Goal: Information Seeking & Learning: Learn about a topic

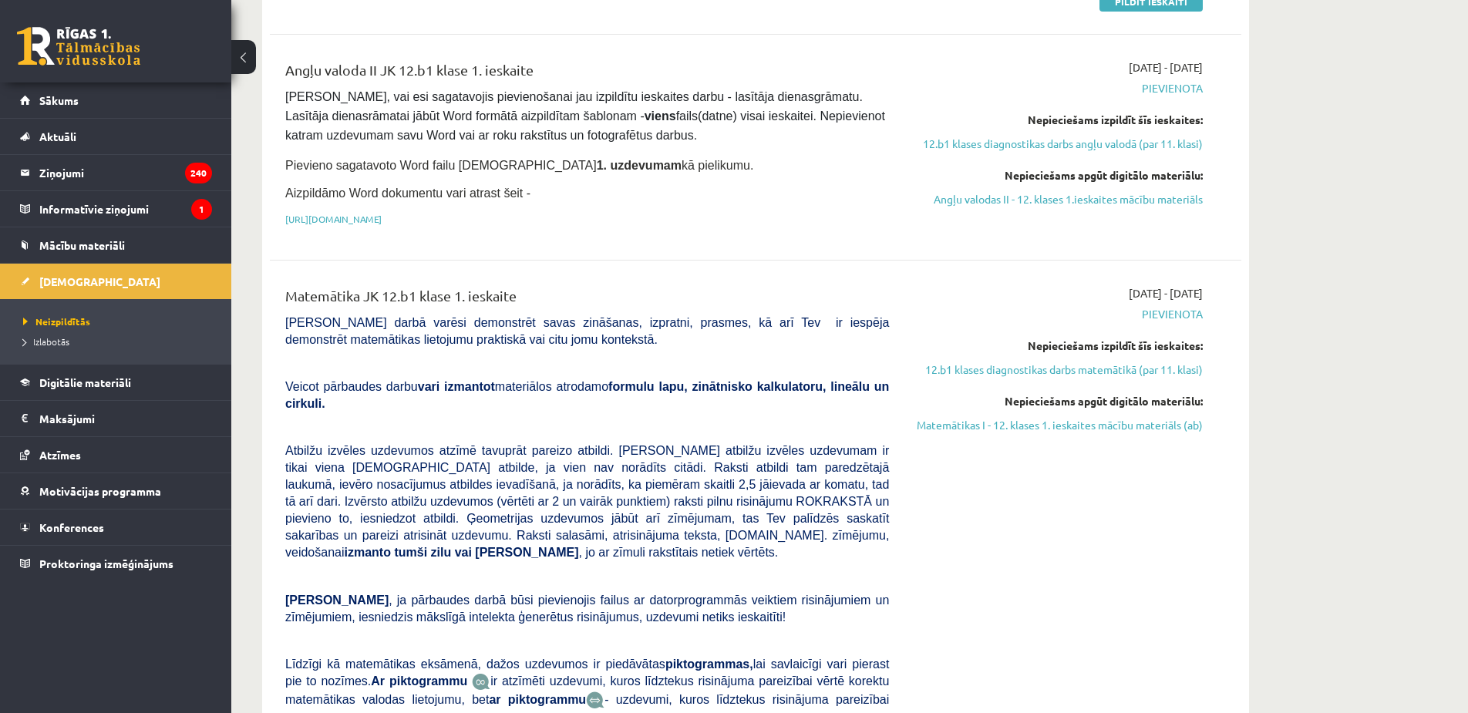
scroll to position [386, 0]
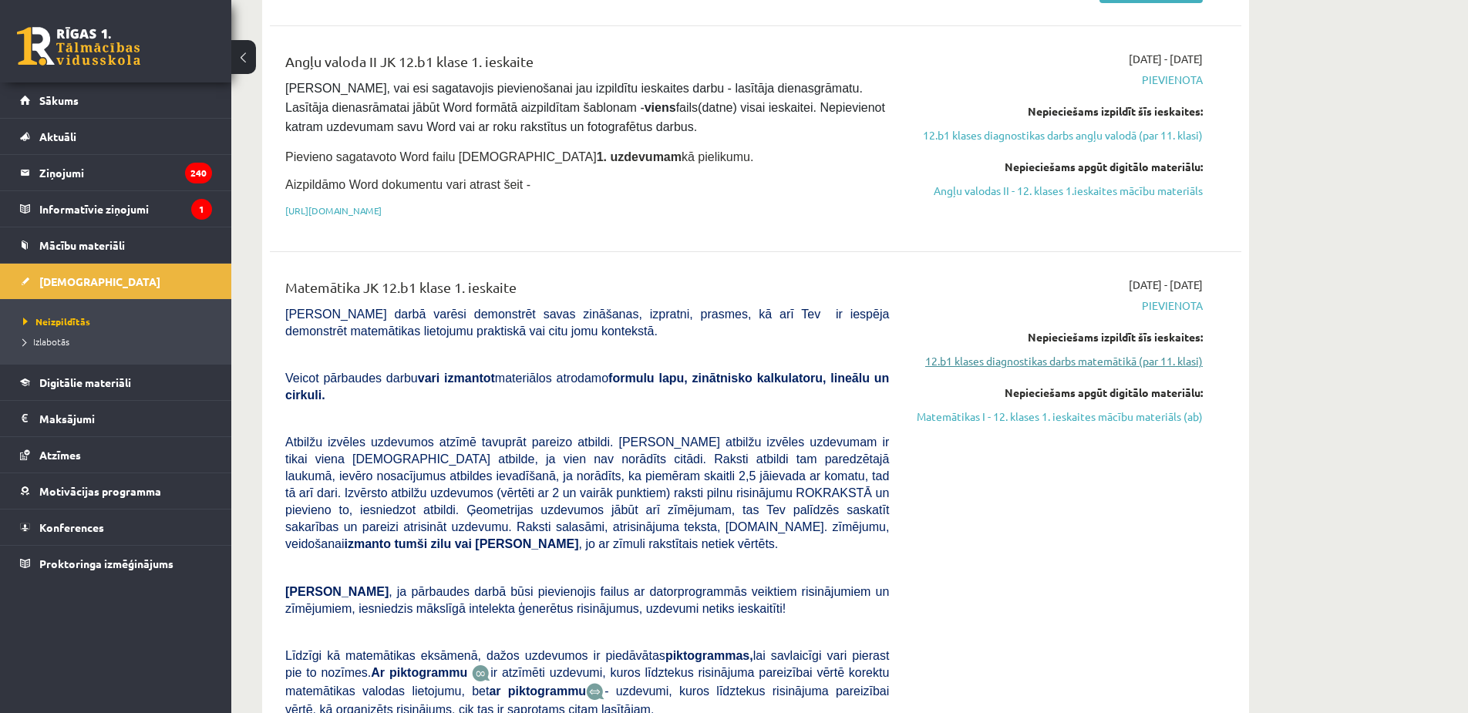
click at [1000, 362] on link "12.b1 klases diagnostikas darbs matemātikā (par 11. klasi)" at bounding box center [1057, 361] width 291 height 16
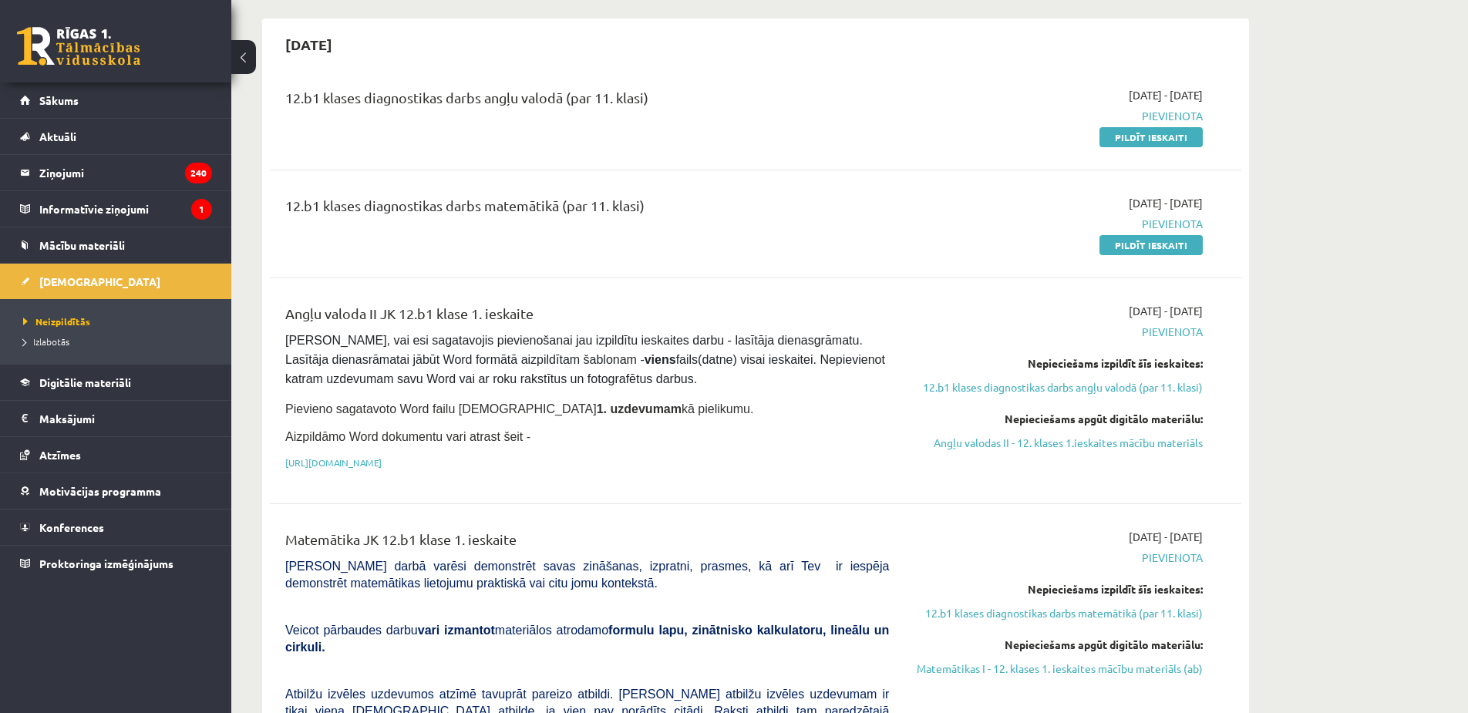
scroll to position [313, 0]
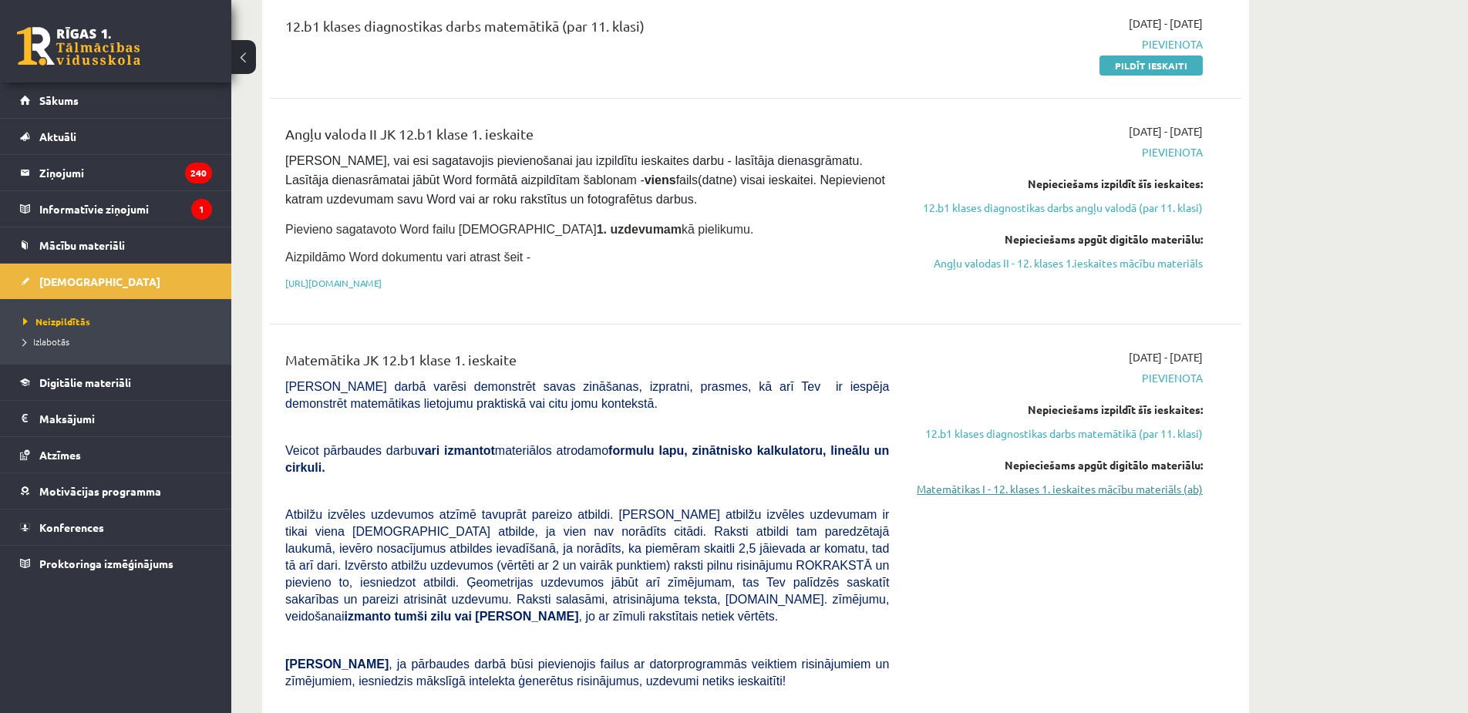
click at [1112, 485] on link "Matemātikas I - 12. klases 1. ieskaites mācību materiāls (ab)" at bounding box center [1057, 489] width 291 height 16
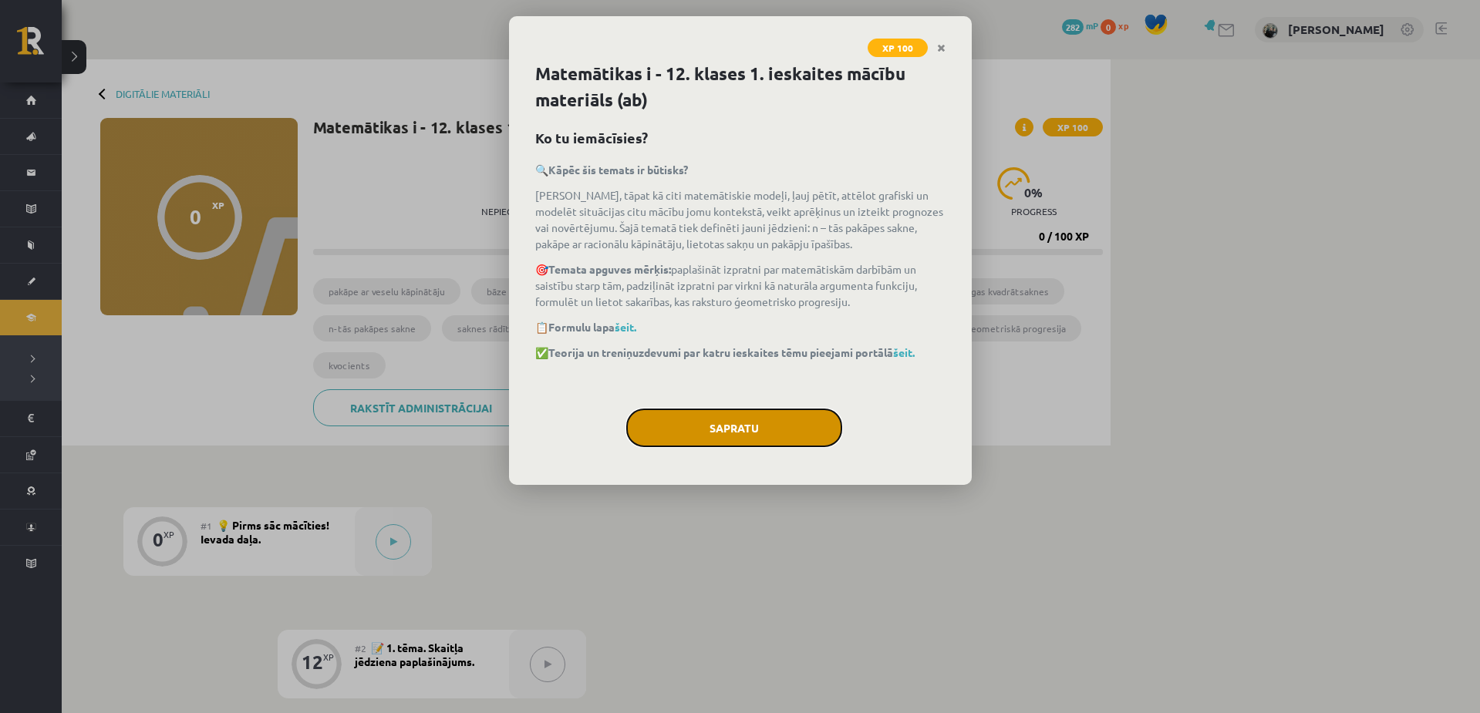
click at [765, 421] on button "Sapratu" at bounding box center [734, 428] width 216 height 39
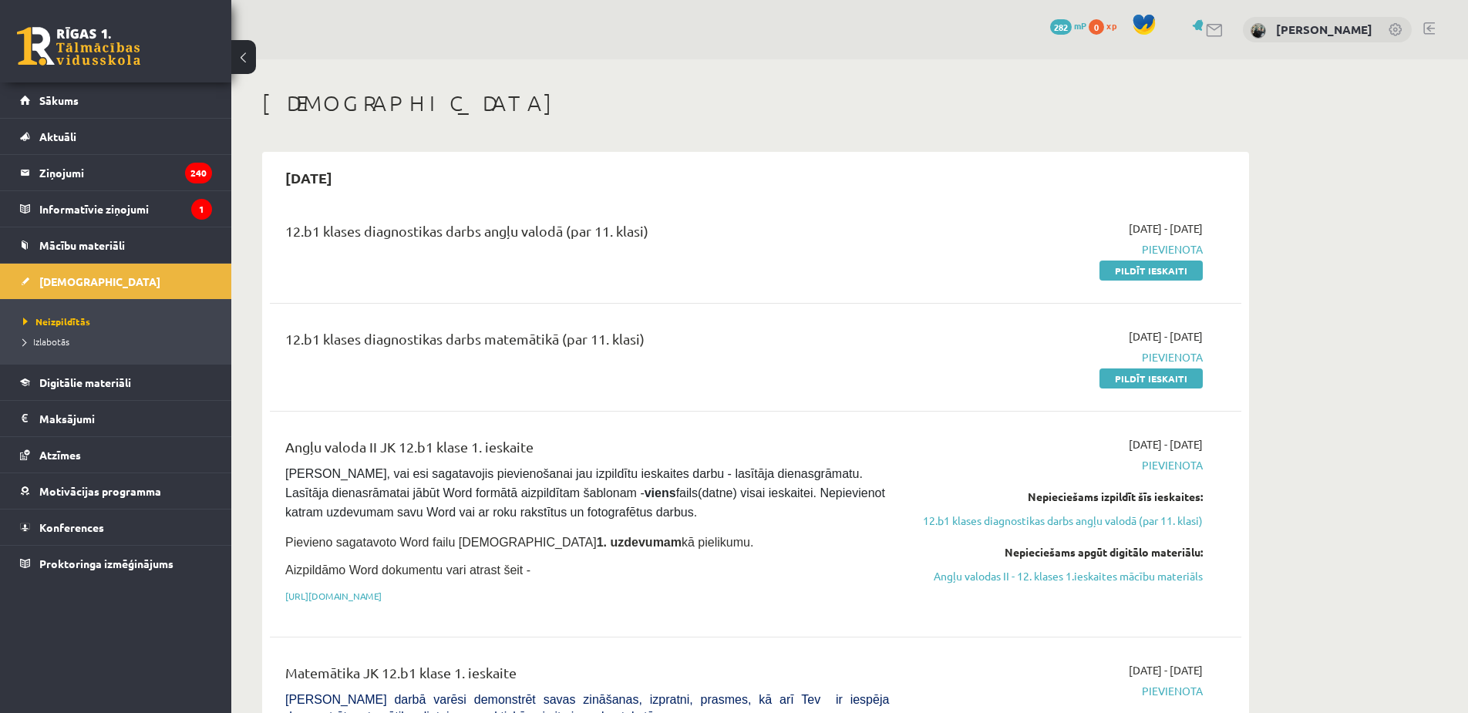
scroll to position [313, 0]
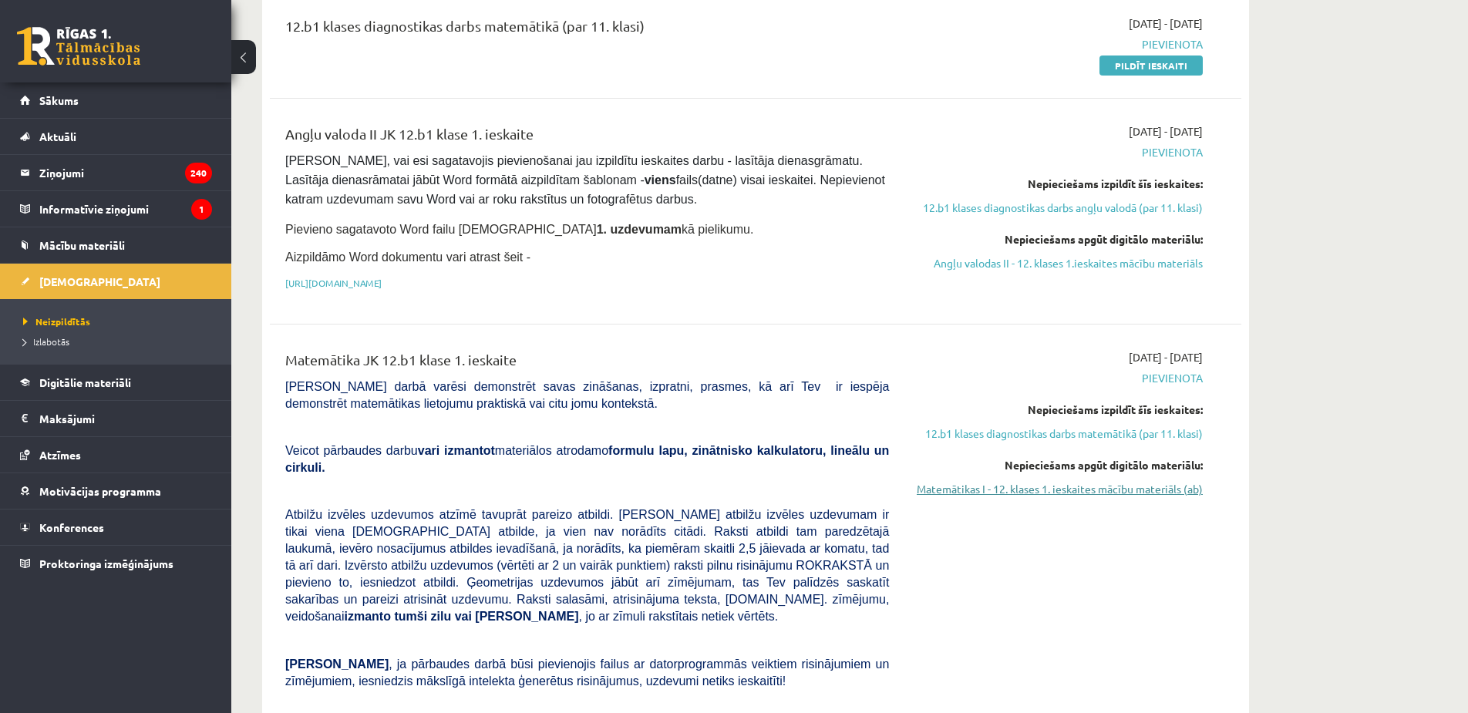
click at [1021, 481] on link "Matemātikas I - 12. klases 1. ieskaites mācību materiāls (ab)" at bounding box center [1057, 489] width 291 height 16
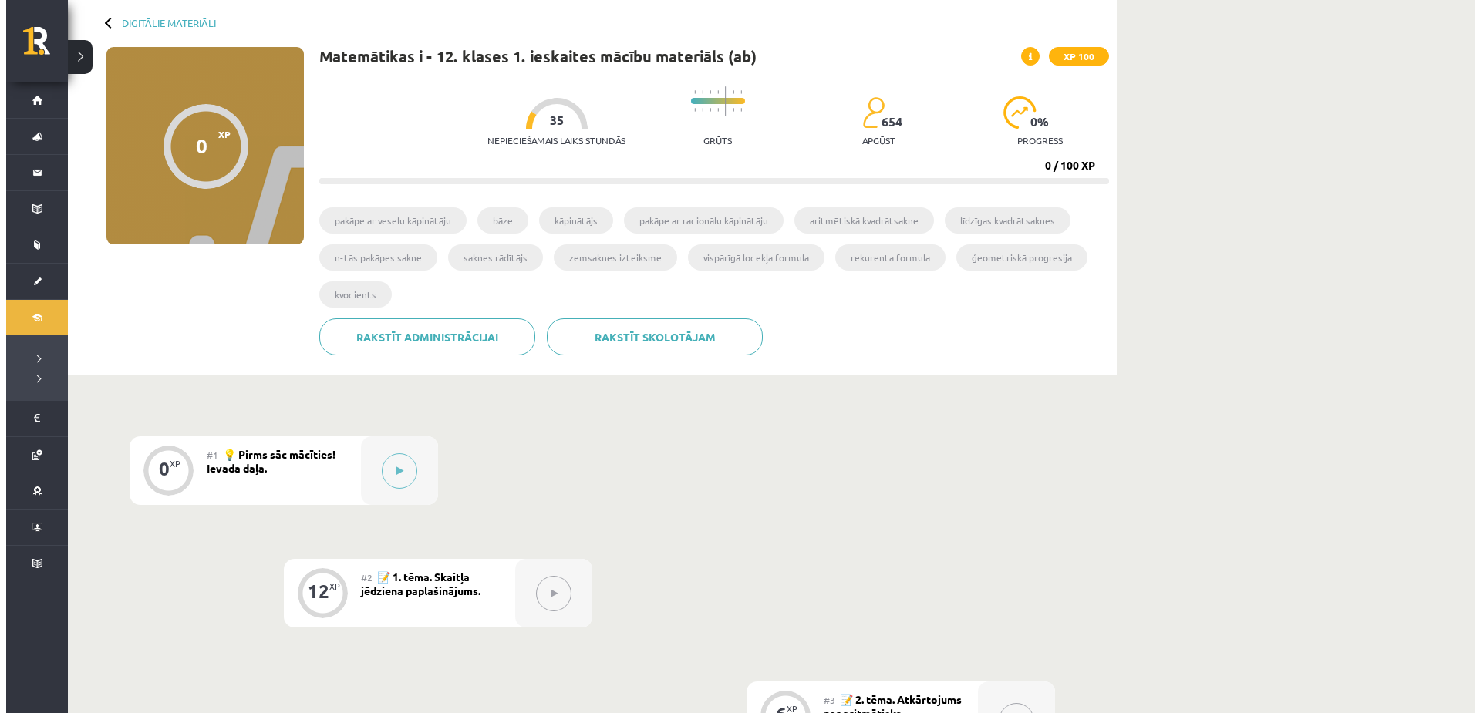
scroll to position [77, 0]
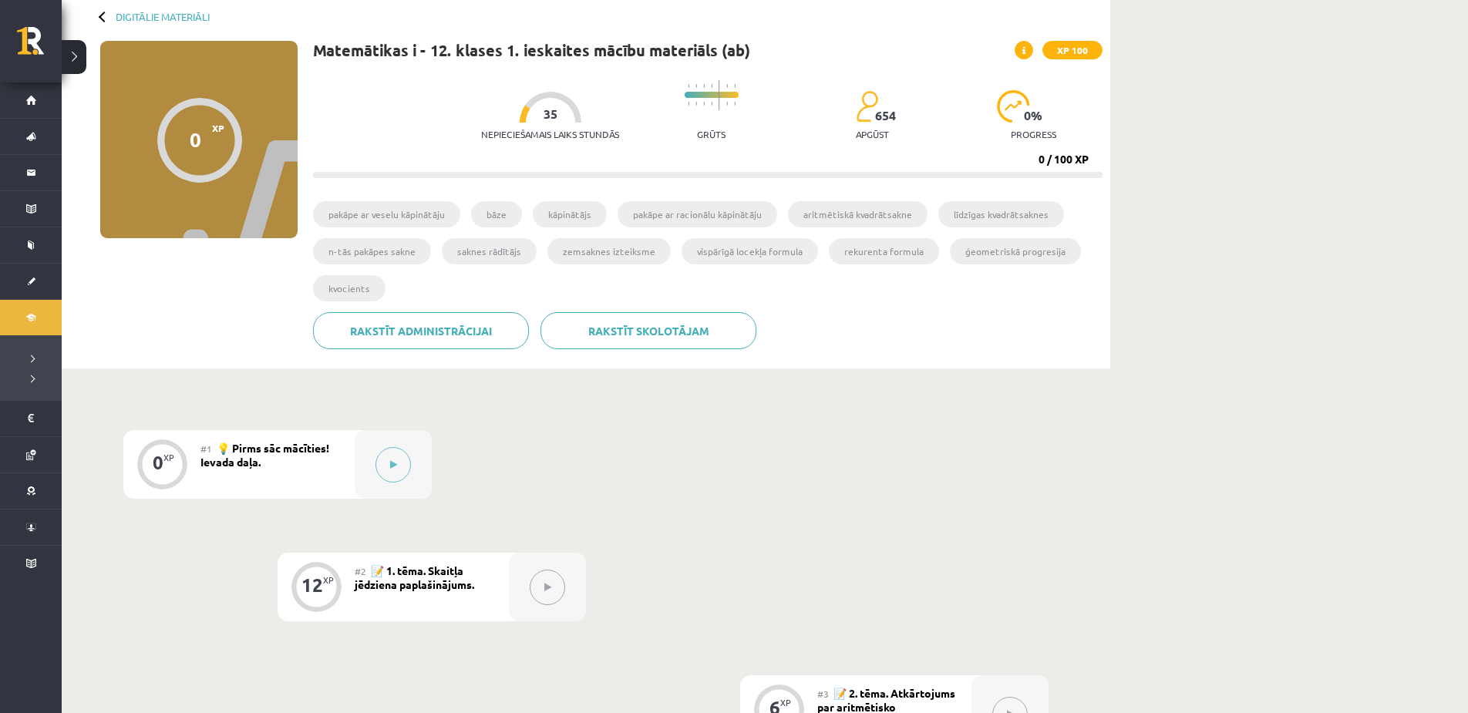
drag, startPoint x: 349, startPoint y: 481, endPoint x: 347, endPoint y: 491, distance: 10.3
drag, startPoint x: 347, startPoint y: 491, endPoint x: 635, endPoint y: 458, distance: 289.6
click at [397, 459] on button at bounding box center [393, 464] width 35 height 35
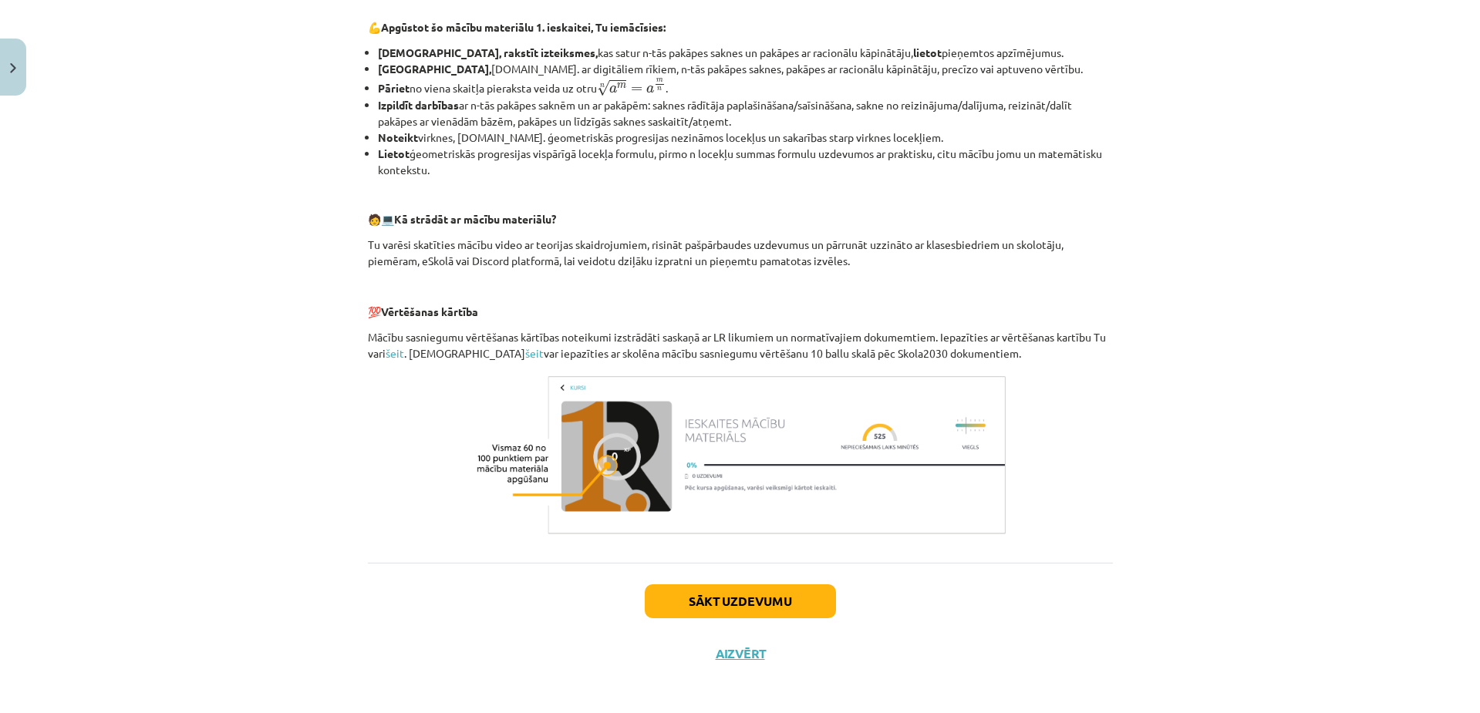
scroll to position [527, 0]
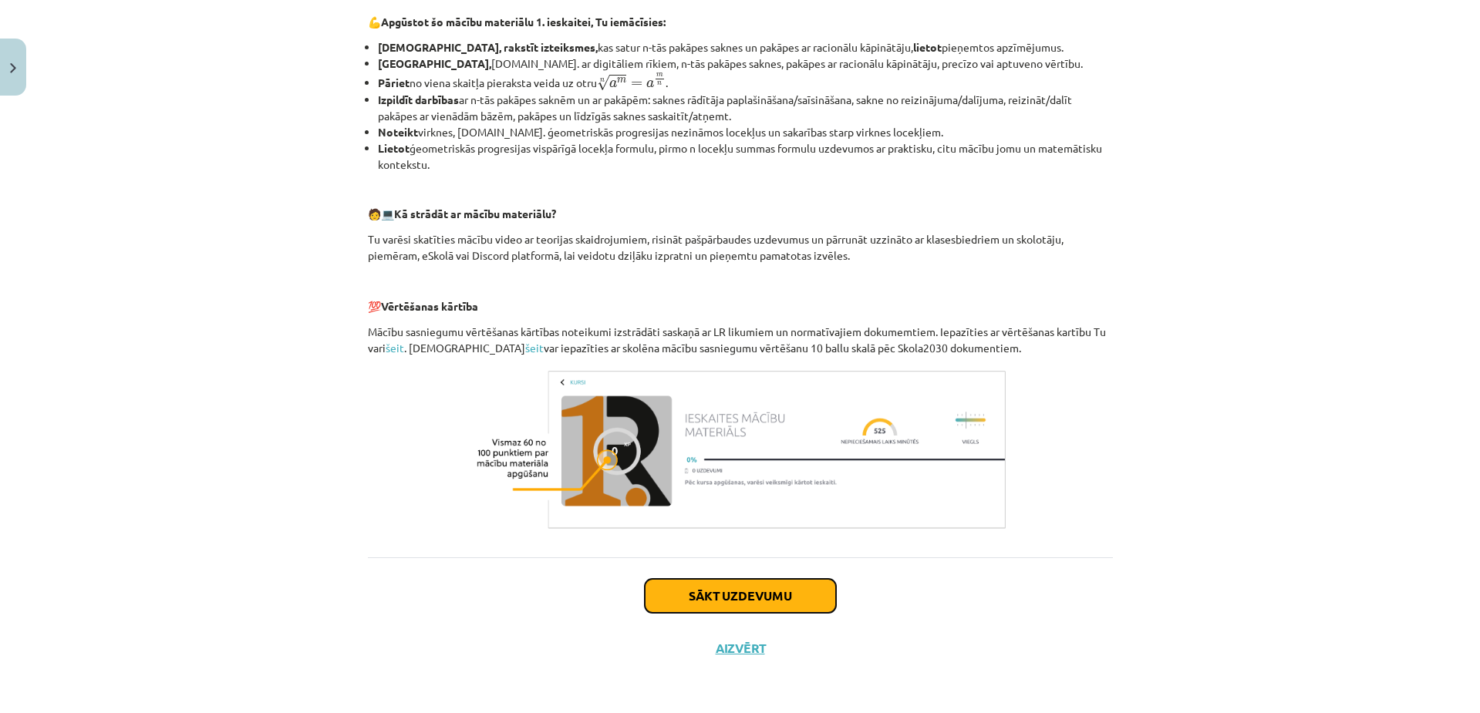
click at [716, 589] on button "Sākt uzdevumu" at bounding box center [740, 596] width 191 height 34
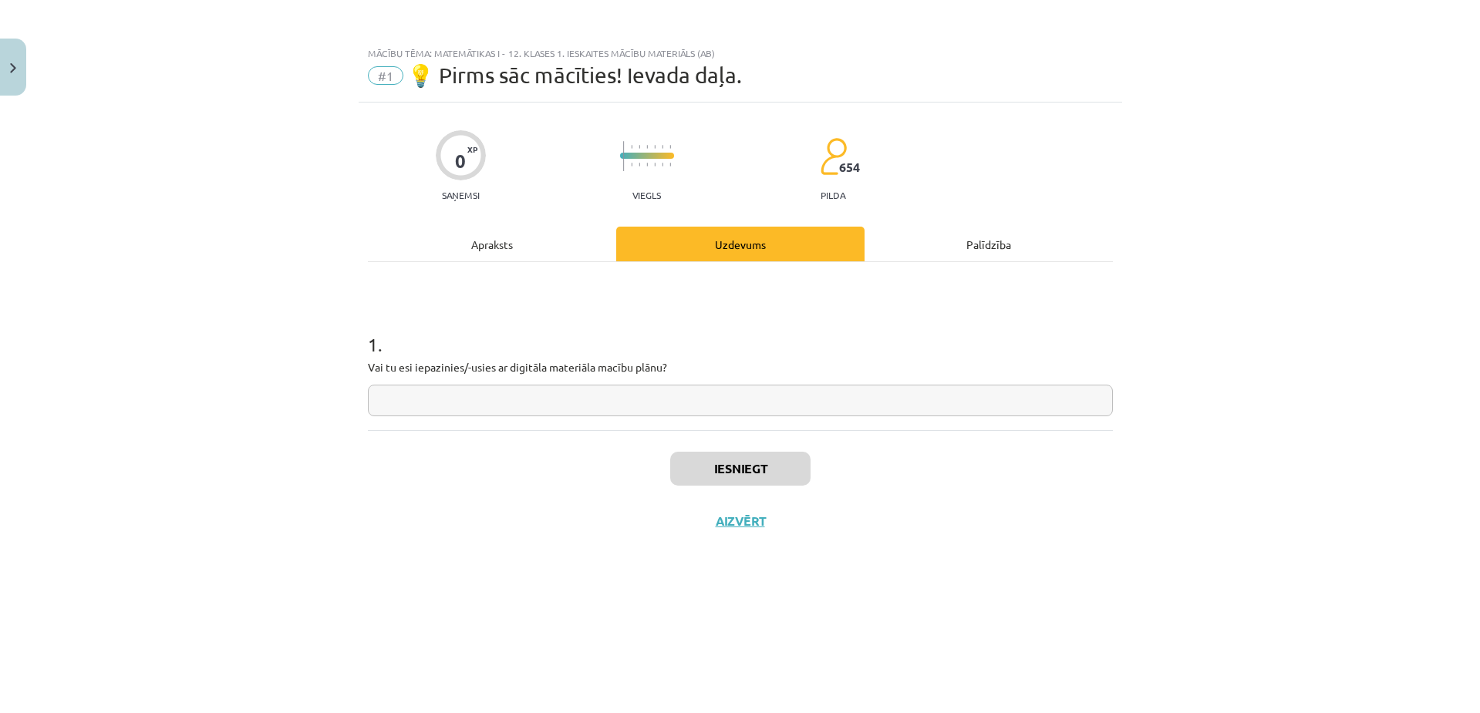
scroll to position [0, 0]
click at [576, 398] on input "text" at bounding box center [740, 401] width 745 height 32
type input "**"
click at [740, 478] on button "Iesniegt" at bounding box center [740, 469] width 140 height 34
click at [756, 523] on button "Nākamā nodarbība" at bounding box center [740, 531] width 151 height 35
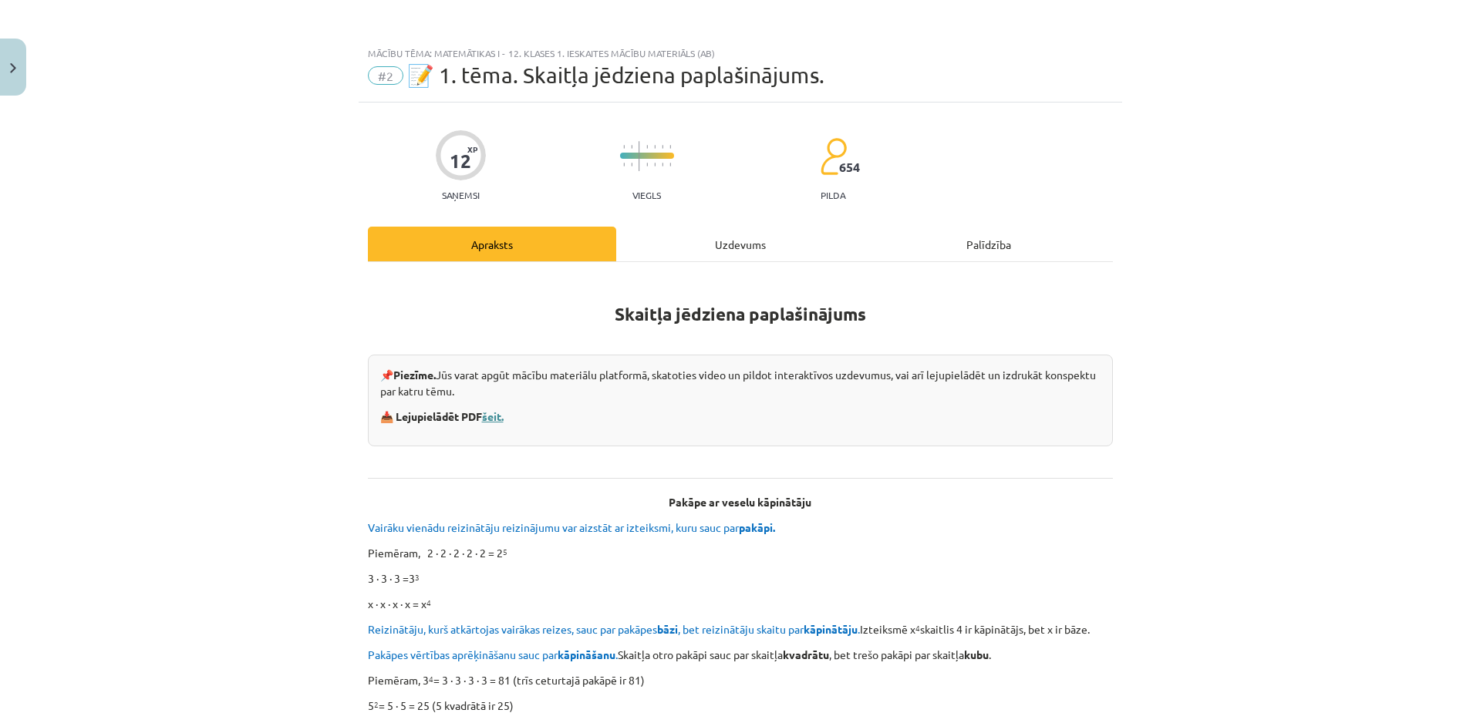
click at [495, 414] on link "šeit." at bounding box center [493, 416] width 22 height 14
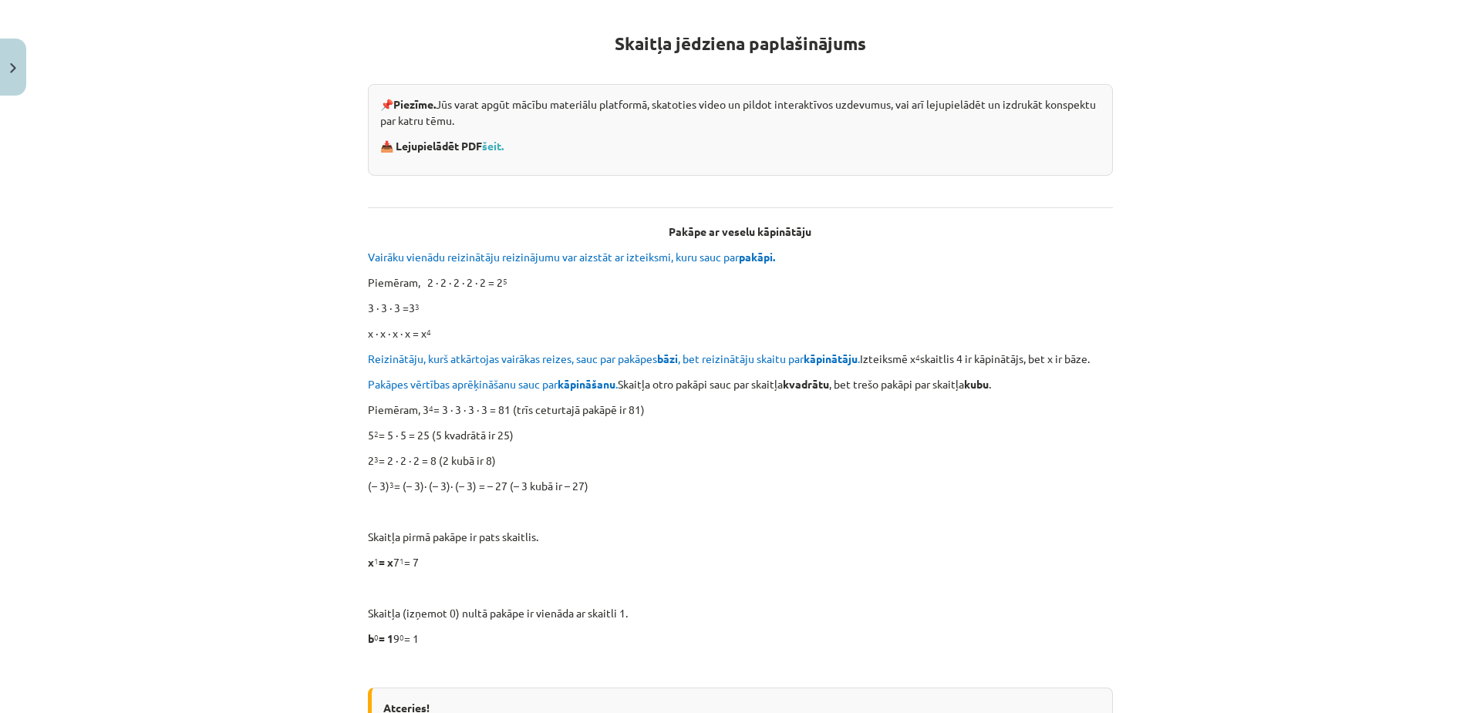
scroll to position [244, 0]
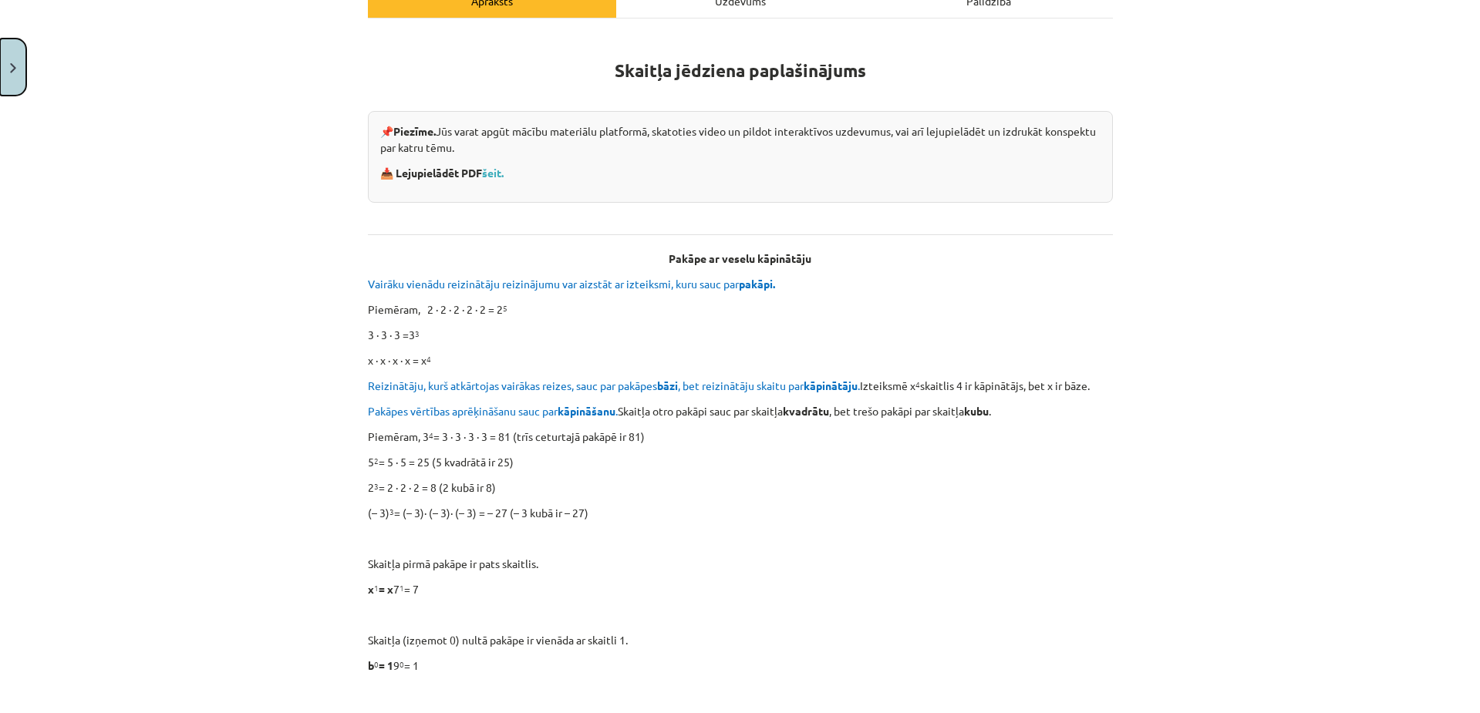
click at [15, 63] on img "Close" at bounding box center [13, 68] width 6 height 10
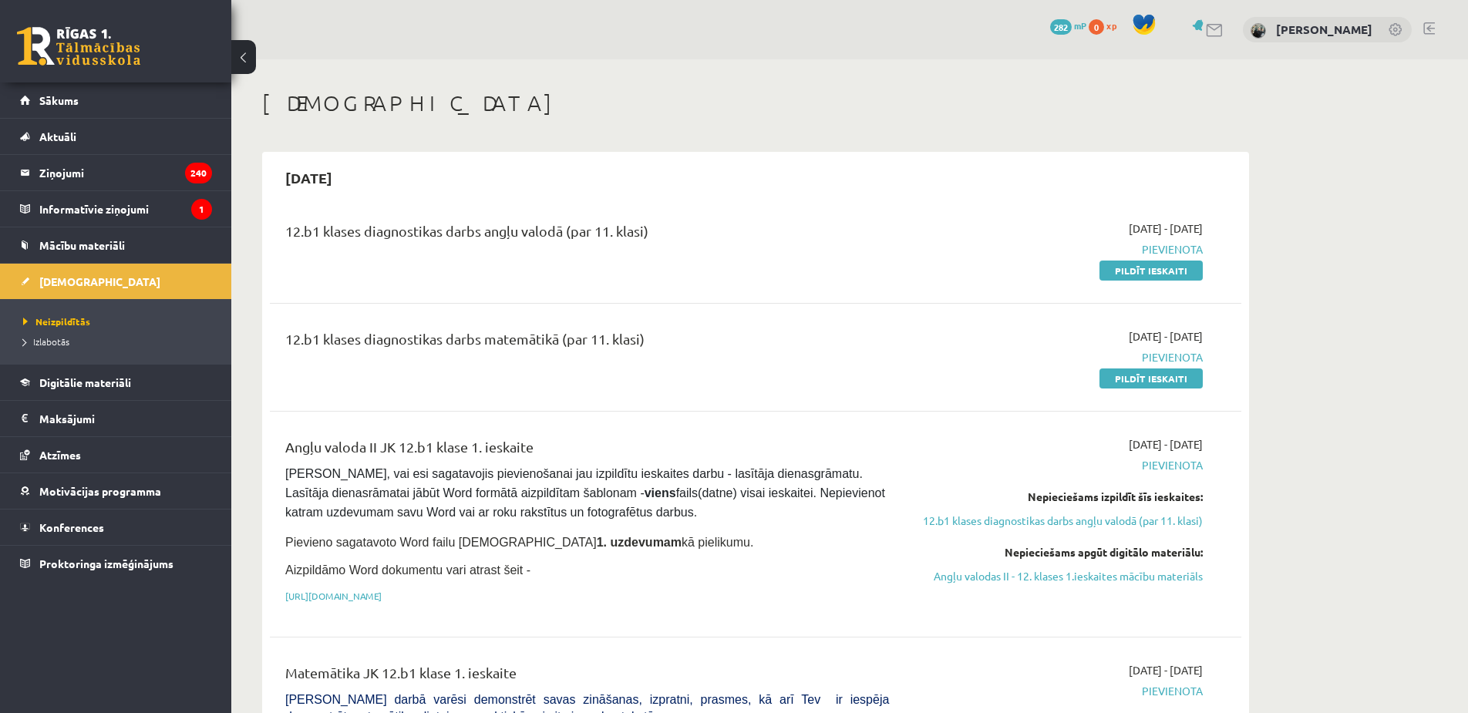
scroll to position [313, 0]
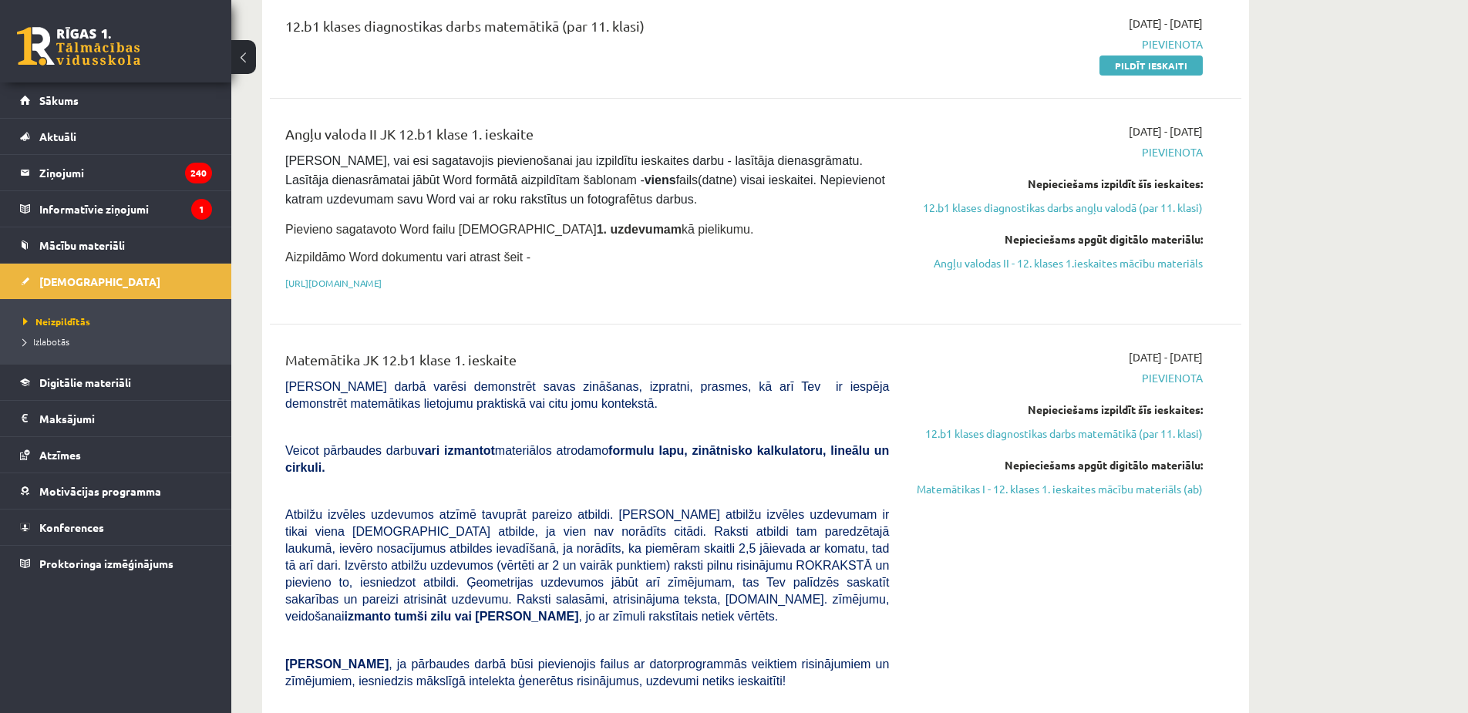
click at [49, 41] on link at bounding box center [78, 46] width 123 height 39
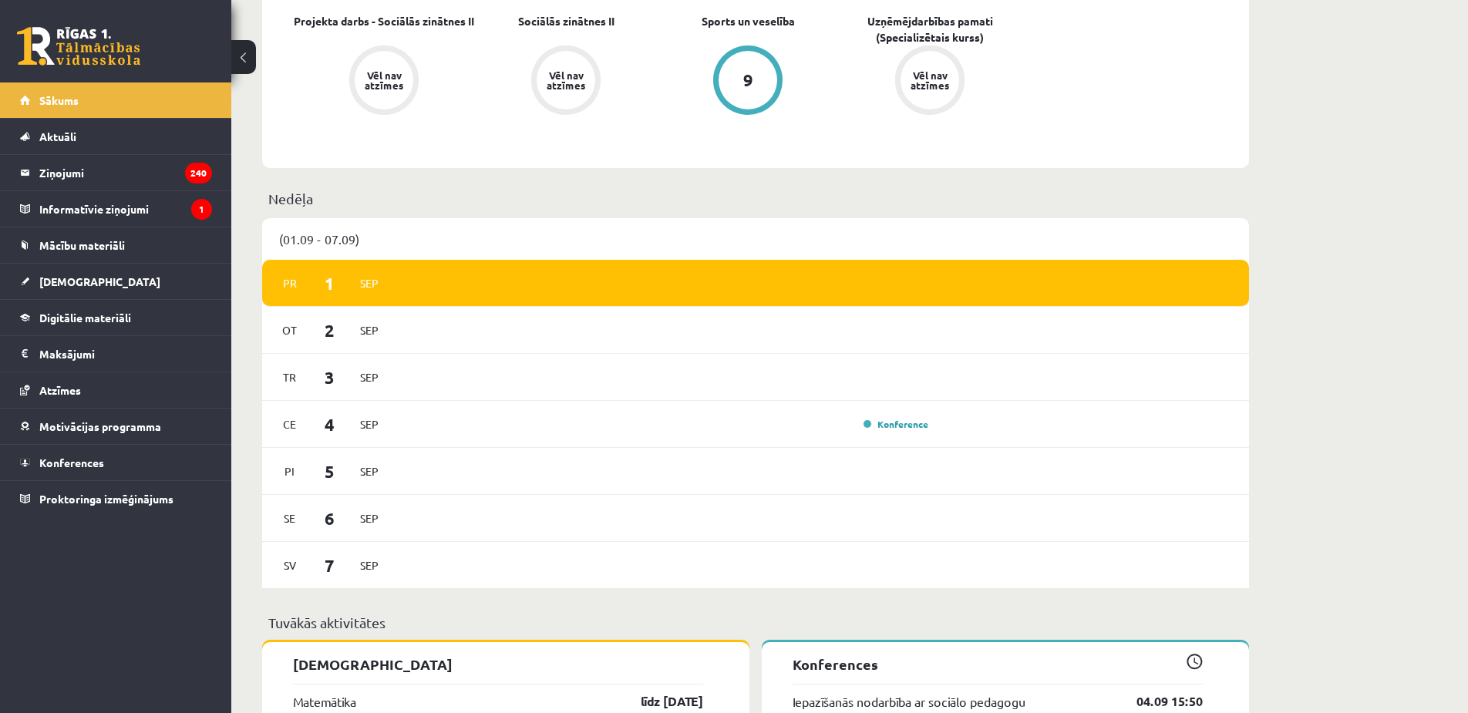
scroll to position [771, 0]
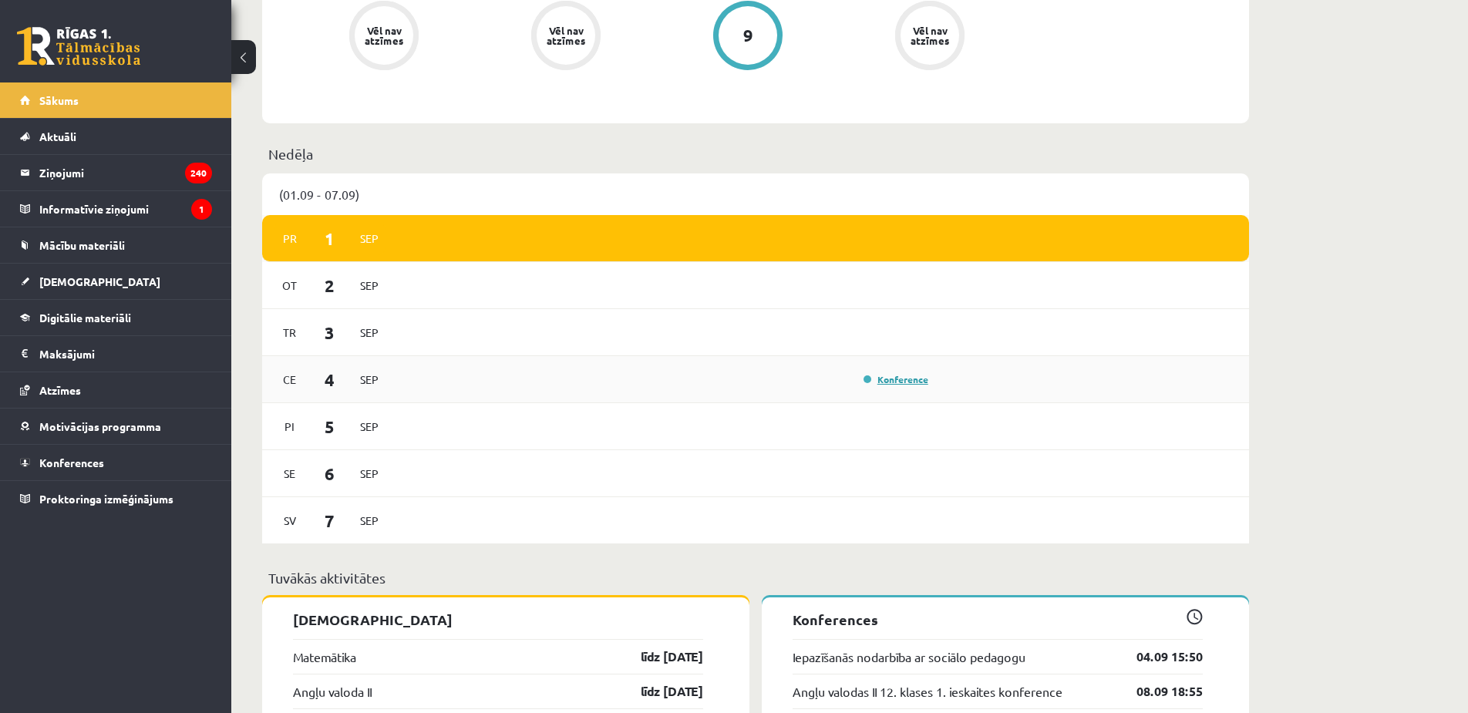
click at [874, 379] on link "Konference" at bounding box center [896, 379] width 65 height 12
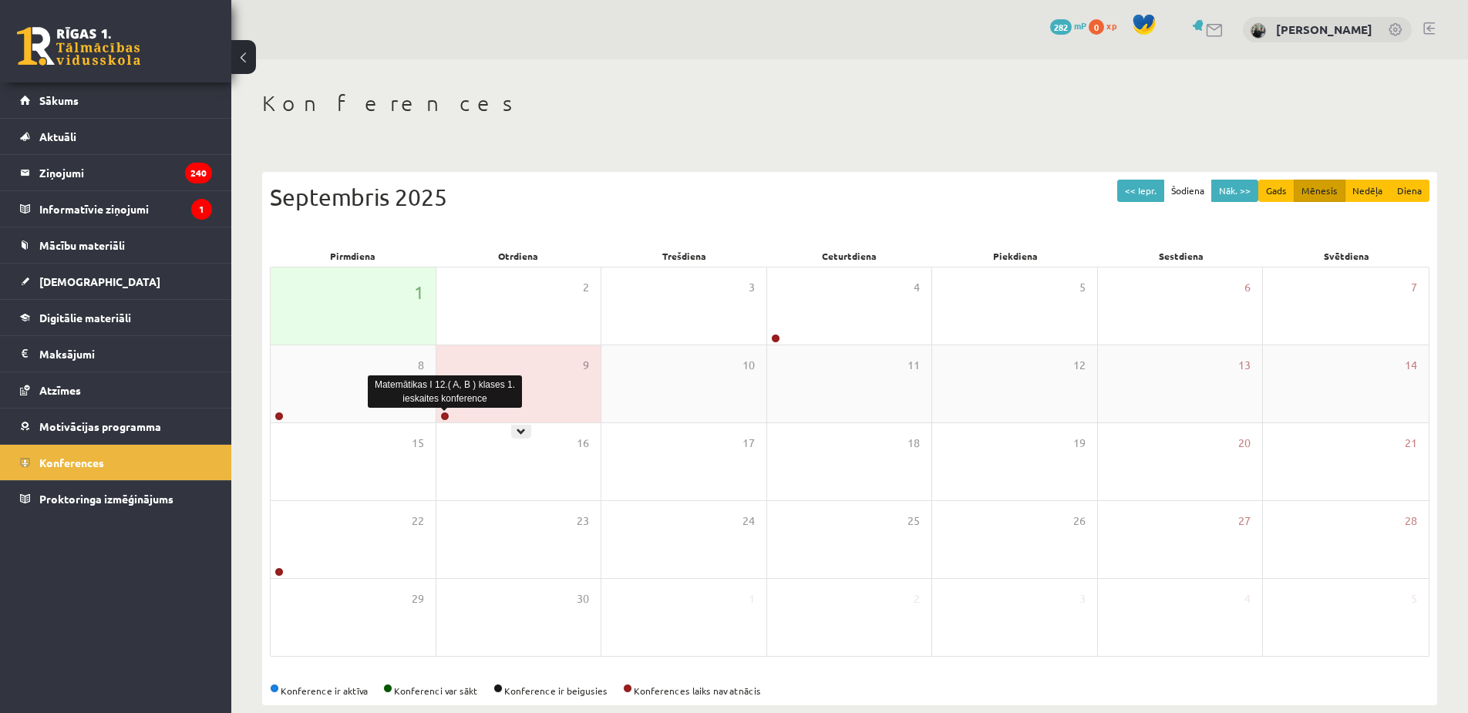
click at [443, 414] on link at bounding box center [444, 416] width 9 height 9
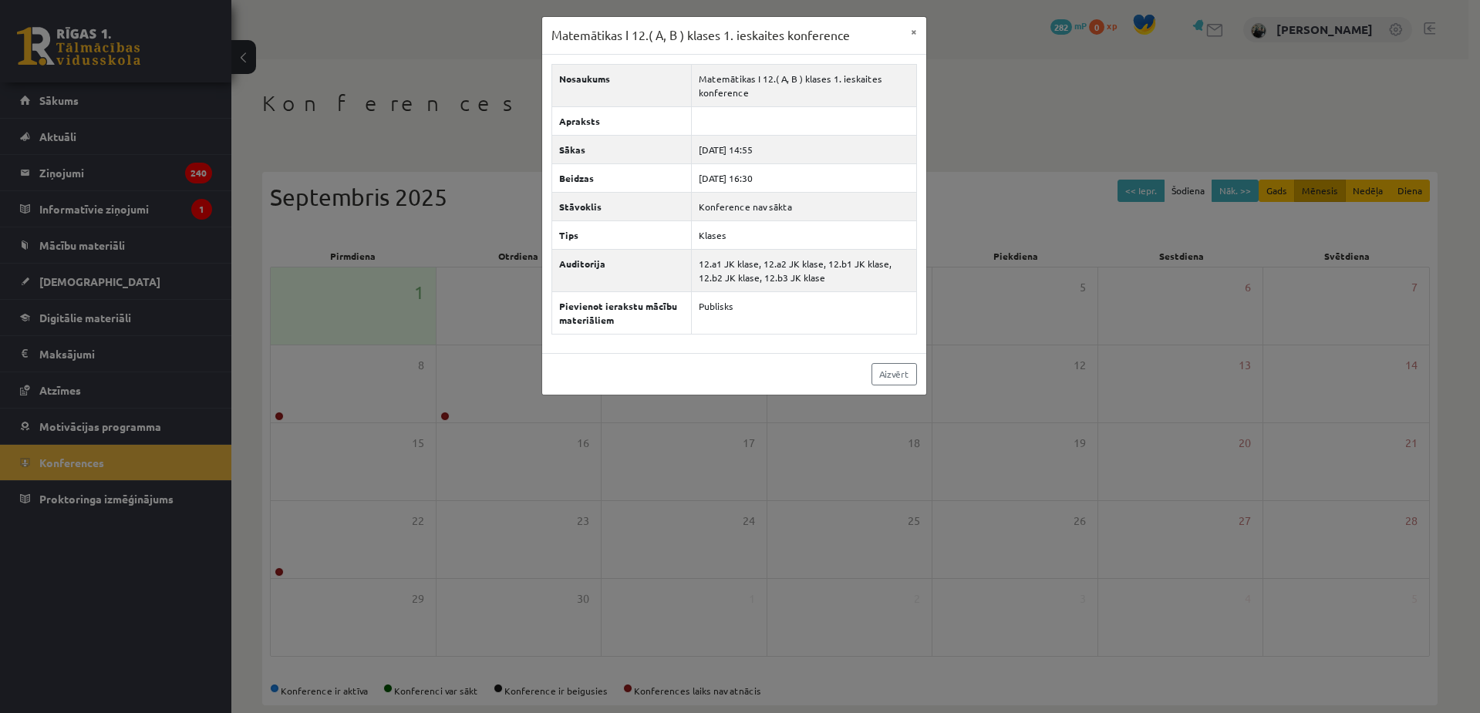
click at [420, 342] on div "Matemātikas I 12.( A, B ) klases 1. ieskaites konference × Nosaukums Matemātika…" at bounding box center [740, 356] width 1480 height 713
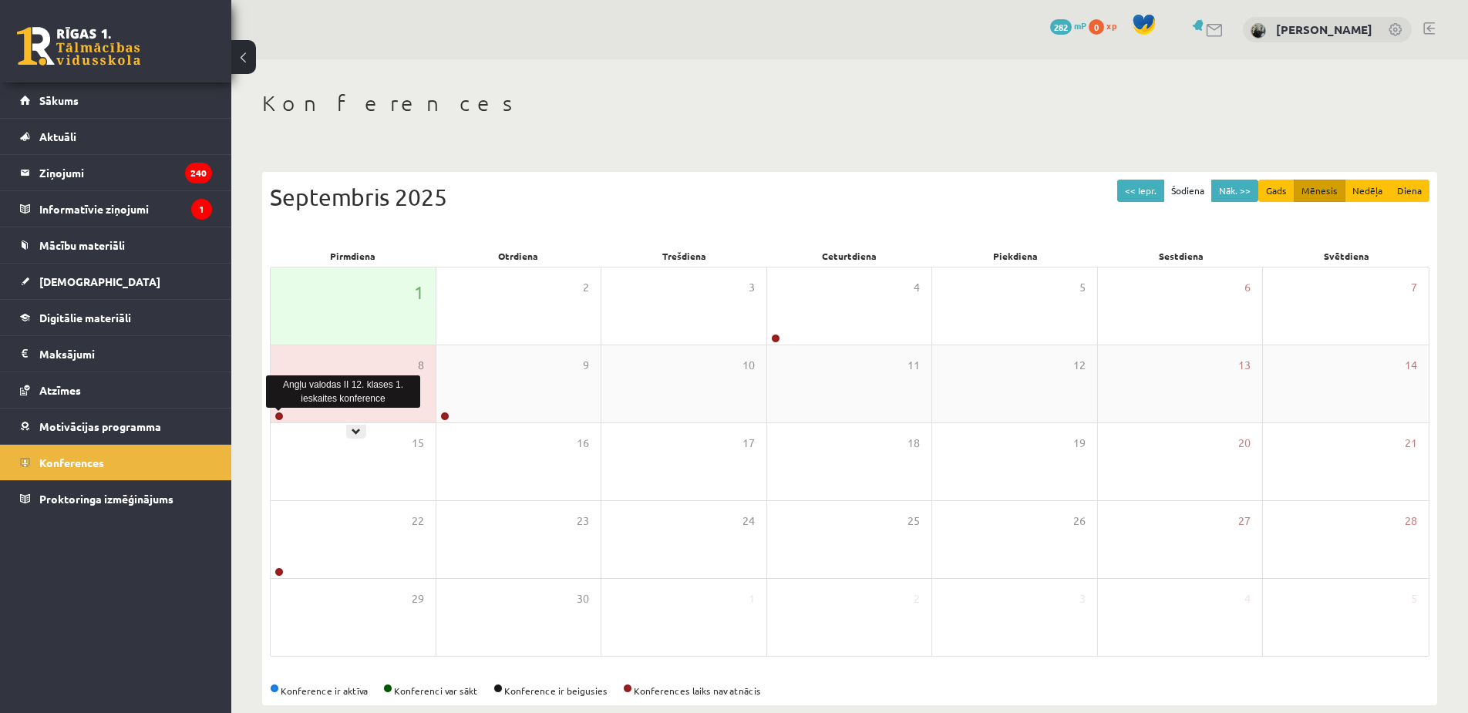
click at [275, 416] on link at bounding box center [279, 416] width 9 height 9
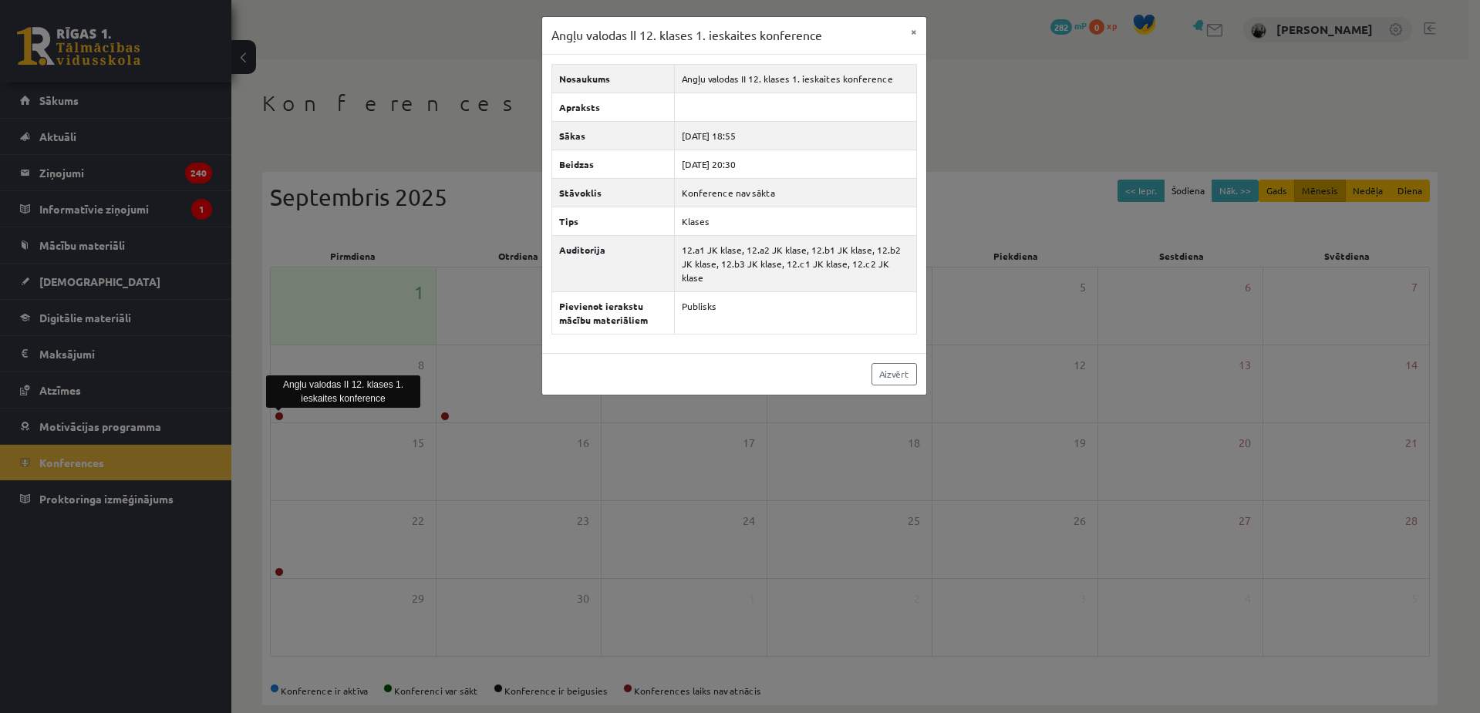
click at [379, 393] on div "Angļu valodas II 12. klases 1. ieskaites konference" at bounding box center [343, 392] width 154 height 32
click at [403, 363] on div "Angļu valodas II 12. klases 1. ieskaites konference × Nosaukums Angļu valodas I…" at bounding box center [740, 356] width 1480 height 713
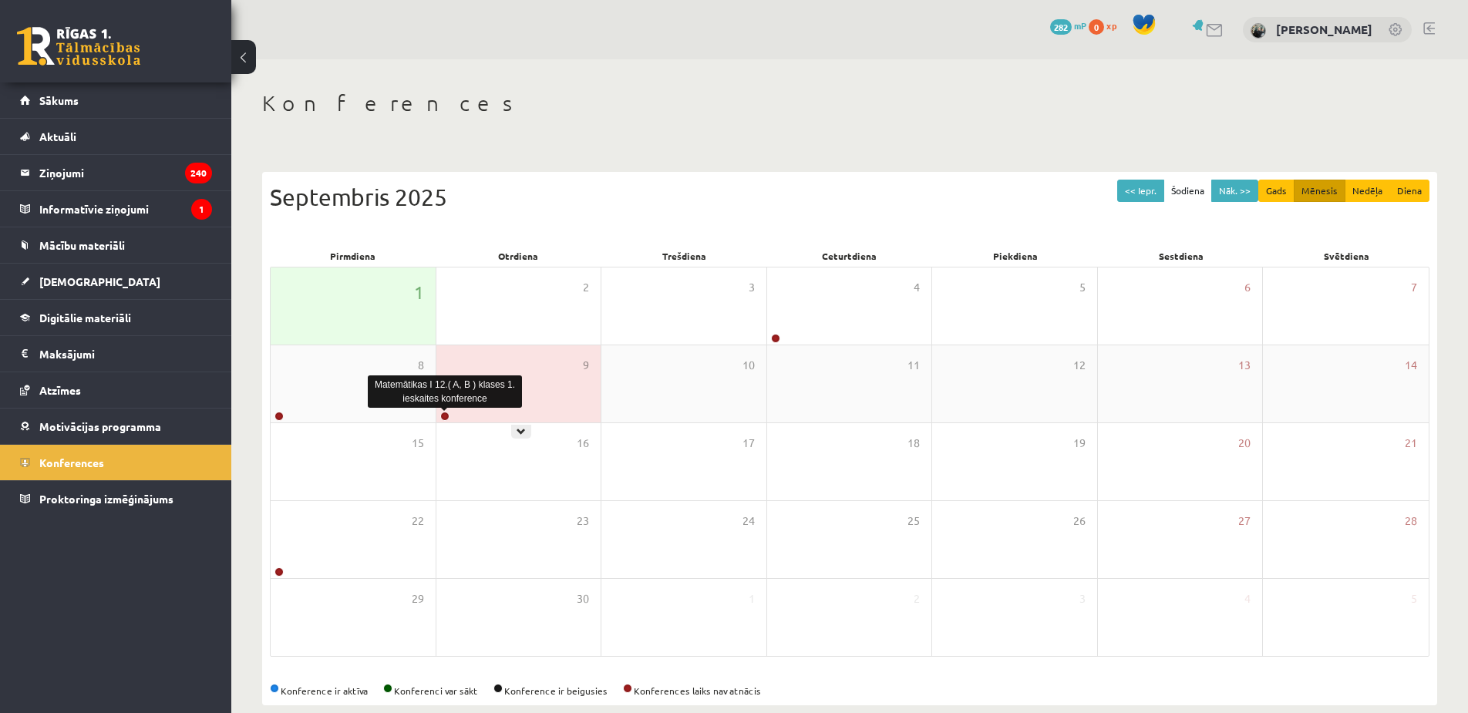
click at [445, 416] on link at bounding box center [444, 416] width 9 height 9
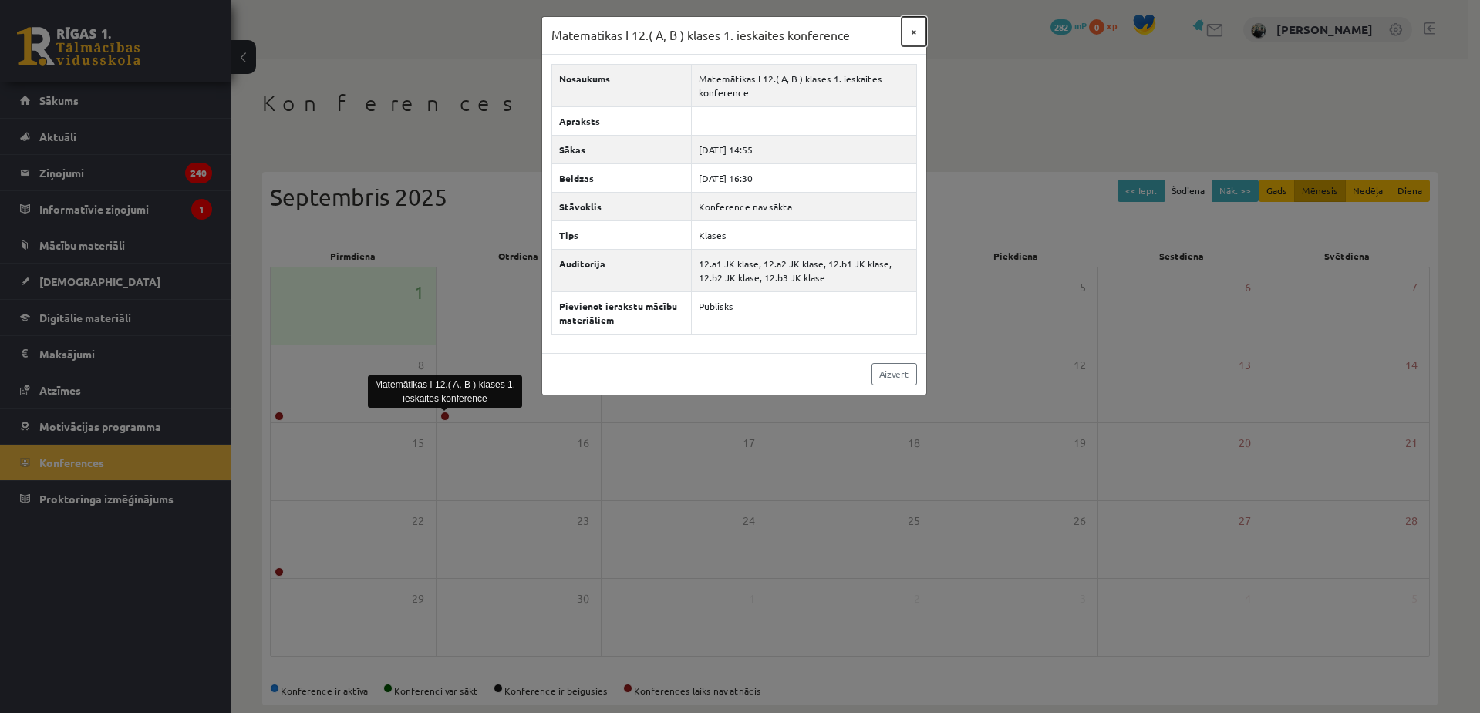
click at [912, 38] on button "×" at bounding box center [913, 31] width 25 height 29
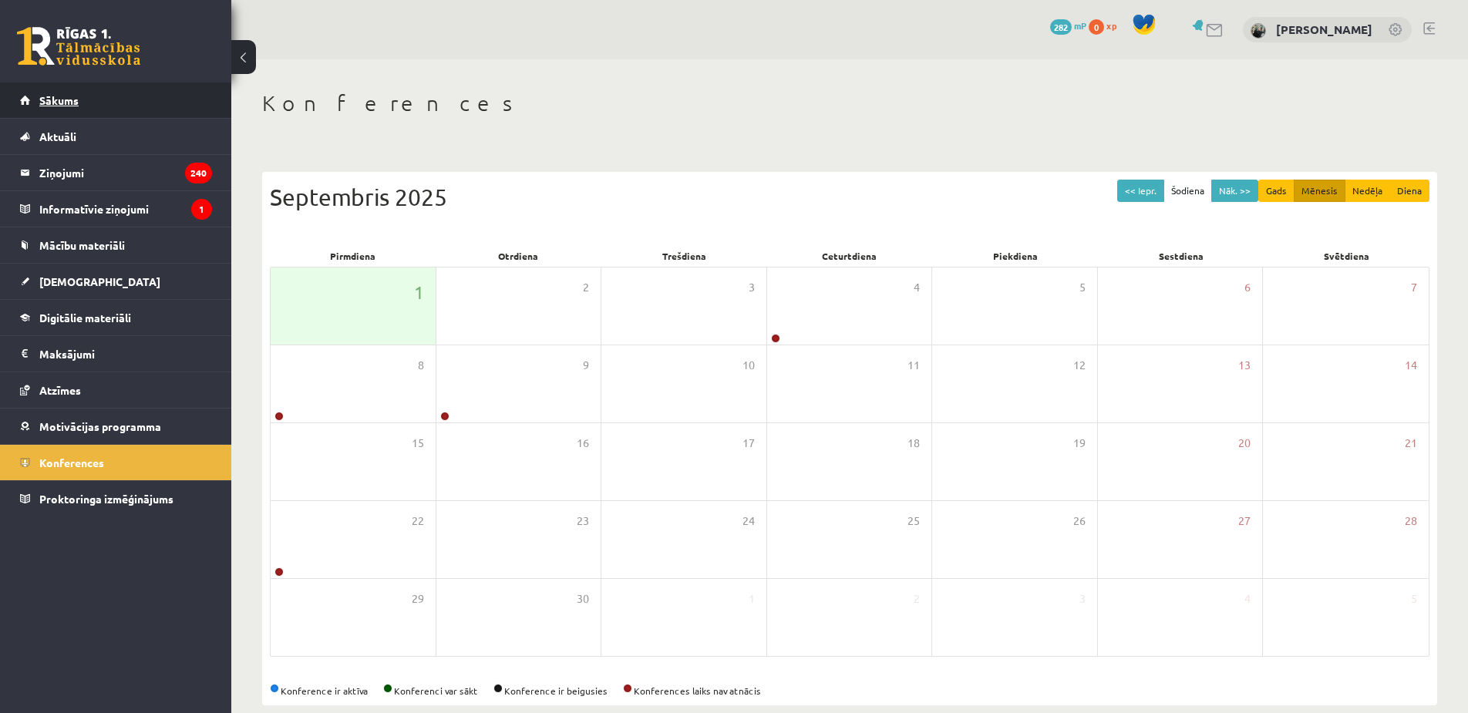
click at [94, 104] on link "Sākums" at bounding box center [116, 100] width 192 height 35
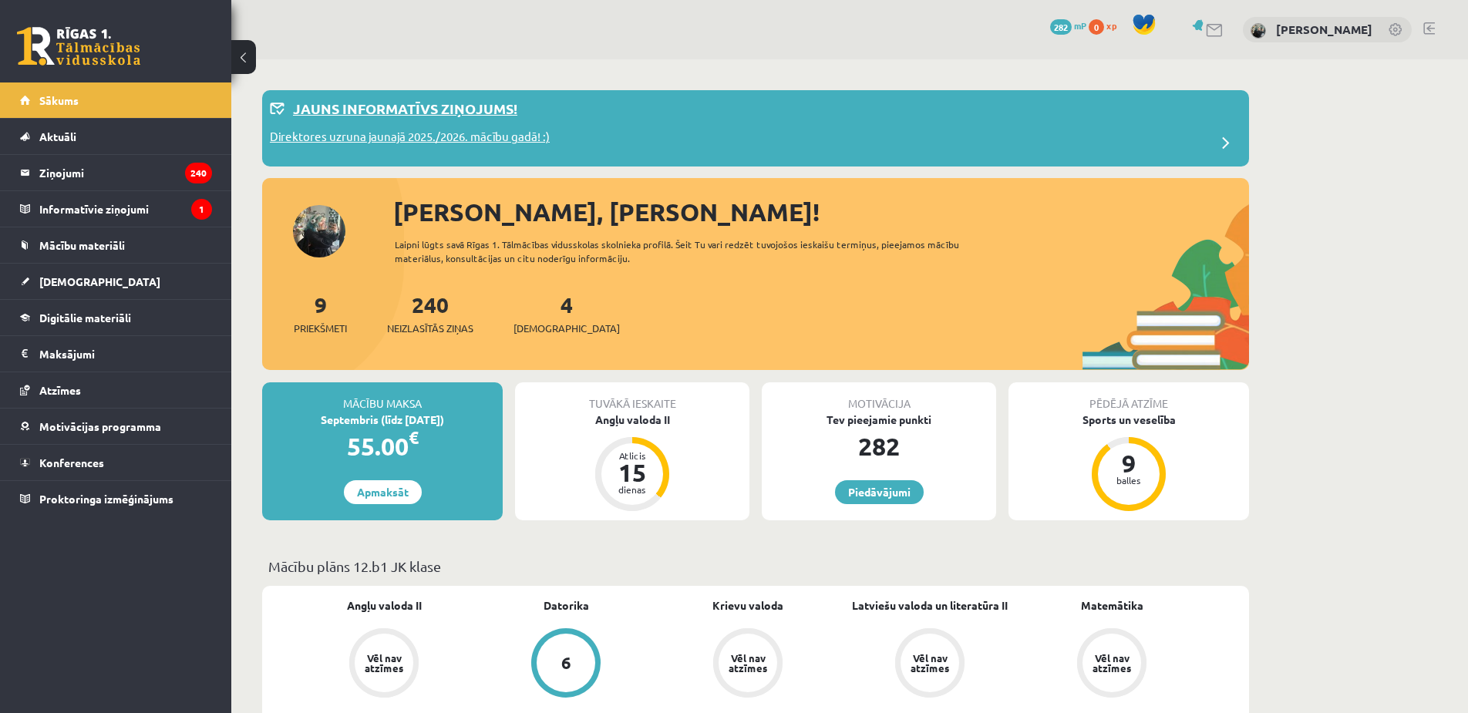
click at [438, 131] on p "Direktores uzruna jaunajā 2025./2026. mācību gadā! :)" at bounding box center [410, 139] width 280 height 22
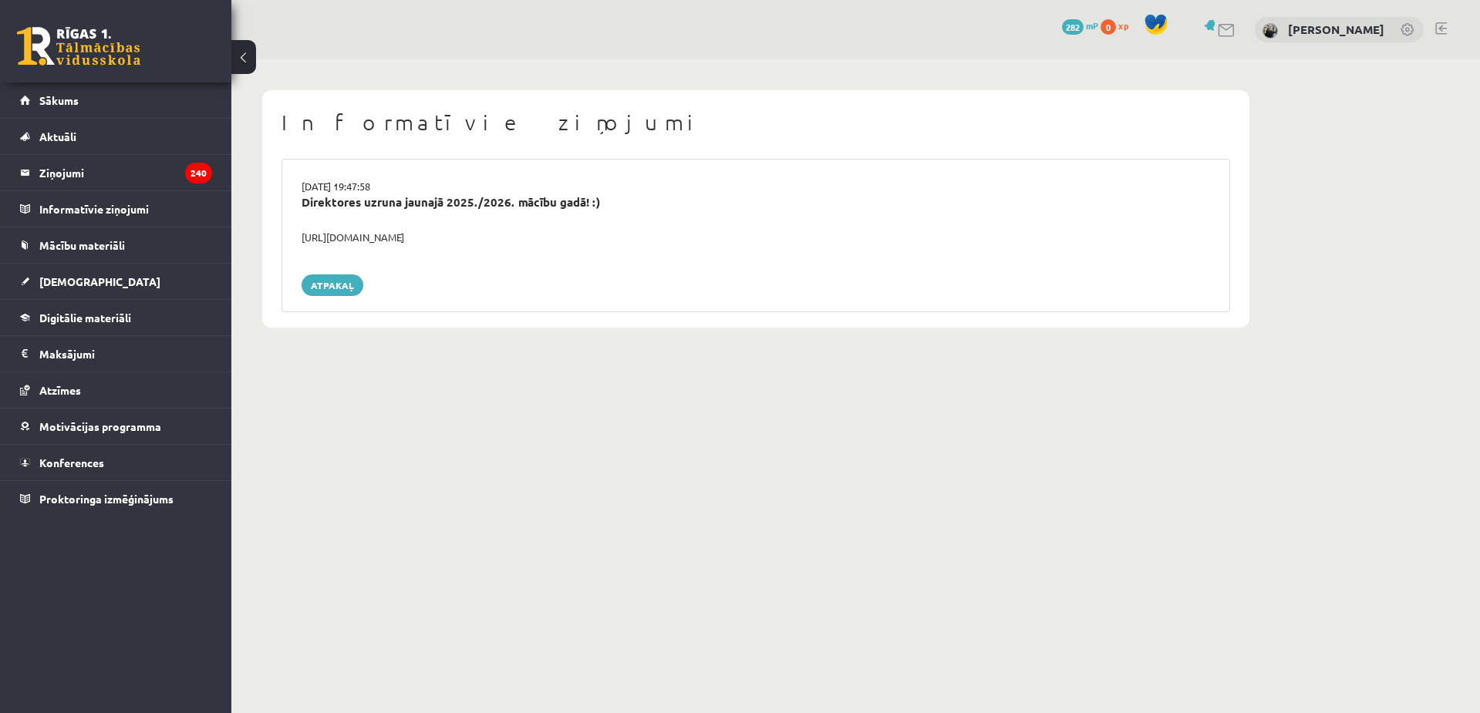
drag, startPoint x: 300, startPoint y: 233, endPoint x: 526, endPoint y: 244, distance: 226.2
click at [526, 244] on div "[URL][DOMAIN_NAME]" at bounding box center [756, 237] width 932 height 15
copy div "[URL][DOMAIN_NAME]"
click at [123, 173] on legend "Ziņojumi 240" at bounding box center [125, 172] width 173 height 35
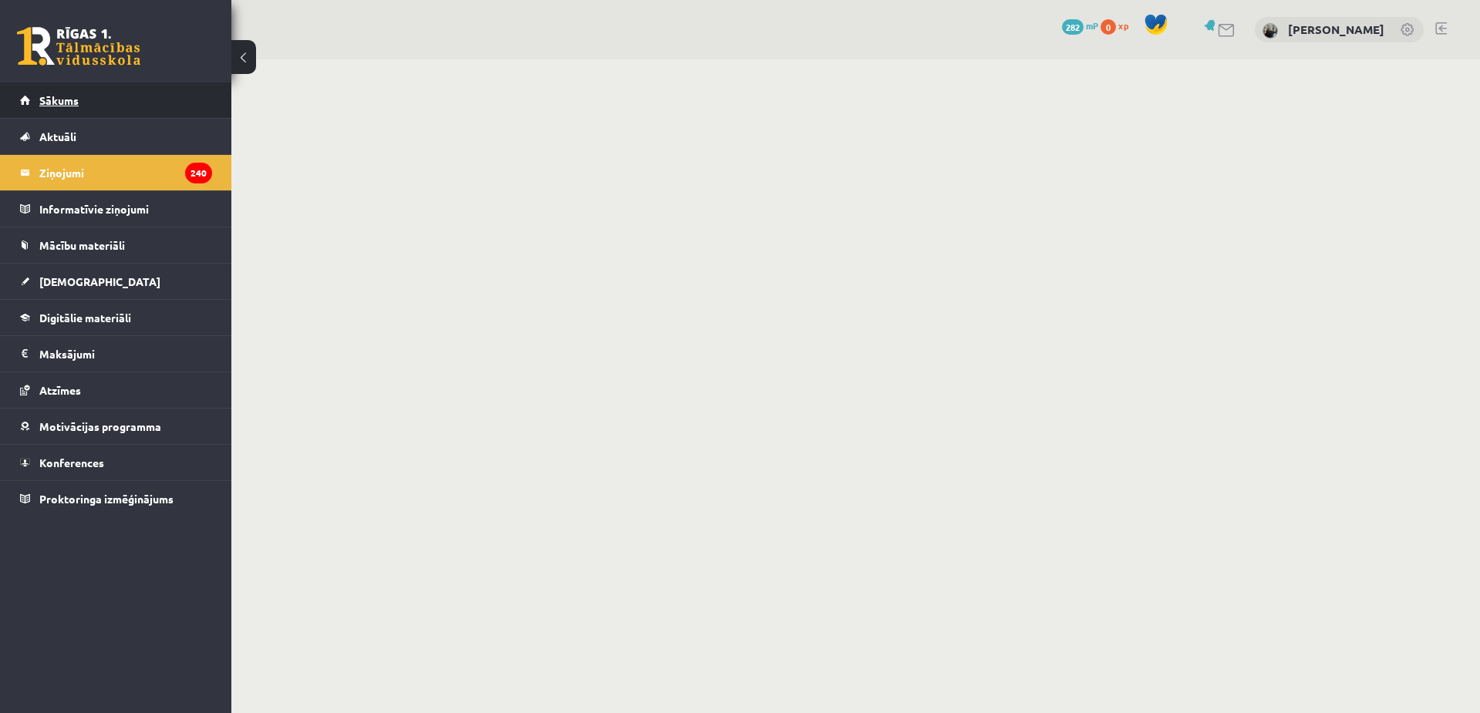
click at [160, 98] on link "Sākums" at bounding box center [116, 100] width 192 height 35
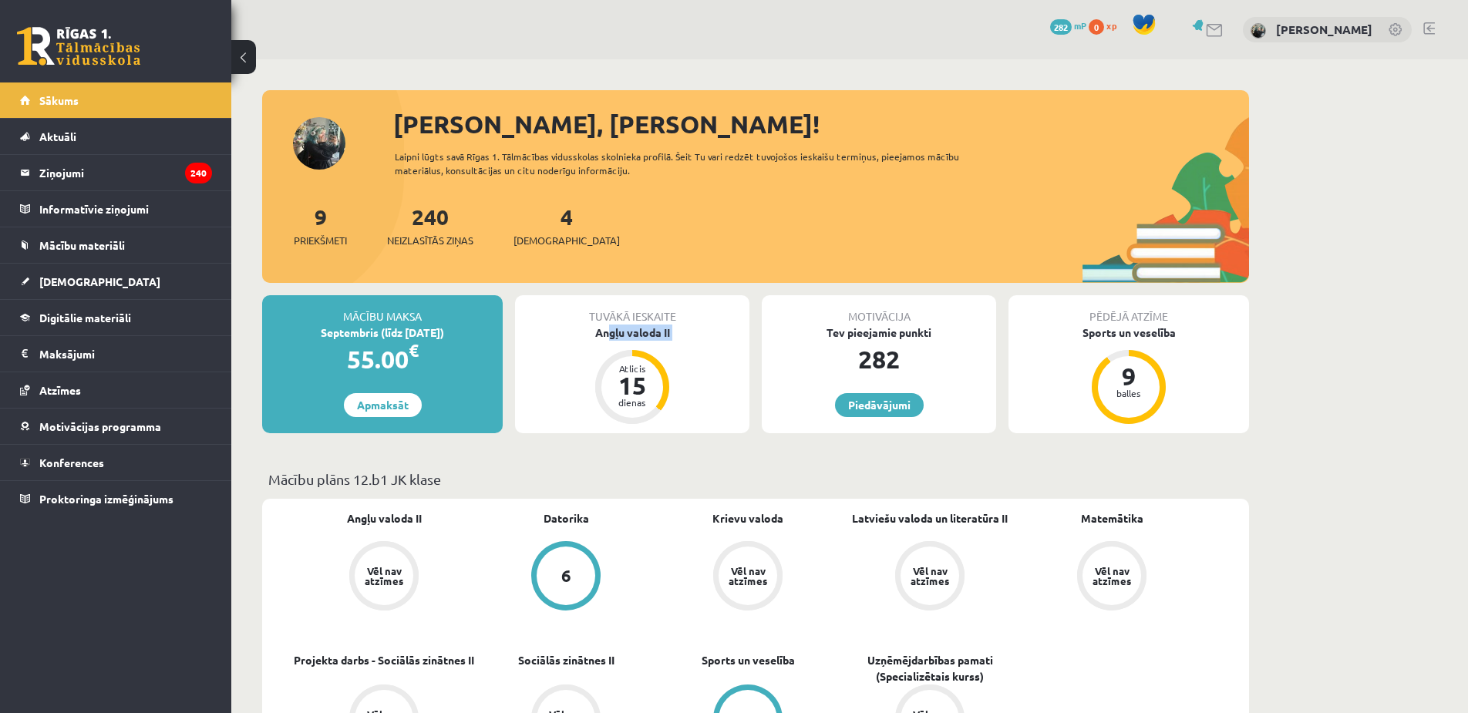
click at [605, 340] on div "Tuvākā ieskaite Angļu valoda II Atlicis 15 dienas" at bounding box center [632, 364] width 234 height 138
click at [611, 325] on div "Angļu valoda II" at bounding box center [632, 333] width 234 height 16
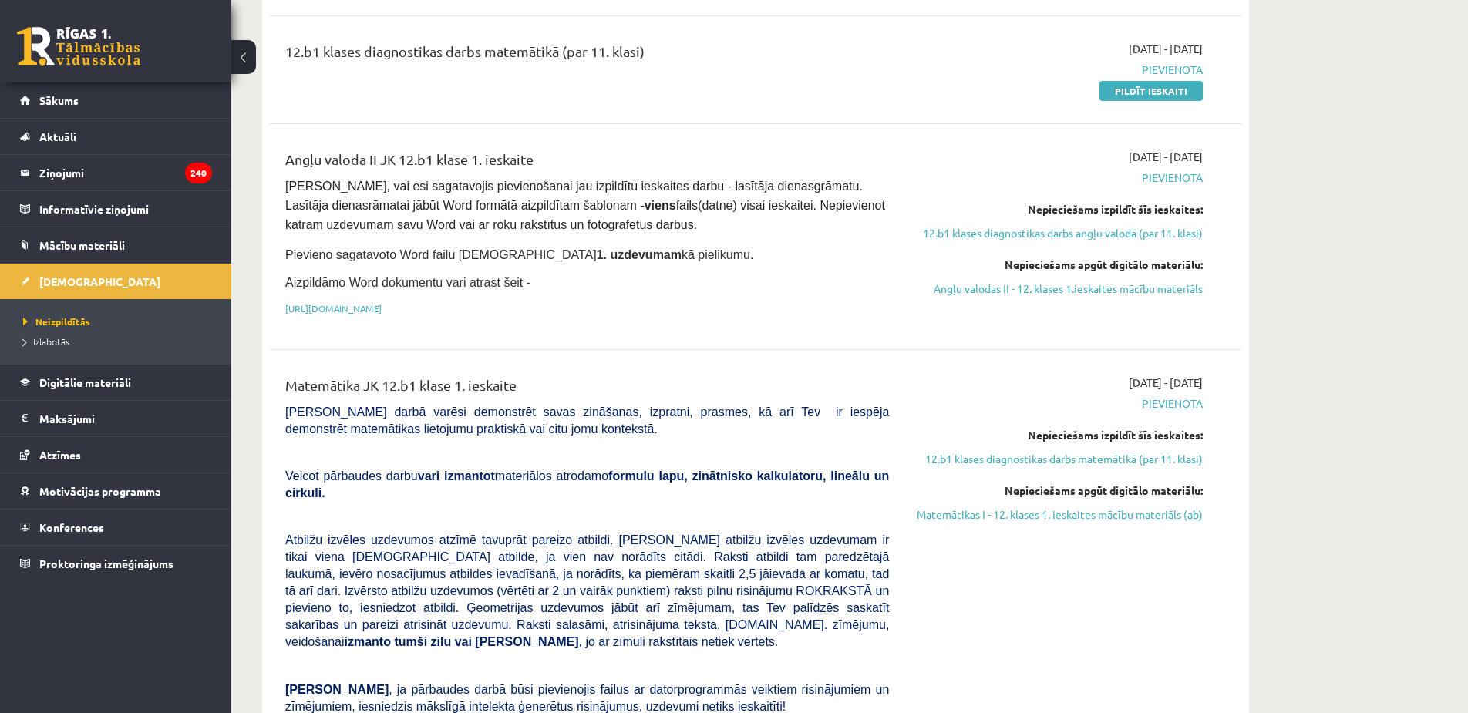
scroll to position [386, 0]
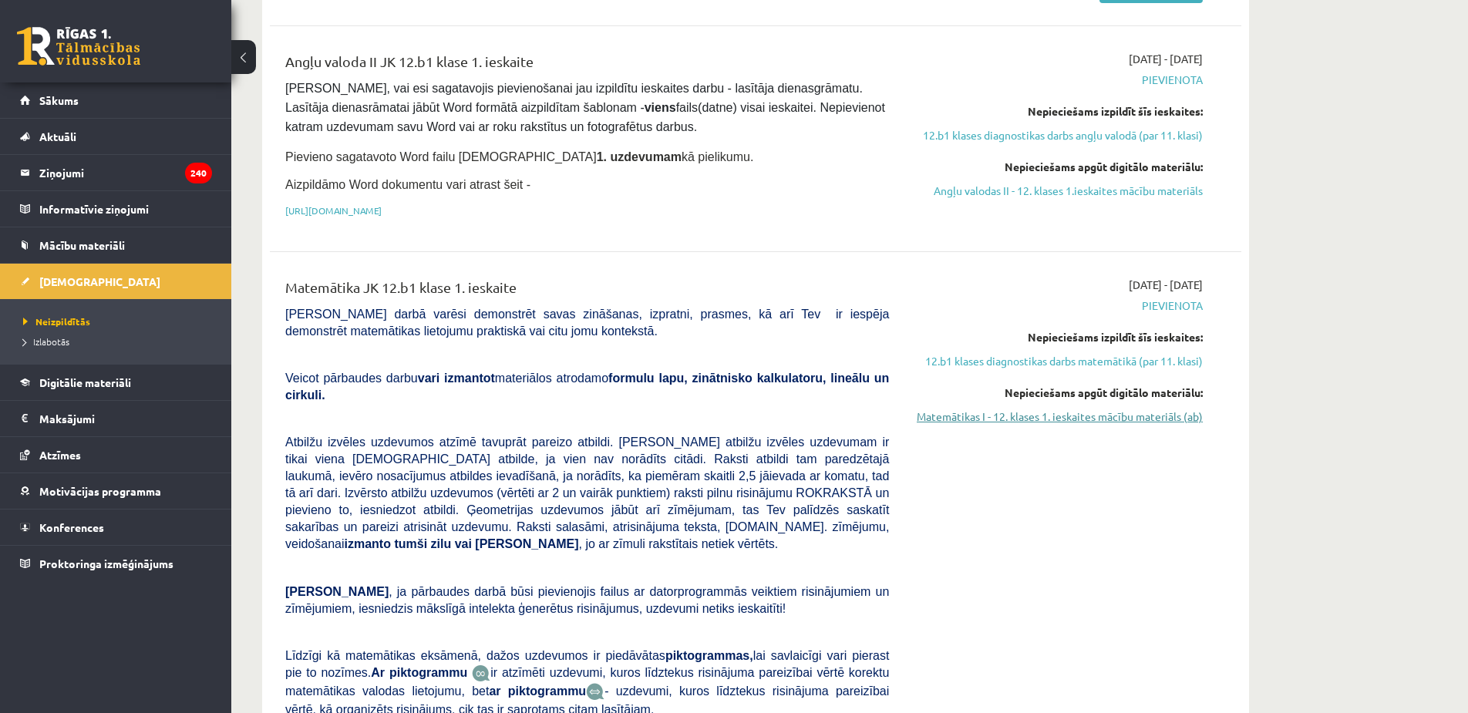
click at [1081, 421] on link "Matemātikas I - 12. klases 1. ieskaites mācību materiāls (ab)" at bounding box center [1057, 417] width 291 height 16
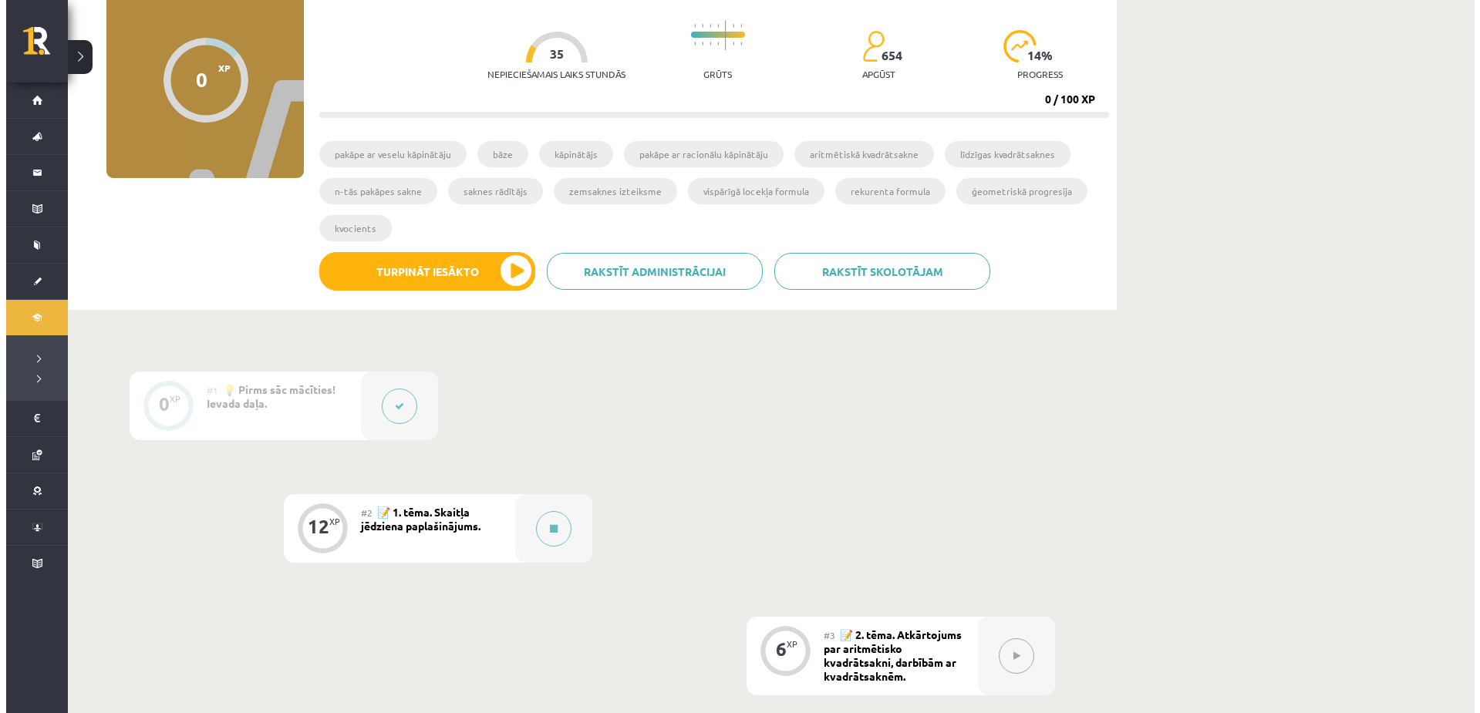
scroll to position [154, 0]
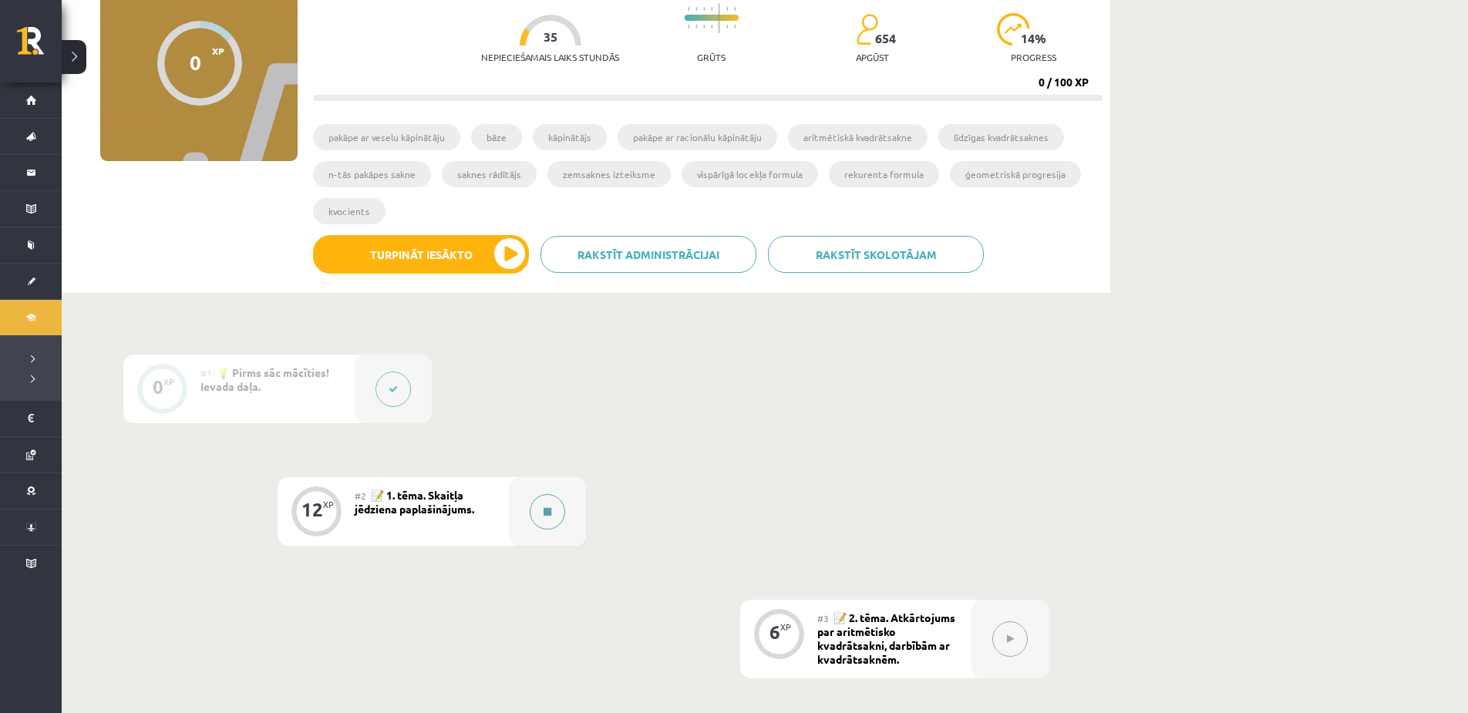
click at [568, 517] on div at bounding box center [547, 511] width 77 height 69
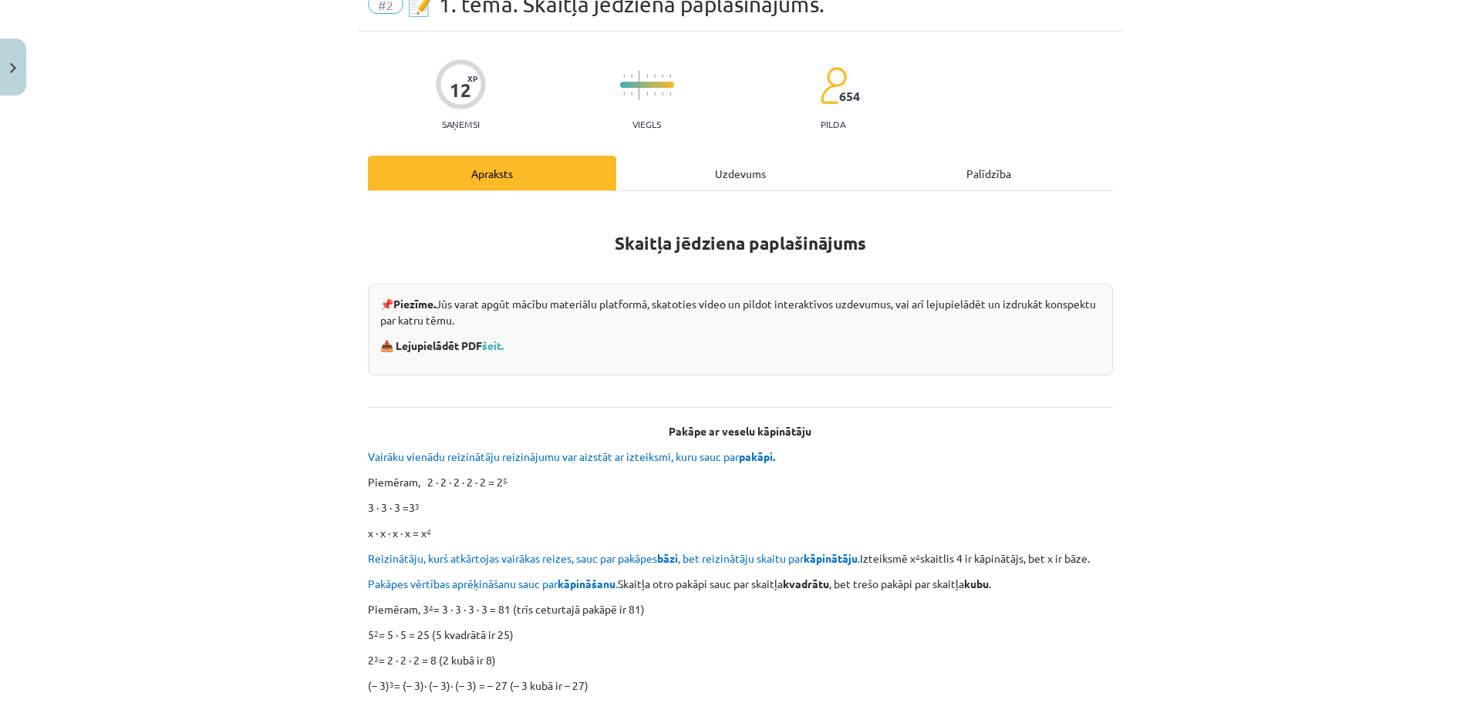
scroll to position [77, 0]
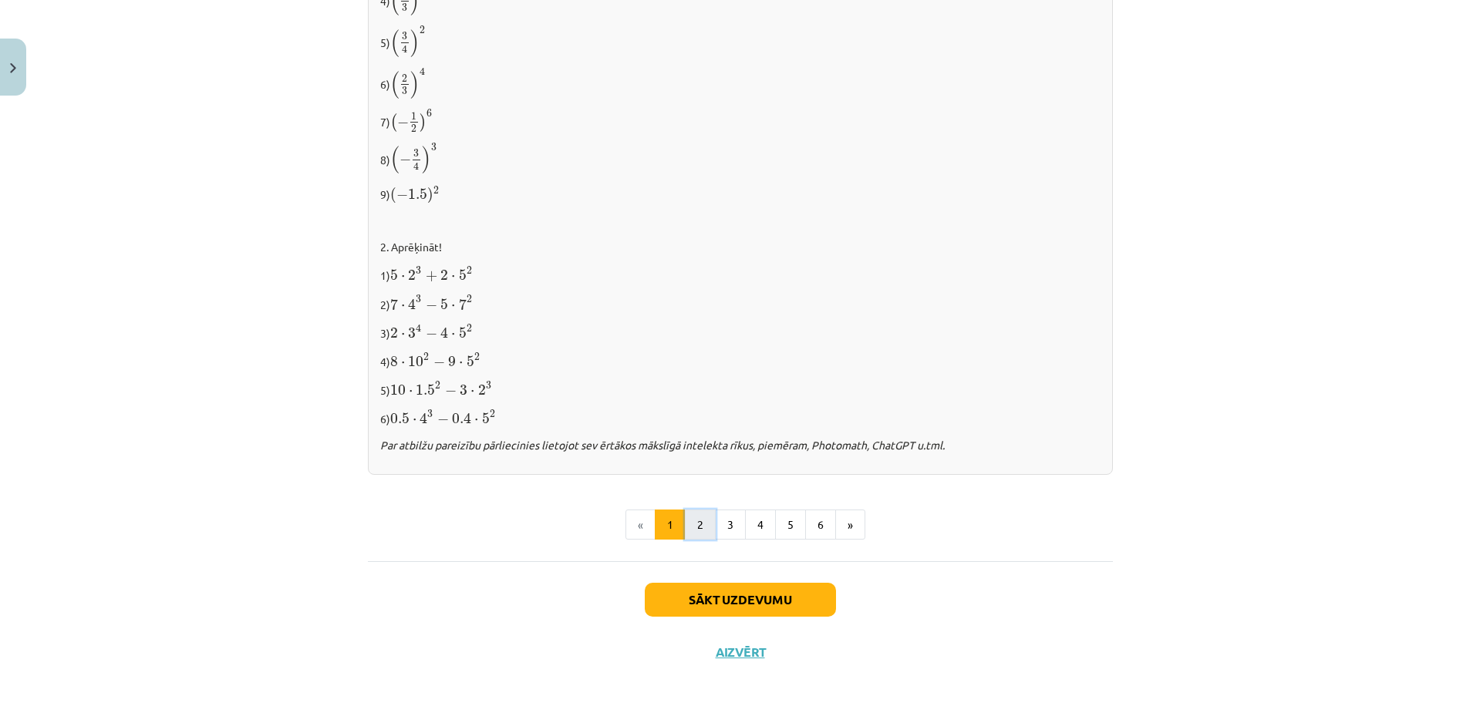
click at [696, 512] on button "2" at bounding box center [700, 525] width 31 height 31
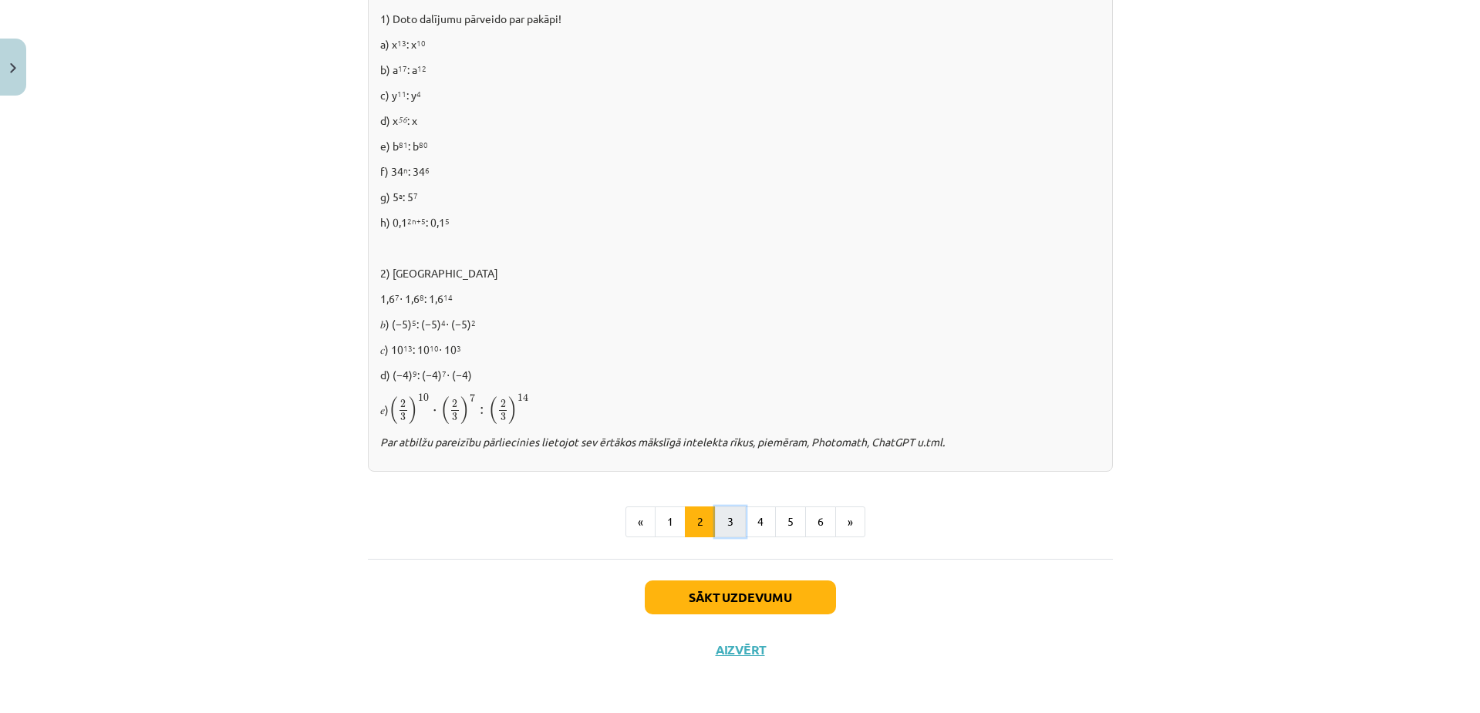
click at [733, 524] on button "3" at bounding box center [730, 522] width 31 height 31
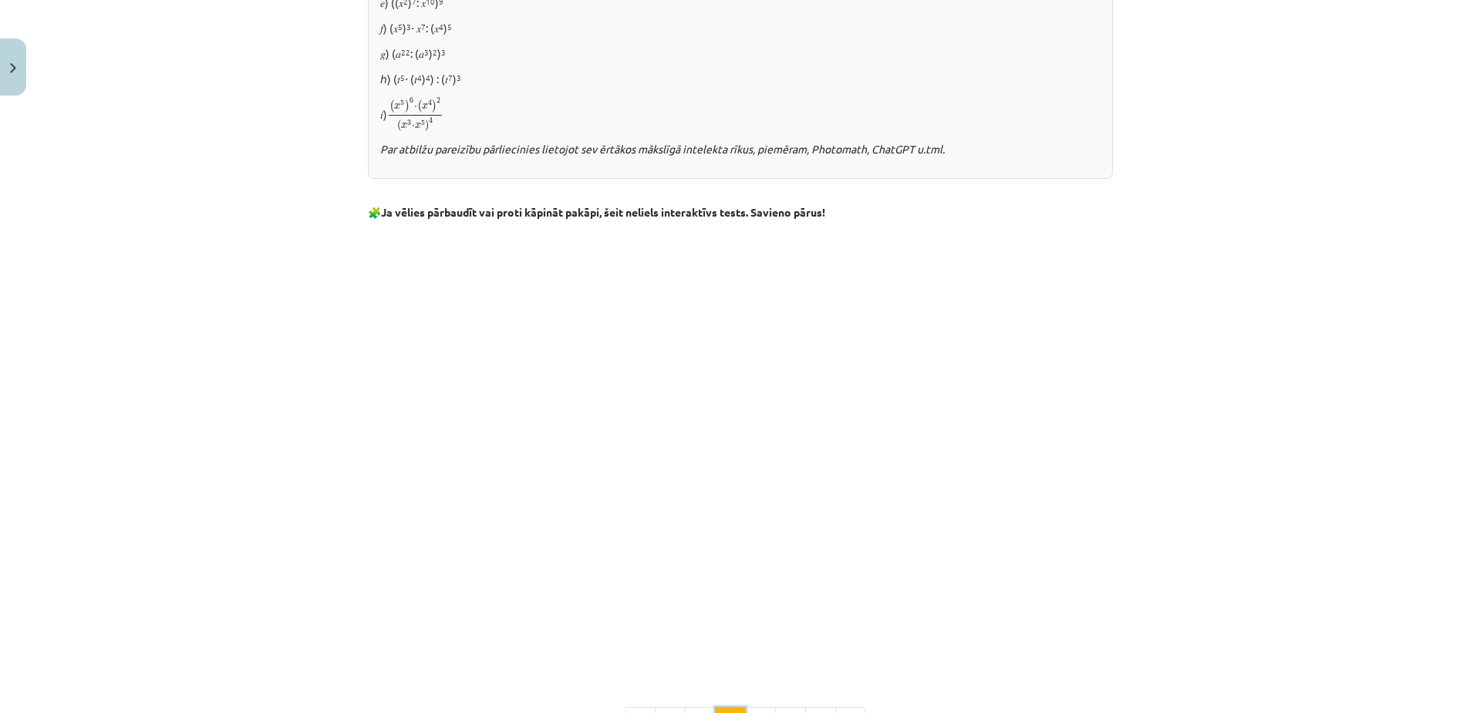
scroll to position [1083, 0]
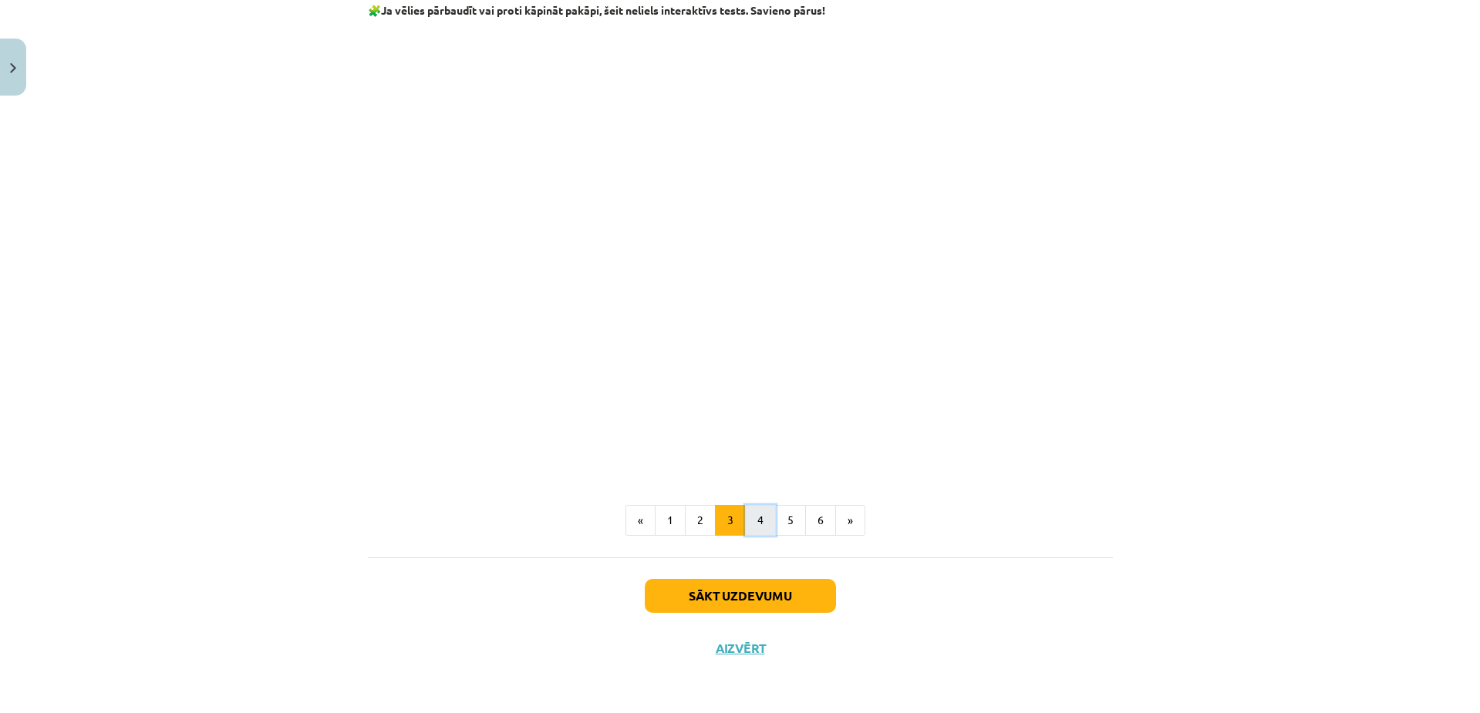
click at [752, 520] on button "4" at bounding box center [760, 520] width 31 height 31
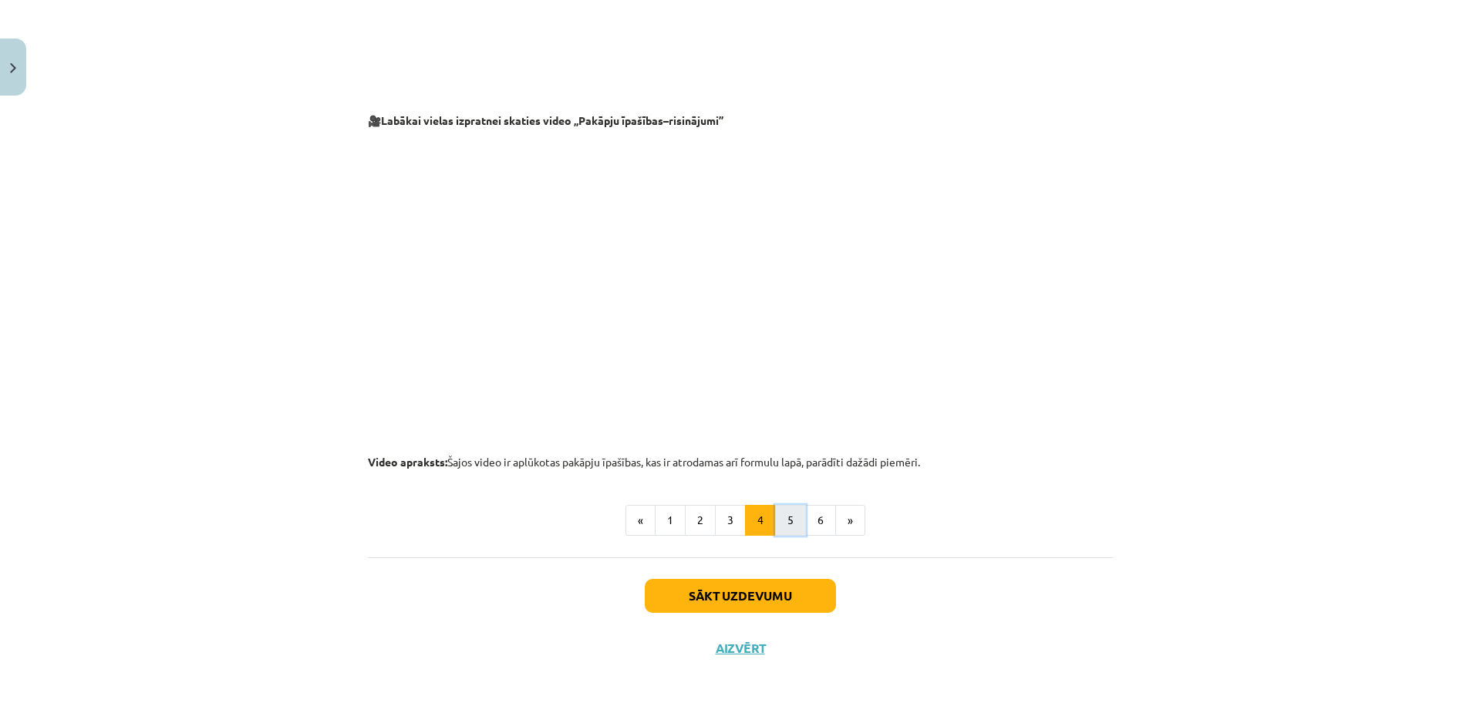
click at [777, 516] on button "5" at bounding box center [790, 520] width 31 height 31
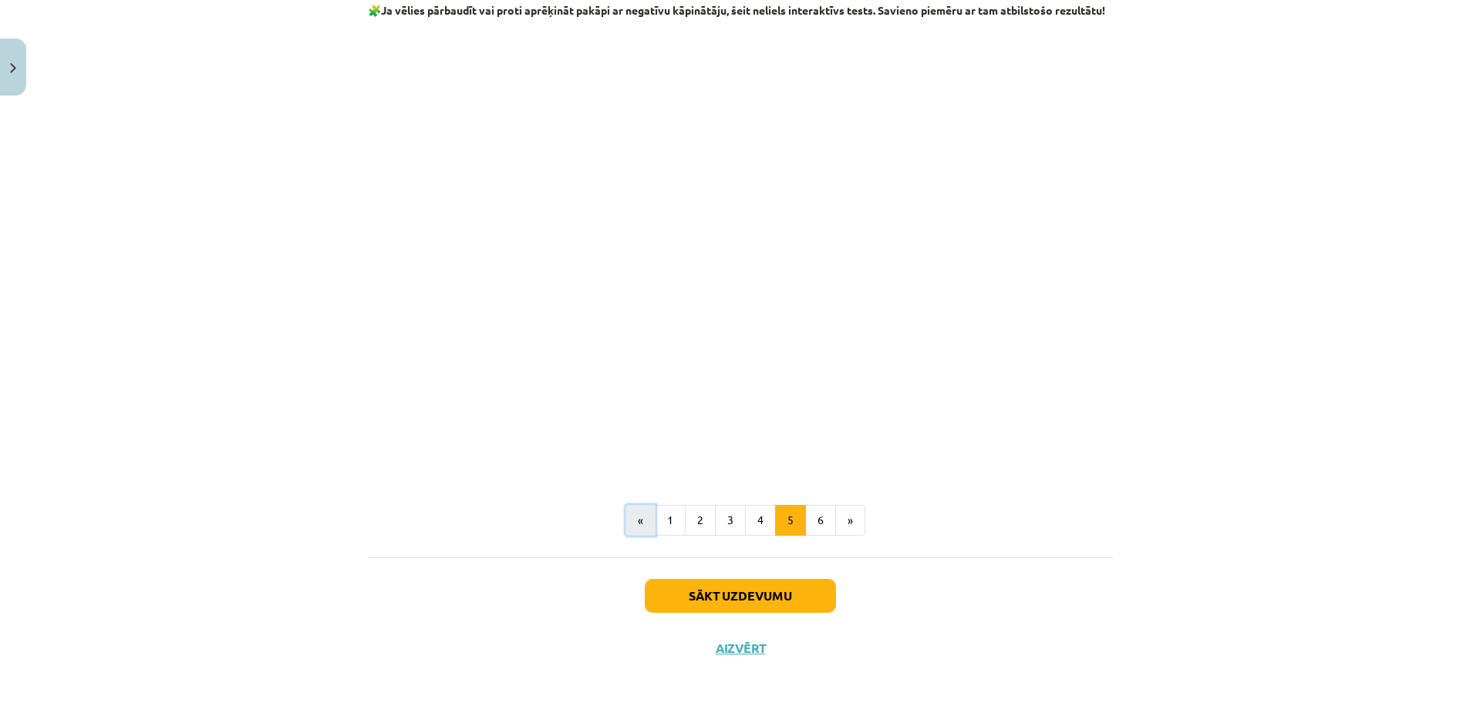
click at [639, 527] on button "«" at bounding box center [640, 520] width 30 height 31
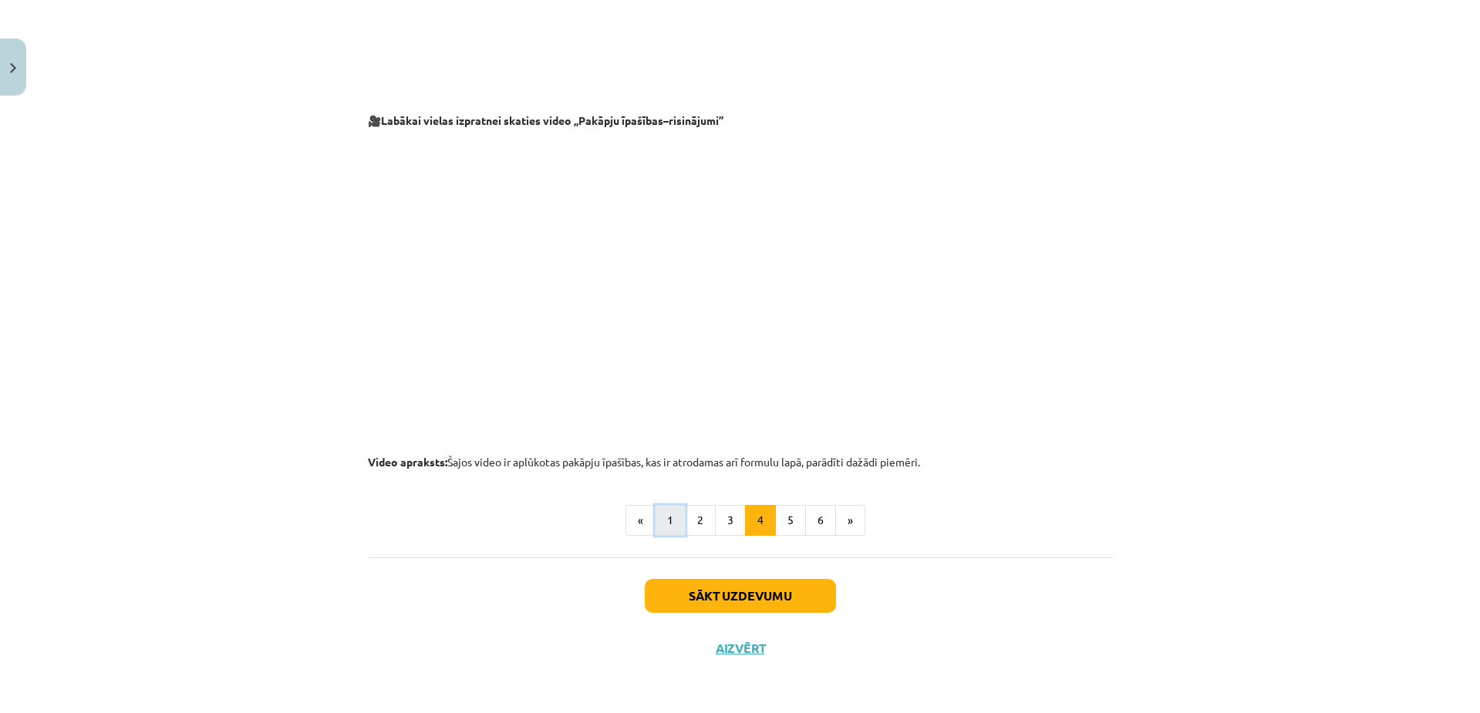
click at [655, 520] on button "1" at bounding box center [670, 520] width 31 height 31
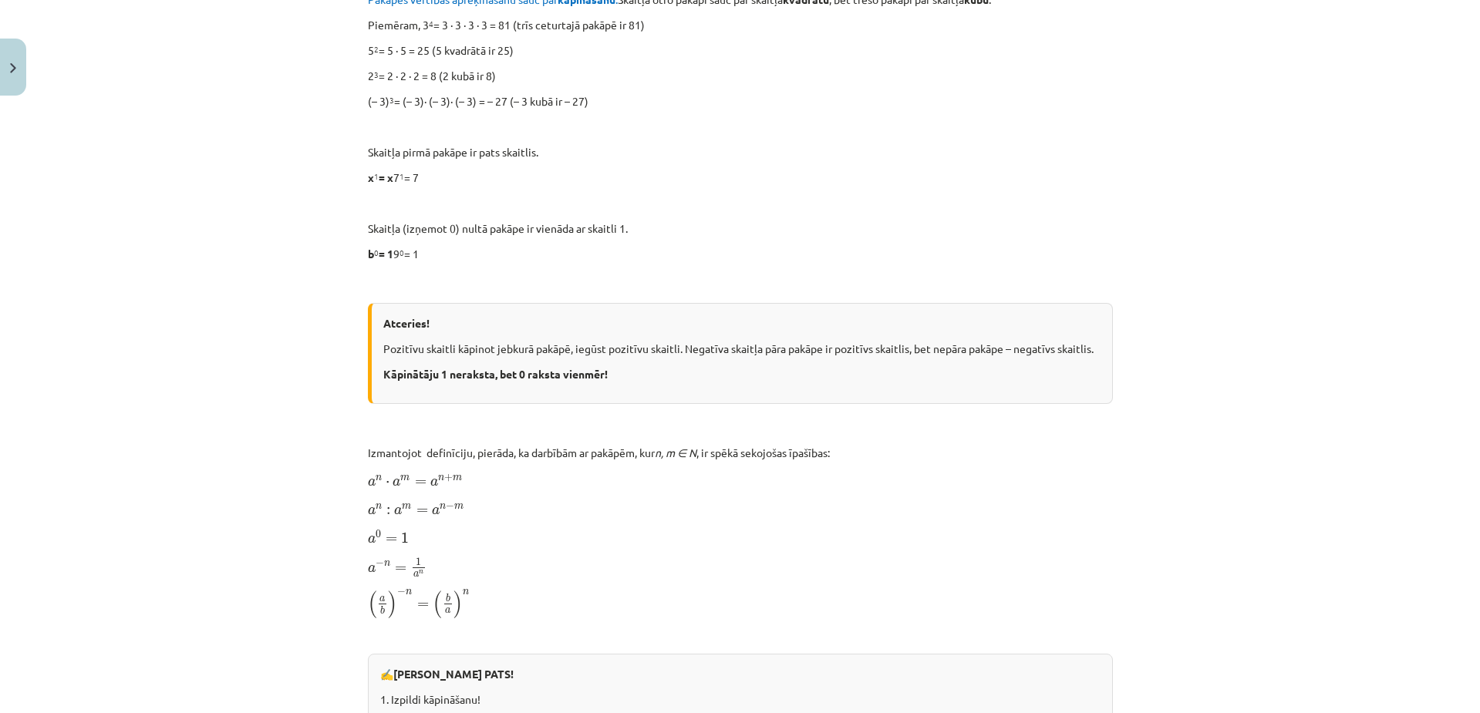
scroll to position [662, 0]
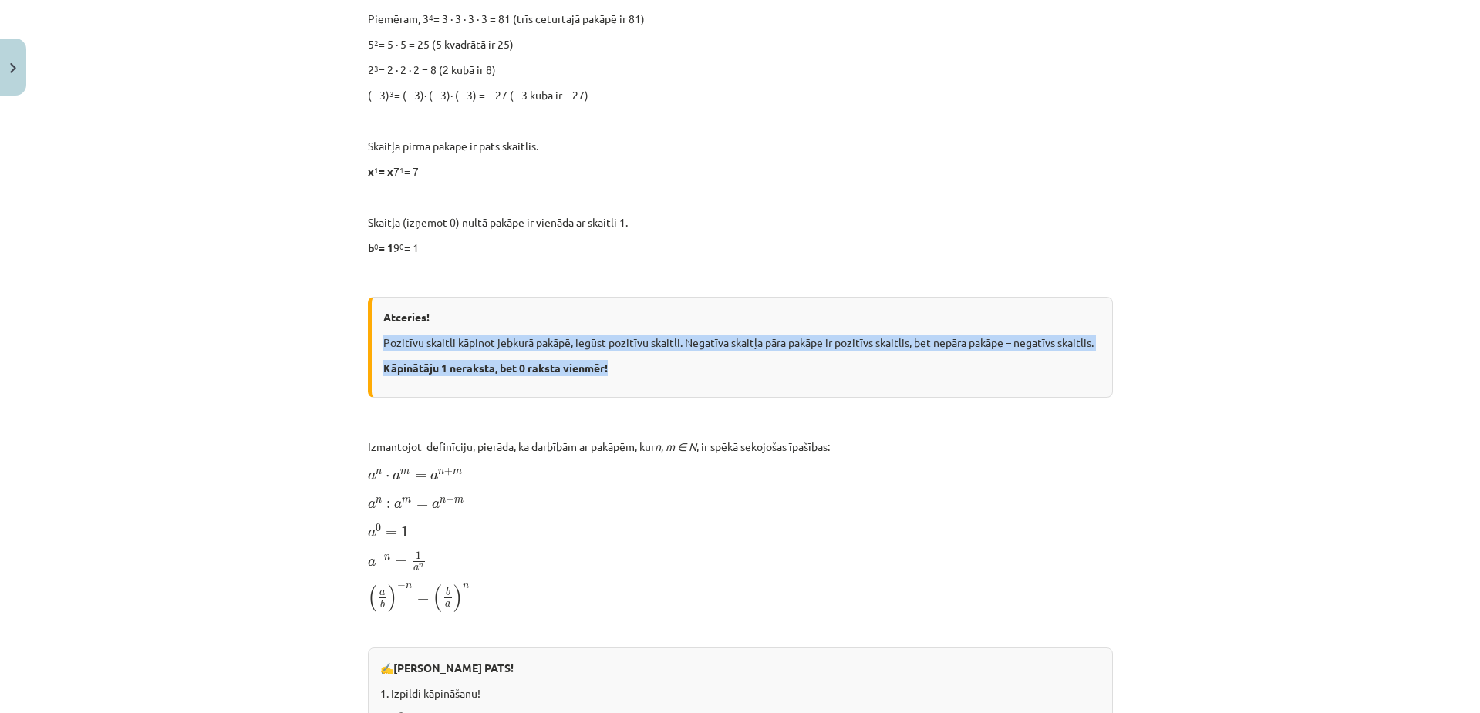
drag, startPoint x: 374, startPoint y: 338, endPoint x: 624, endPoint y: 385, distance: 254.2
click at [624, 385] on div "Atceries! Pozitīvu skaitli kāpinot jebkurā pakāpē, iegūst pozitīvu skaitli. Neg…" at bounding box center [740, 347] width 745 height 101
click at [359, 346] on div "12 XP Saņemsi Viegls 654 pilda Apraksts Uzdevums Palīdzība Skaitļa jēdziena pap…" at bounding box center [740, 468] width 763 height 2054
click at [383, 339] on p "Pozitīvu skaitli kāpinot jebkurā pakāpē, iegūst pozitīvu skaitli. Negatīva skai…" at bounding box center [741, 343] width 717 height 16
drag, startPoint x: 376, startPoint y: 339, endPoint x: 642, endPoint y: 381, distance: 269.4
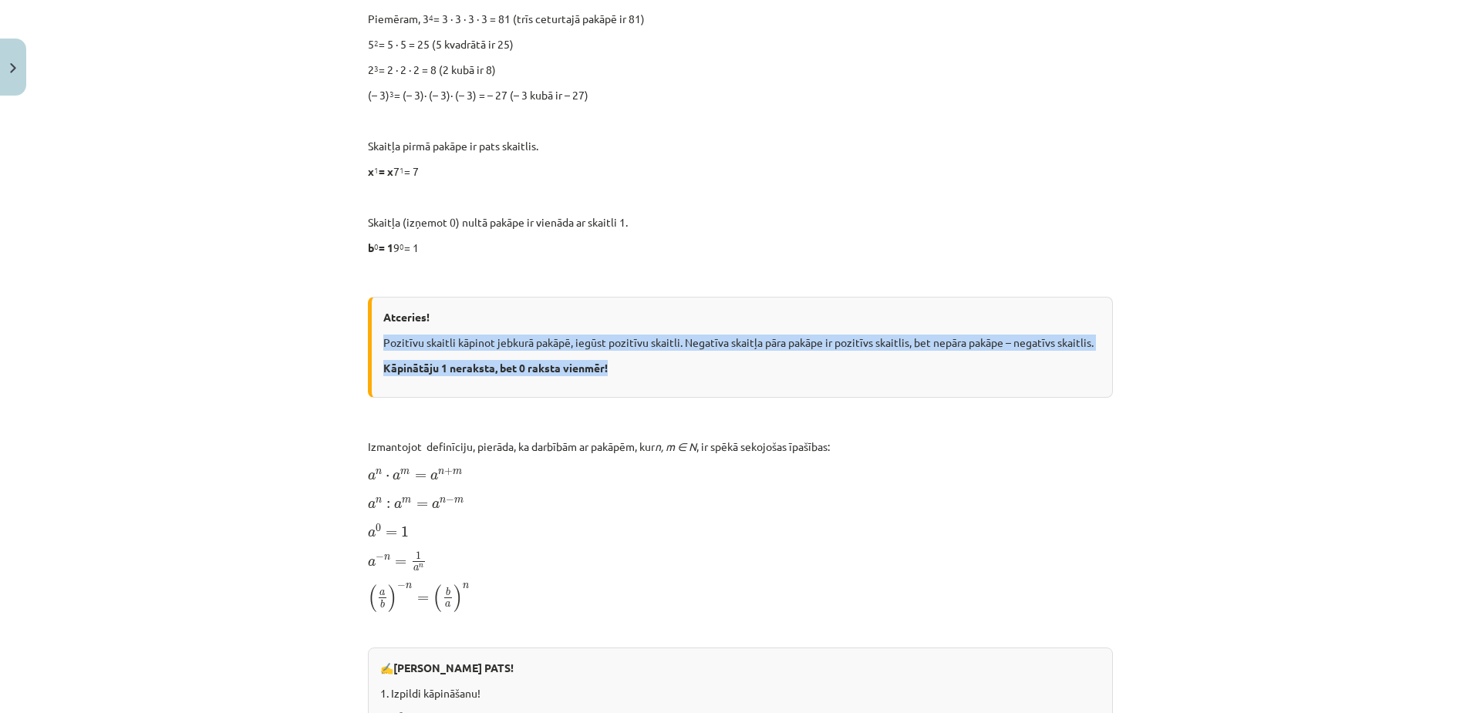
click at [642, 381] on div "Atceries! Pozitīvu skaitli kāpinot jebkurā pakāpē, iegūst pozitīvu skaitli. Neg…" at bounding box center [740, 347] width 745 height 101
copy div "Pozitīvu skaitli kāpinot jebkurā pakāpē, iegūst pozitīvu skaitli. Negatīva skai…"
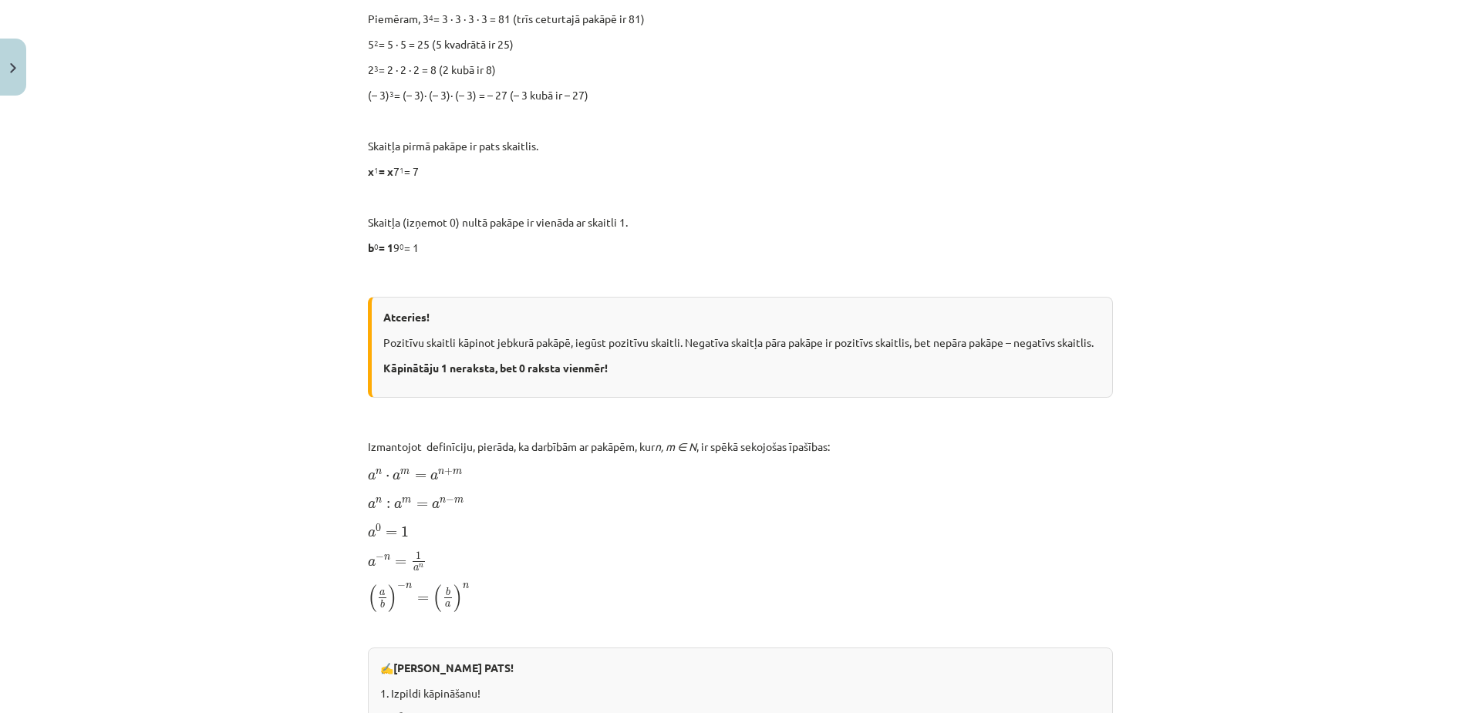
click at [972, 433] on div "Skaitļa jēdziena paplašinājums 📌 Piezīme. Jūs varat apgūt mācību materiālu plat…" at bounding box center [740, 452] width 745 height 1677
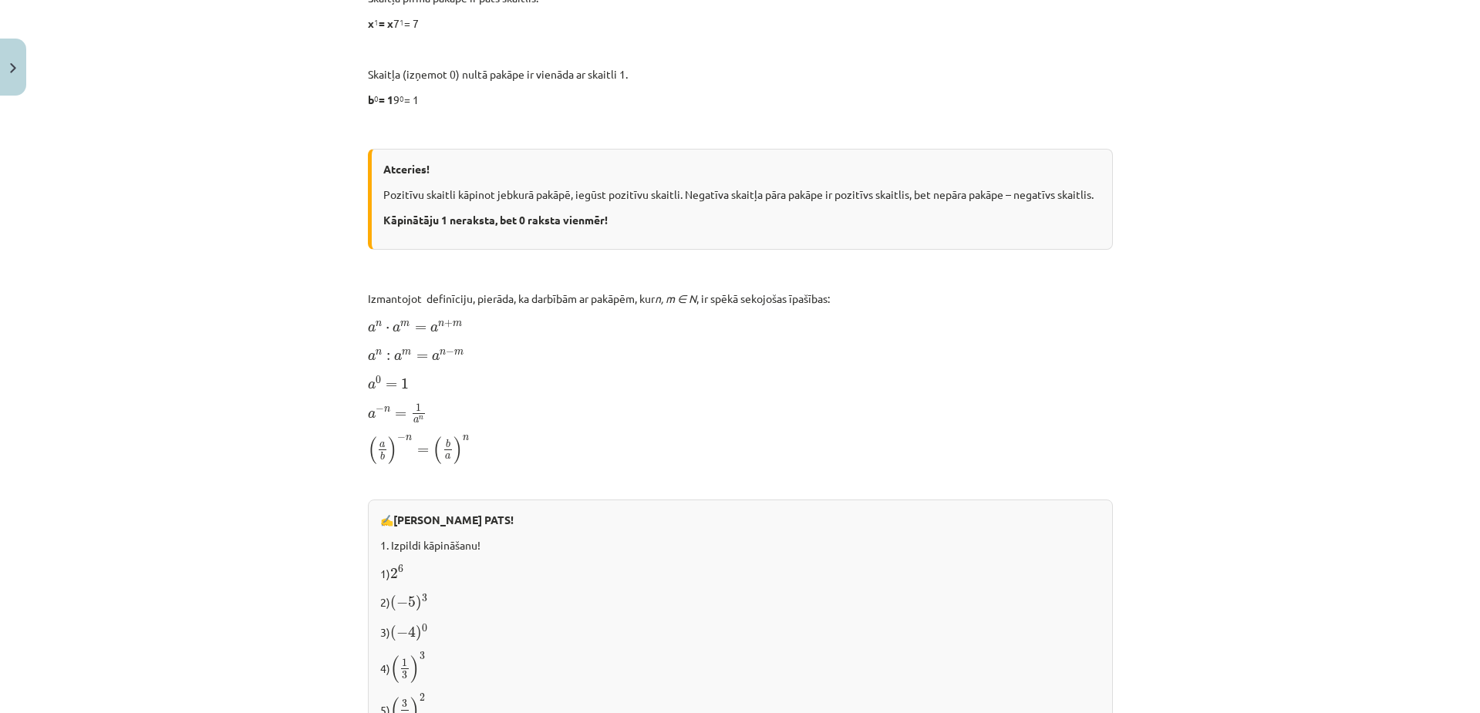
scroll to position [816, 0]
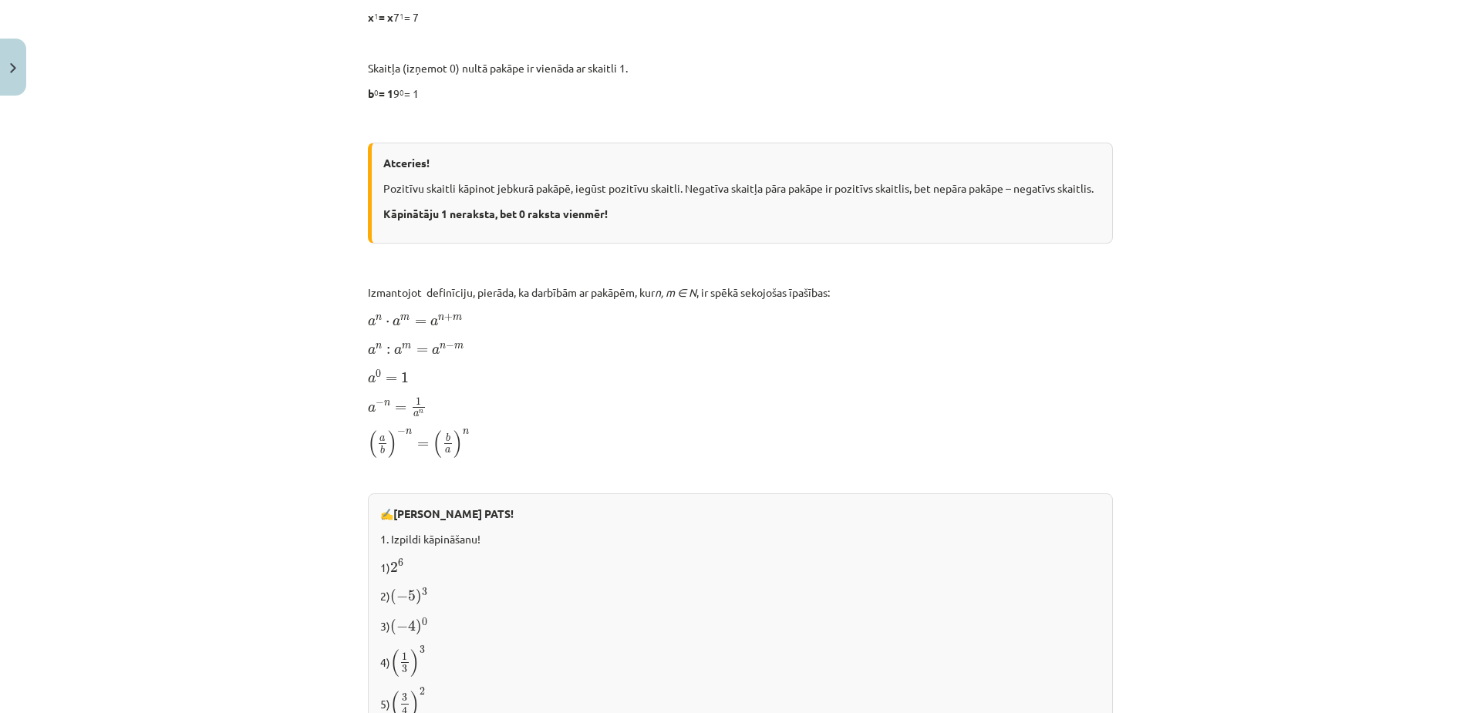
drag, startPoint x: 492, startPoint y: 18, endPoint x: 19, endPoint y: 376, distance: 593.3
click at [16, 377] on div "Mācību tēma: Matemātikas i - 12. klases 1. ieskaites mācību materiāls (ab) #2 📝…" at bounding box center [740, 356] width 1480 height 713
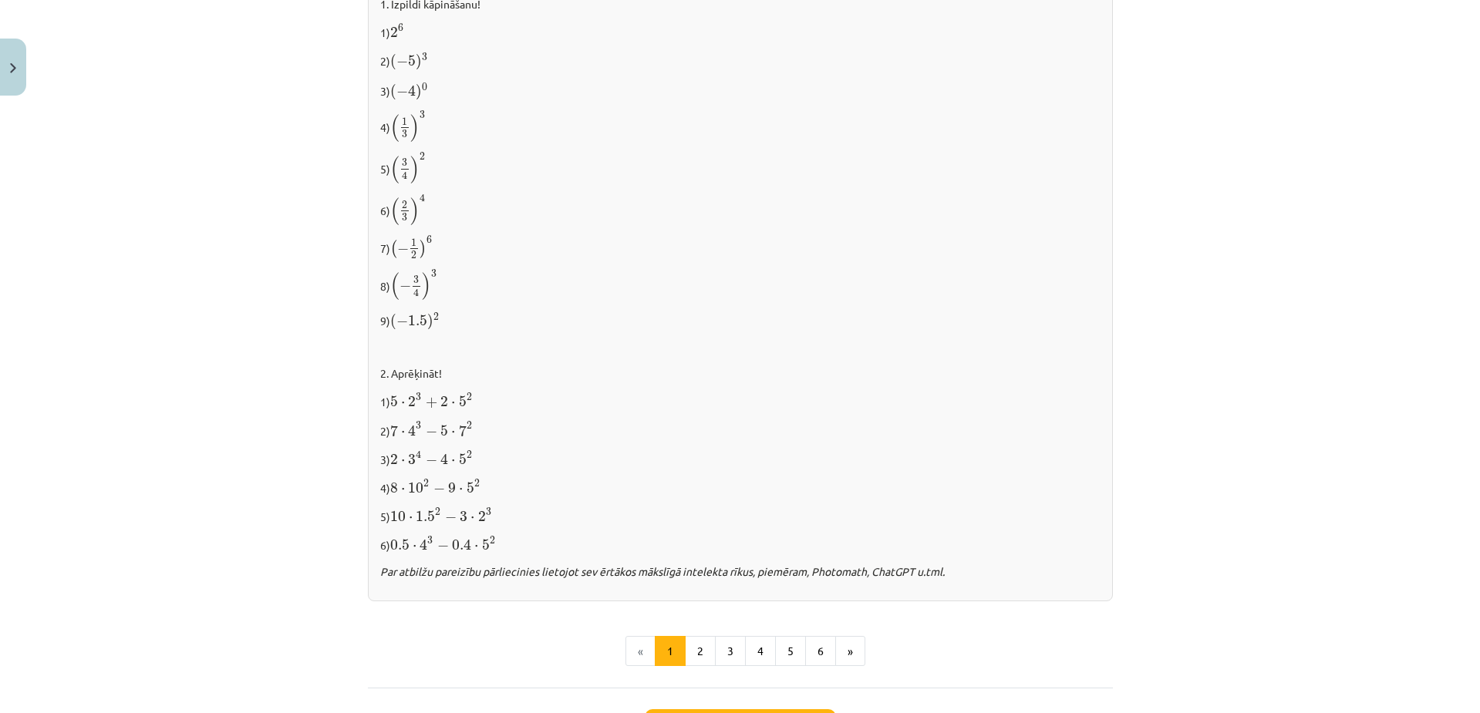
scroll to position [1246, 0]
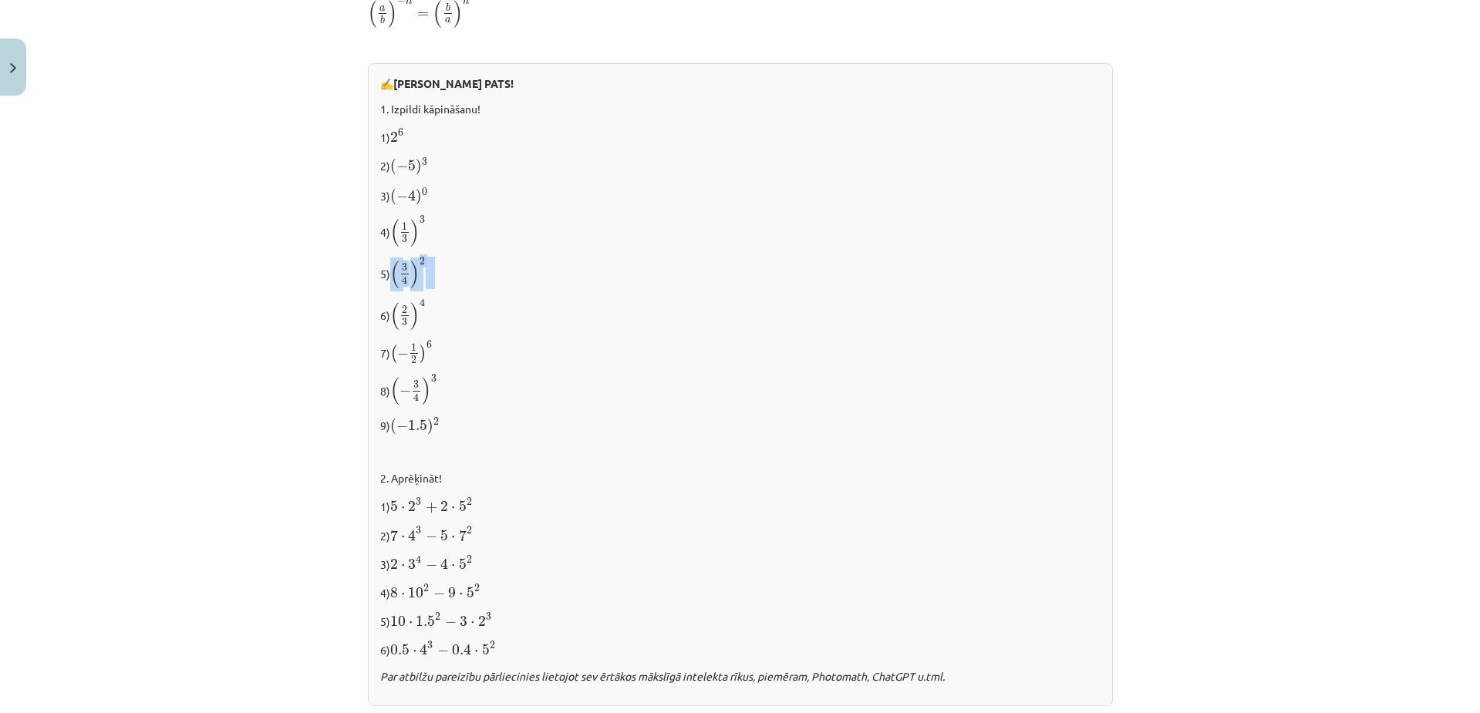
drag, startPoint x: 382, startPoint y: 258, endPoint x: 436, endPoint y: 275, distance: 56.8
click at [436, 275] on p "5) ( 3 4 ) 2 ( 3 4 ) 2" at bounding box center [740, 273] width 720 height 32
drag, startPoint x: 379, startPoint y: 295, endPoint x: 436, endPoint y: 315, distance: 60.2
click at [436, 315] on p "6) ( 2 3 ) 4 ( 2 3 ) 4" at bounding box center [740, 314] width 720 height 32
copy p ") ( 2 3 ) 4"
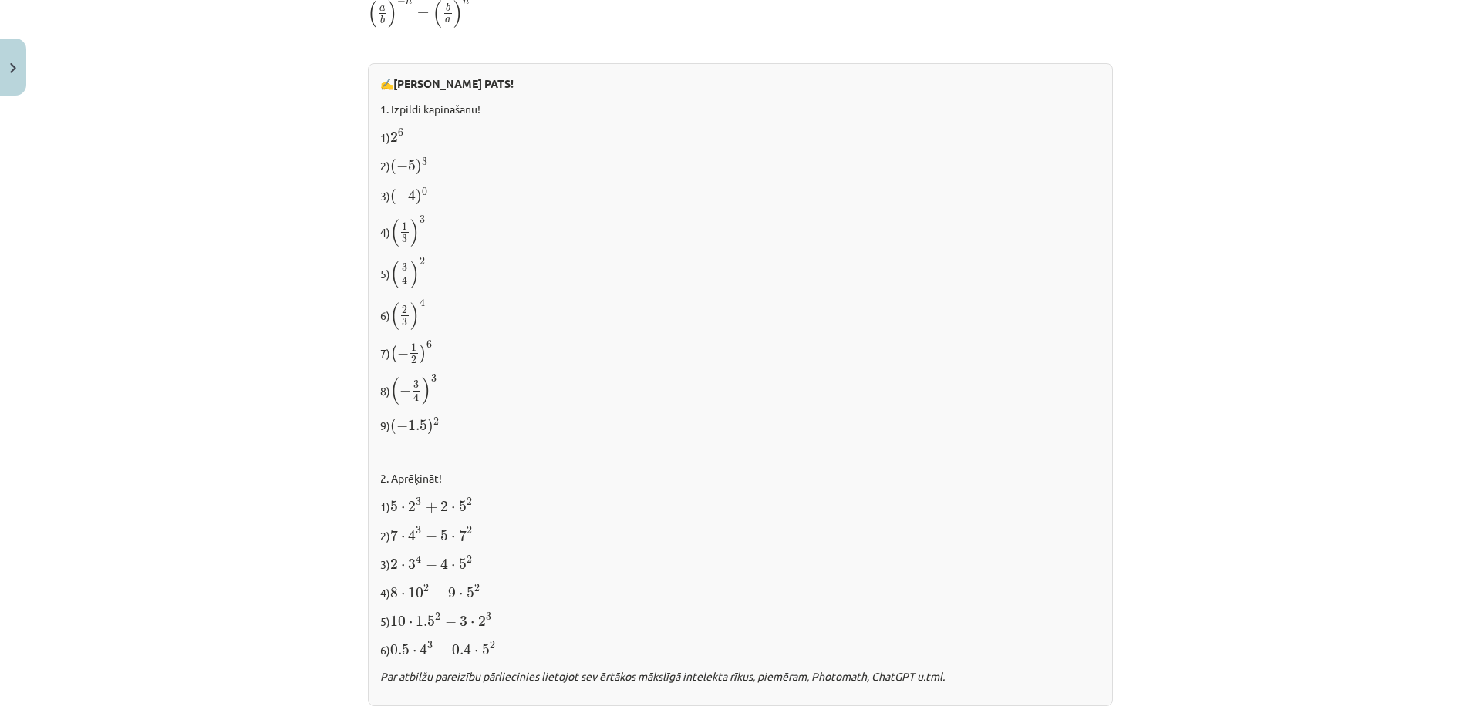
click at [483, 306] on p "6) ( 2 3 ) 4 ( 2 3 ) 4" at bounding box center [740, 314] width 720 height 32
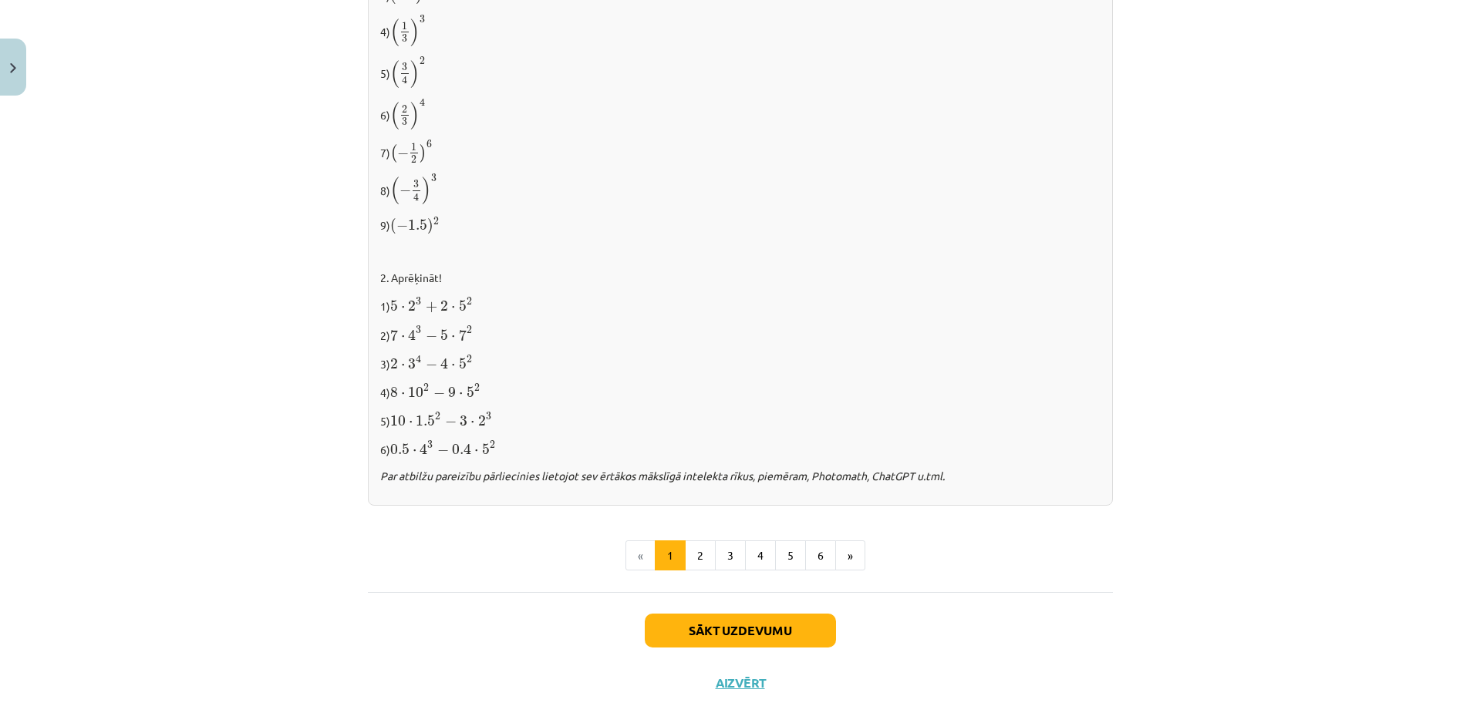
scroll to position [1478, 0]
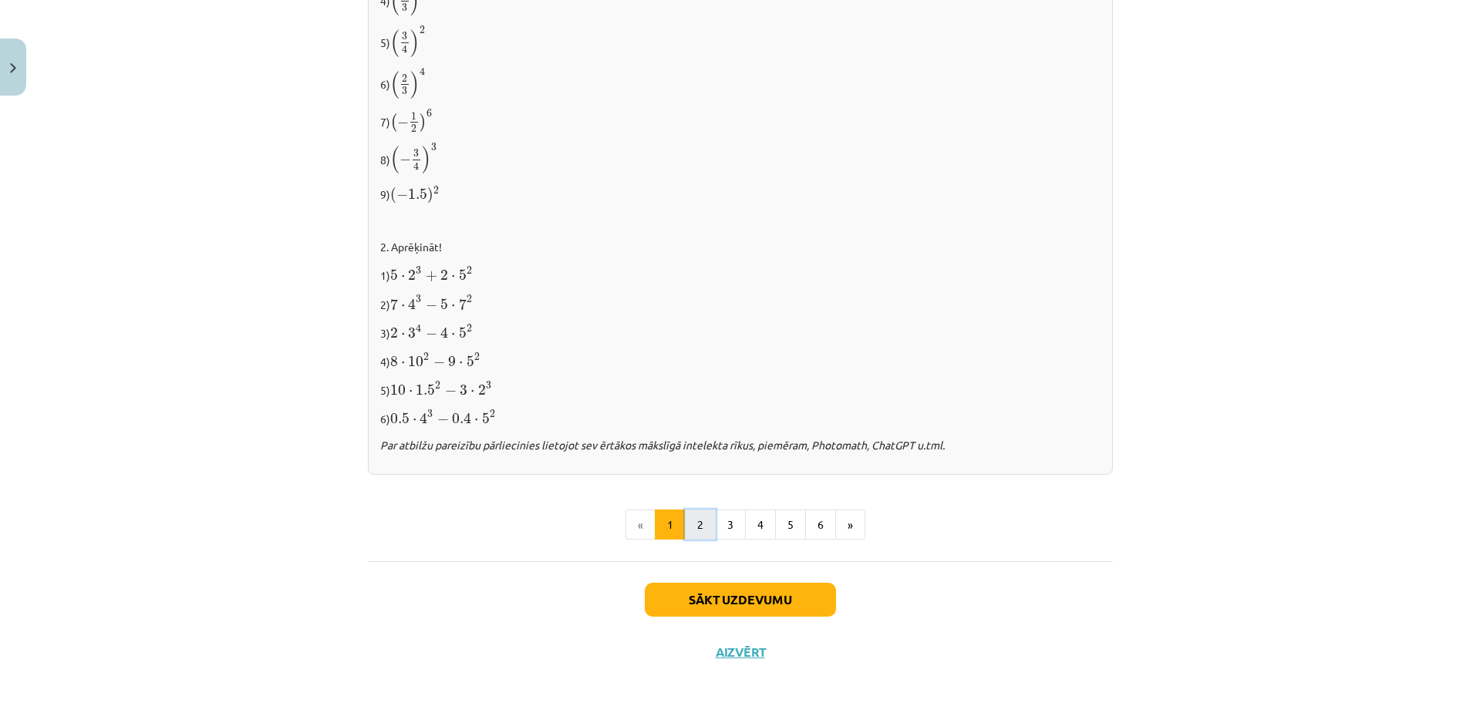
click at [692, 517] on button "2" at bounding box center [700, 525] width 31 height 31
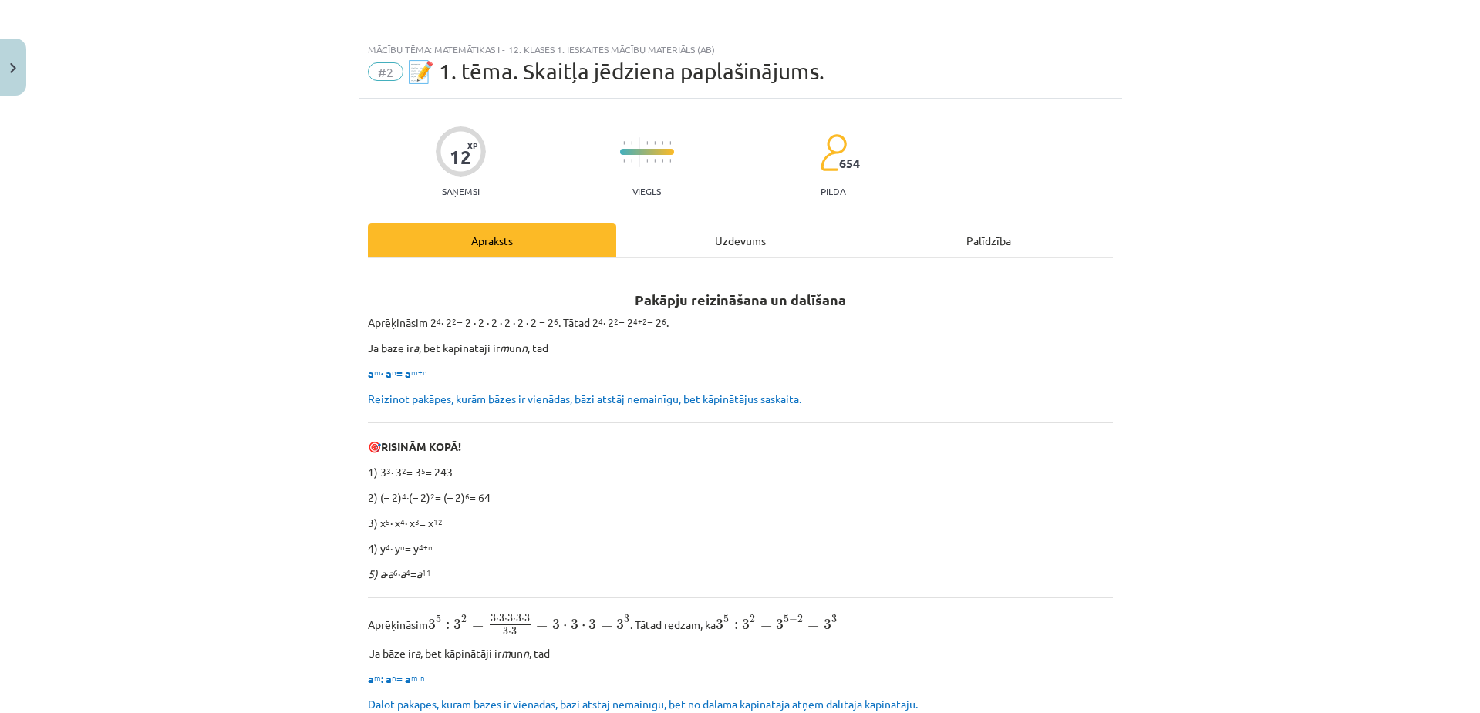
scroll to position [0, 0]
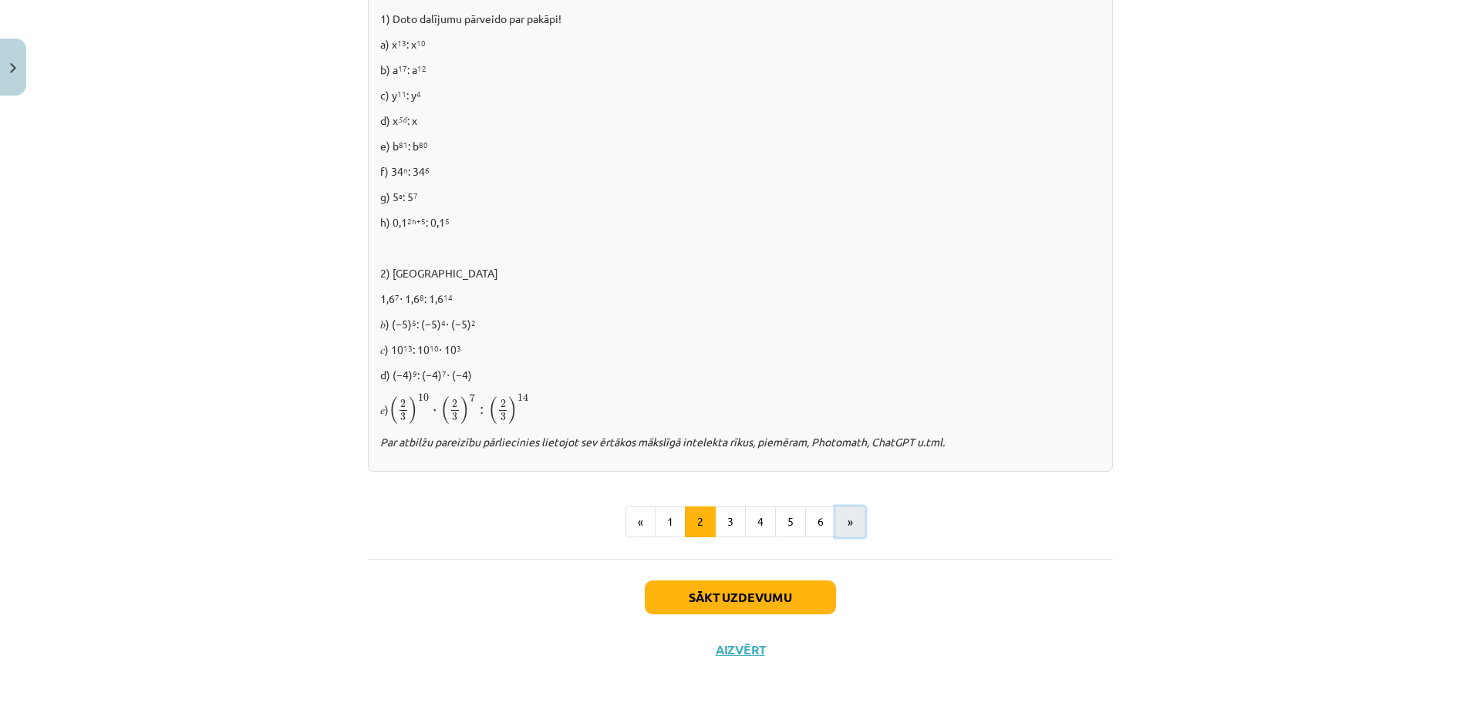
click at [840, 524] on button "»" at bounding box center [850, 522] width 30 height 31
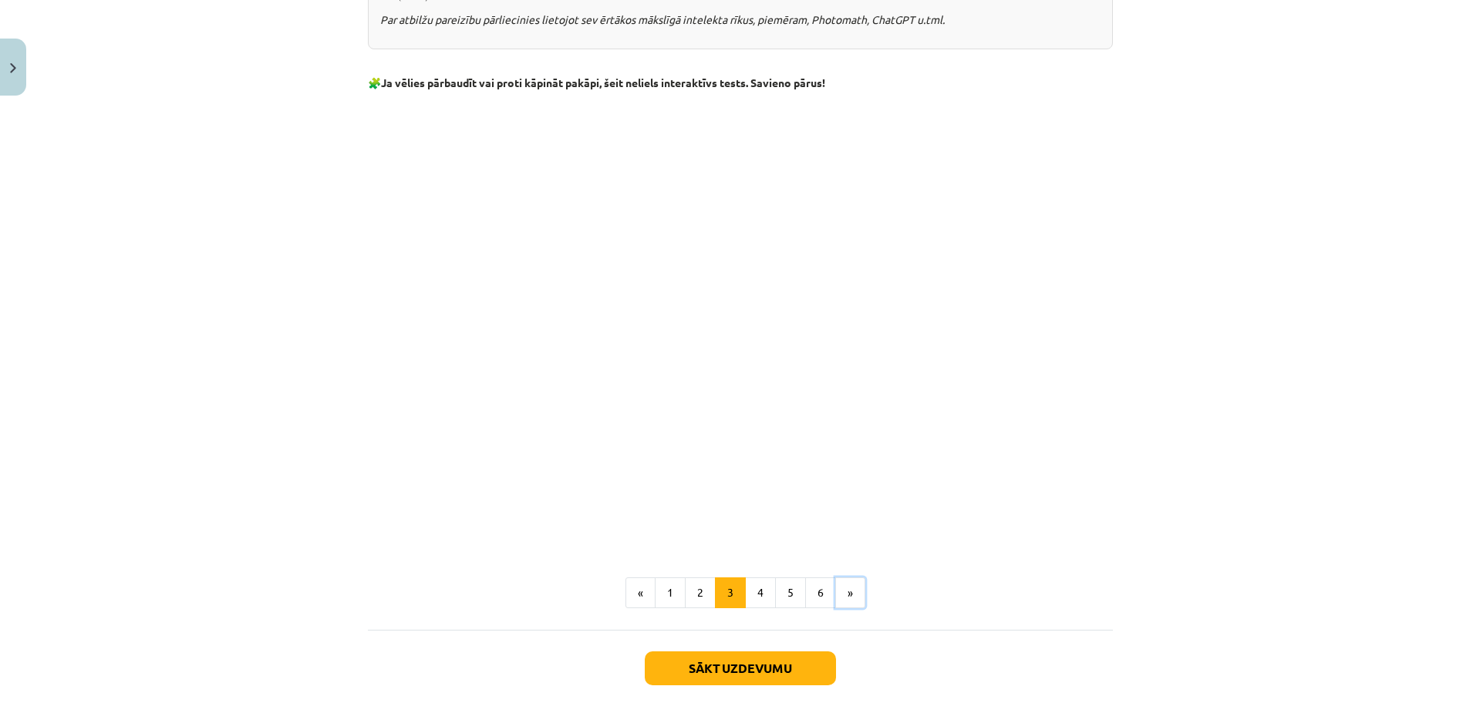
scroll to position [1235, 0]
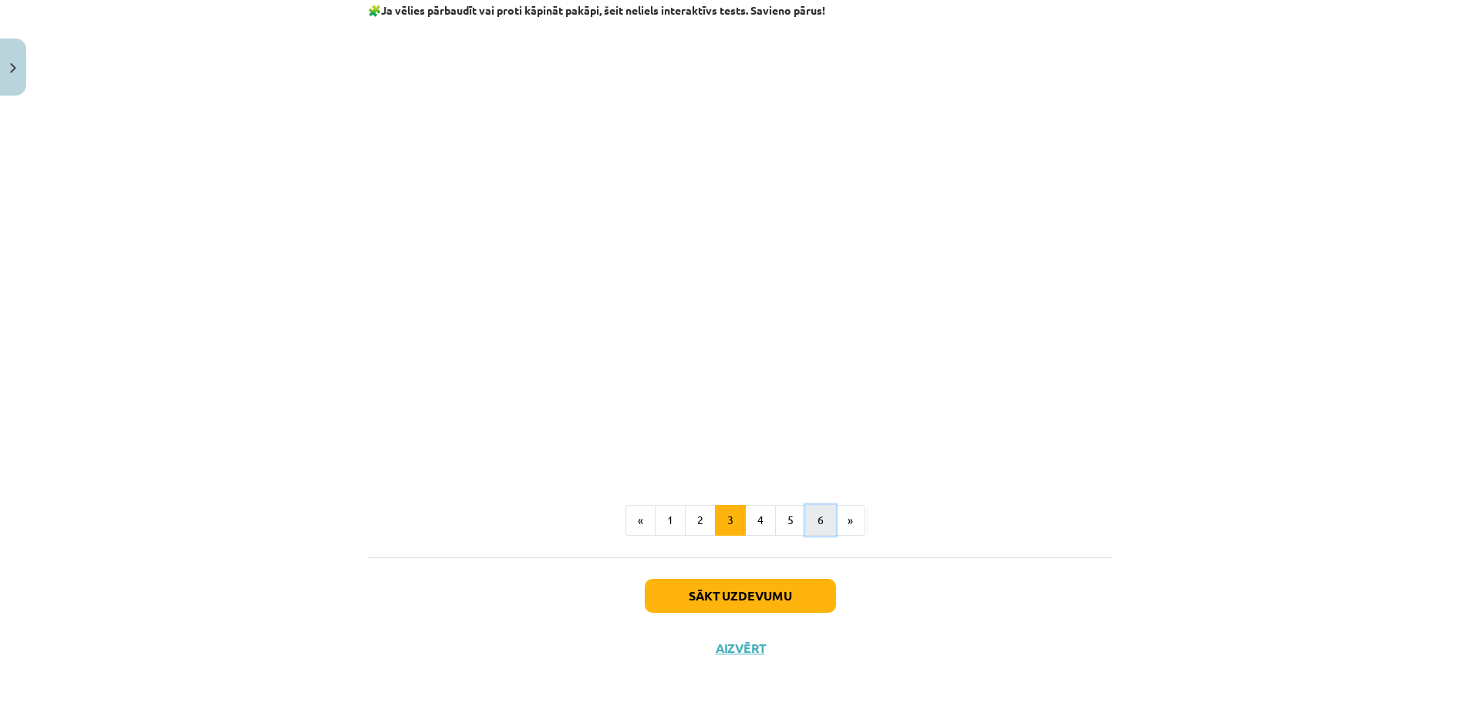
click at [819, 519] on button "6" at bounding box center [820, 520] width 31 height 31
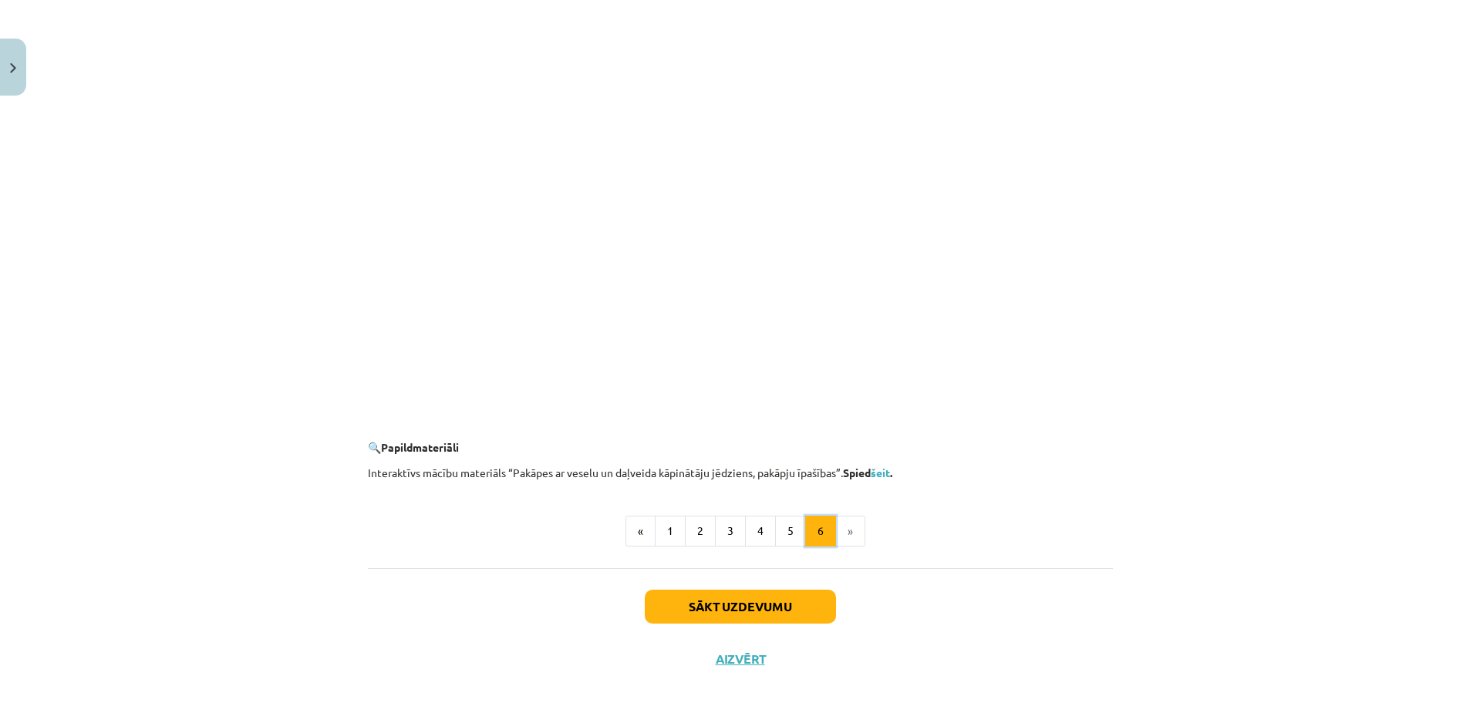
scroll to position [1333, 0]
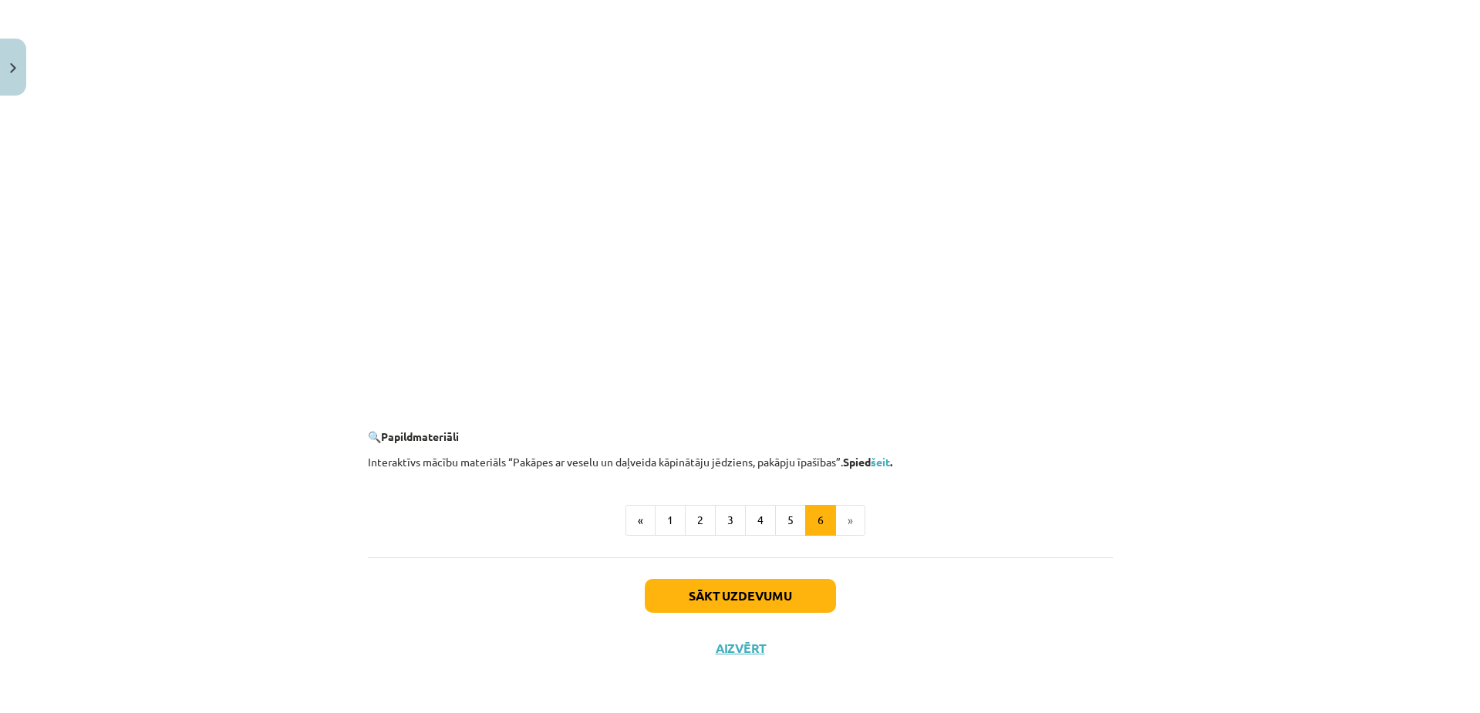
click at [842, 521] on li "»" at bounding box center [850, 520] width 29 height 31
click at [701, 525] on button "2" at bounding box center [700, 520] width 31 height 31
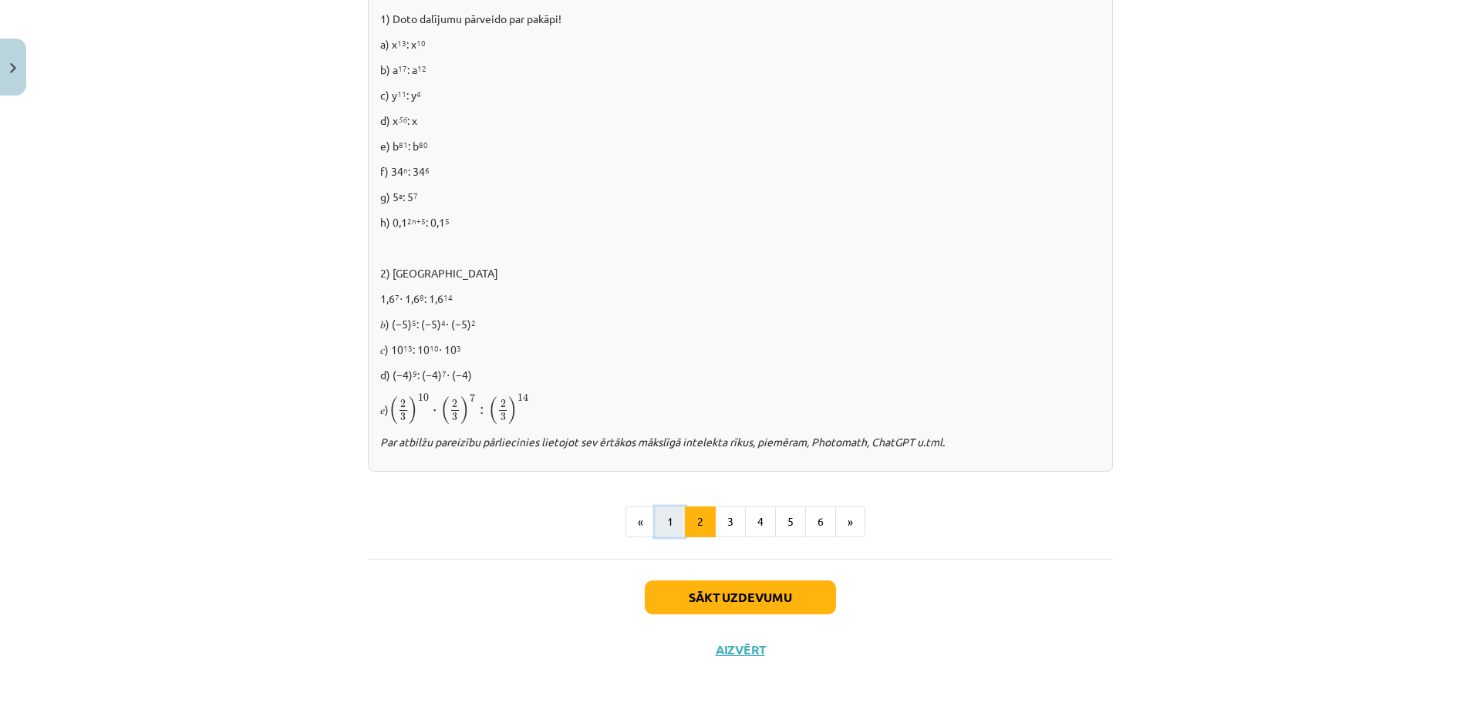
click at [663, 519] on button "1" at bounding box center [670, 522] width 31 height 31
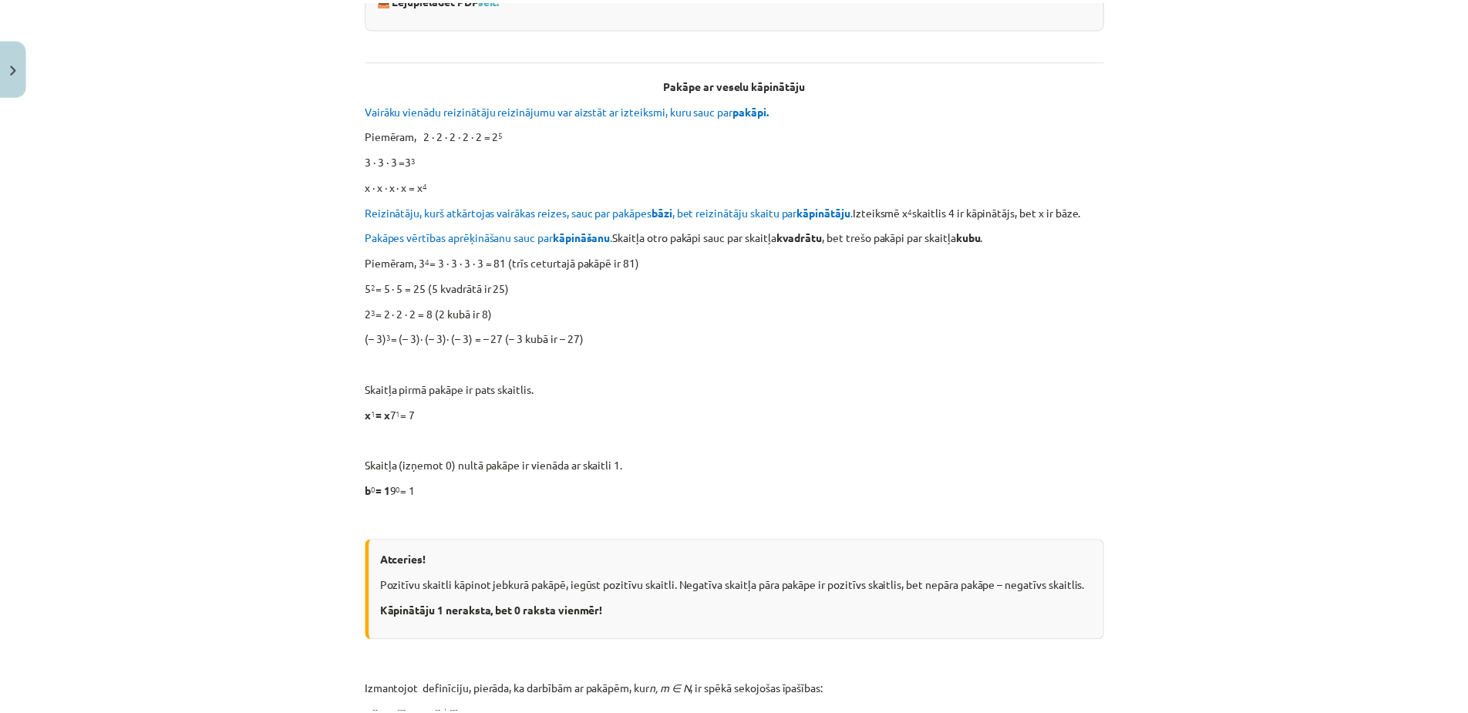
scroll to position [276, 0]
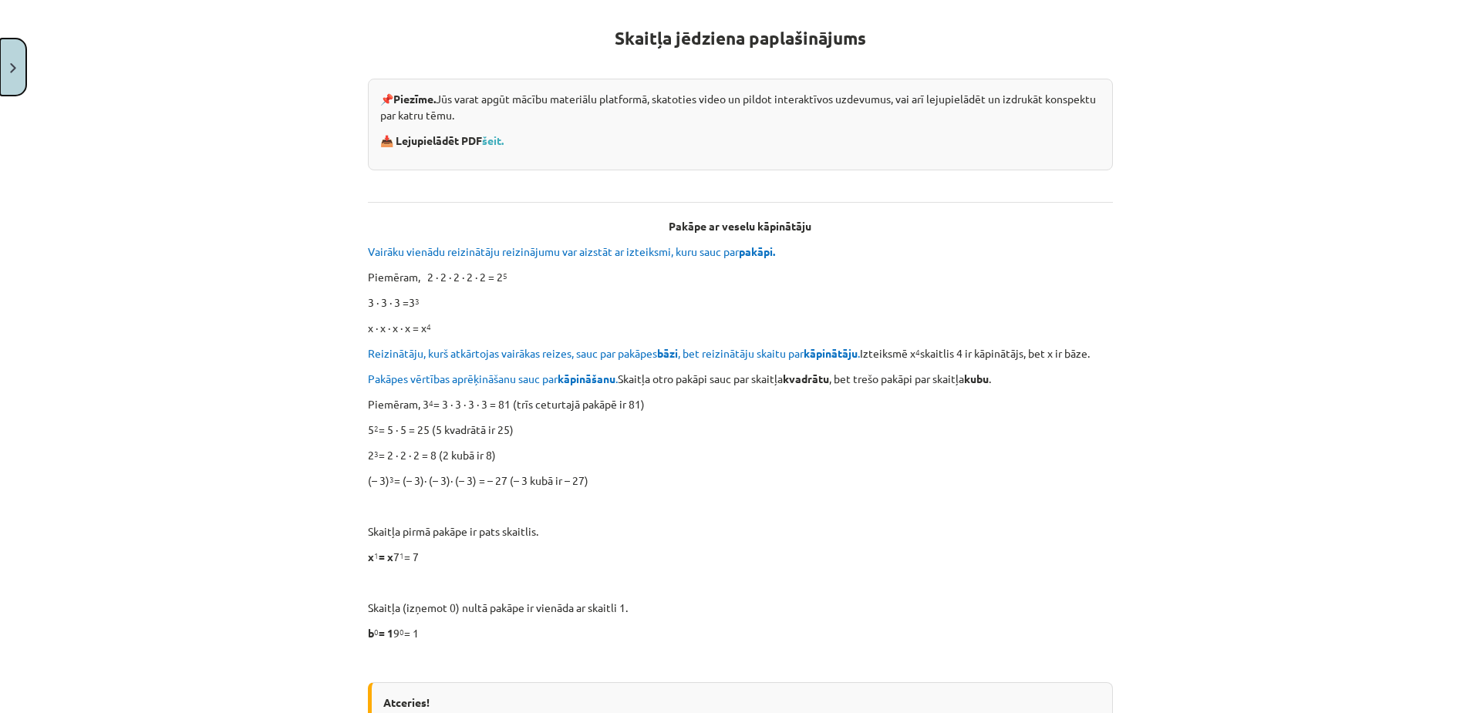
click at [19, 53] on button "Close" at bounding box center [13, 67] width 26 height 57
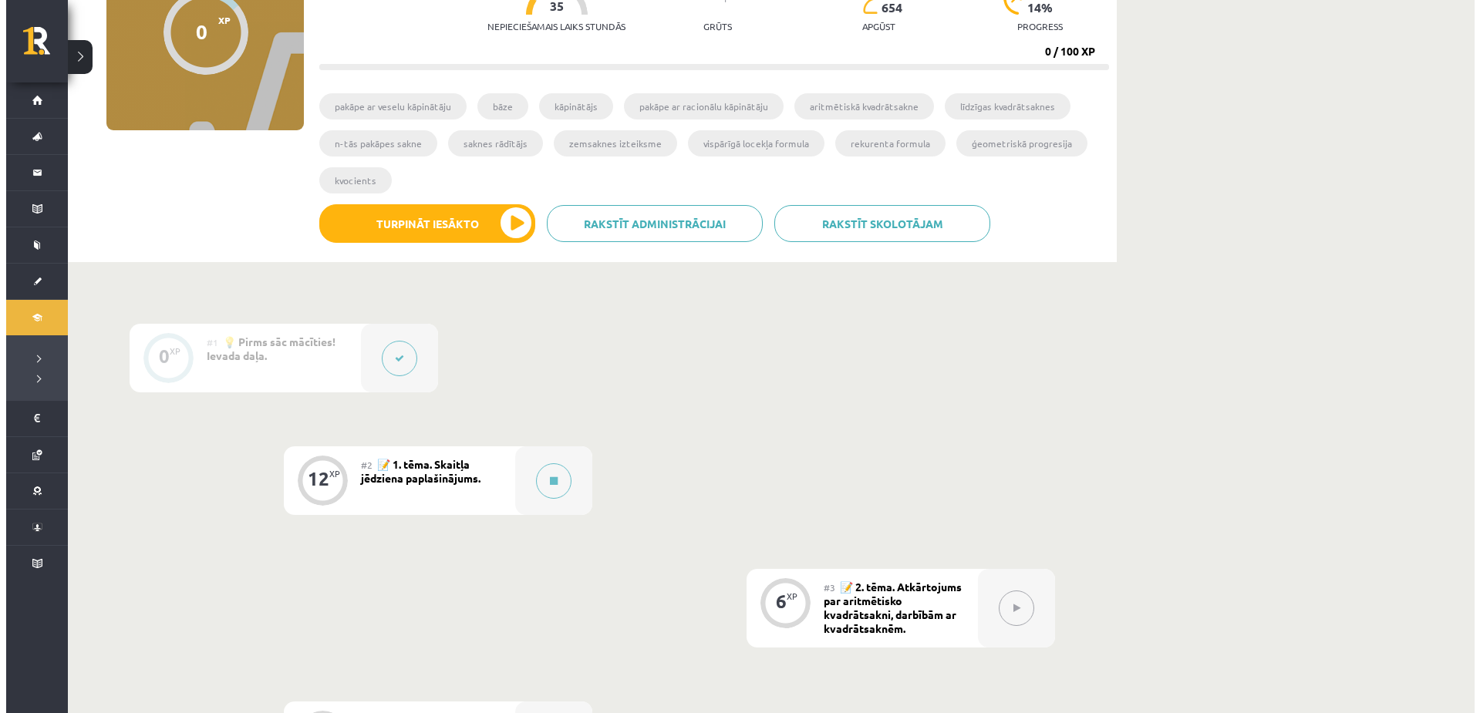
scroll to position [154, 0]
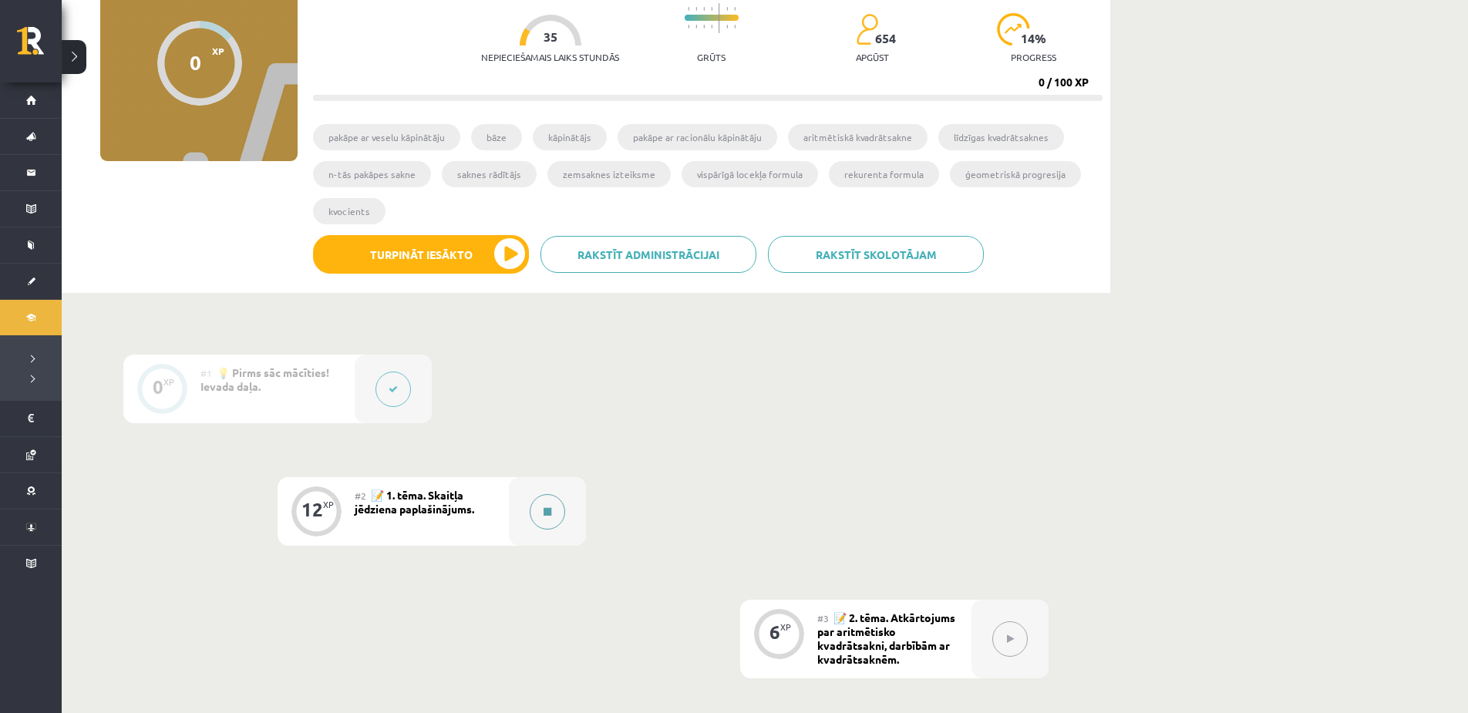
click at [547, 504] on button at bounding box center [547, 511] width 35 height 35
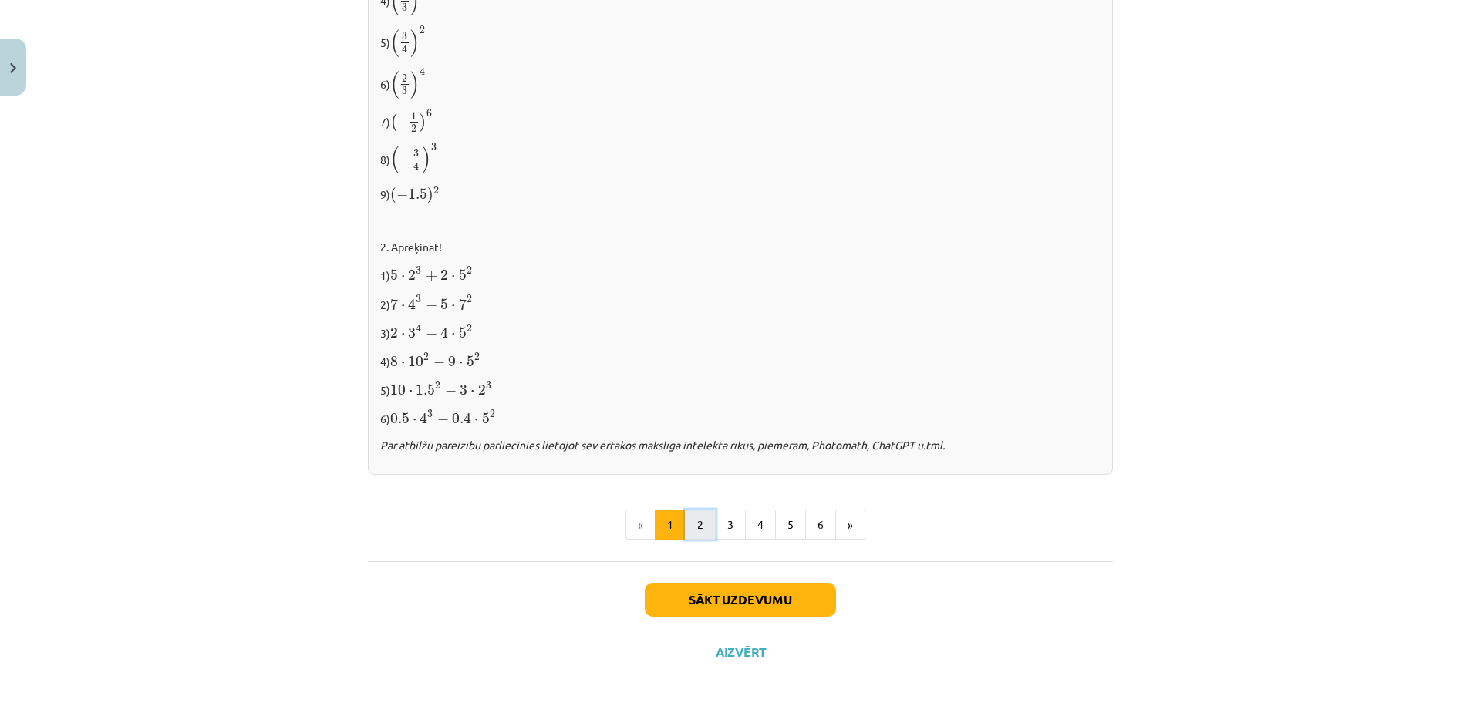
click at [696, 522] on button "2" at bounding box center [700, 525] width 31 height 31
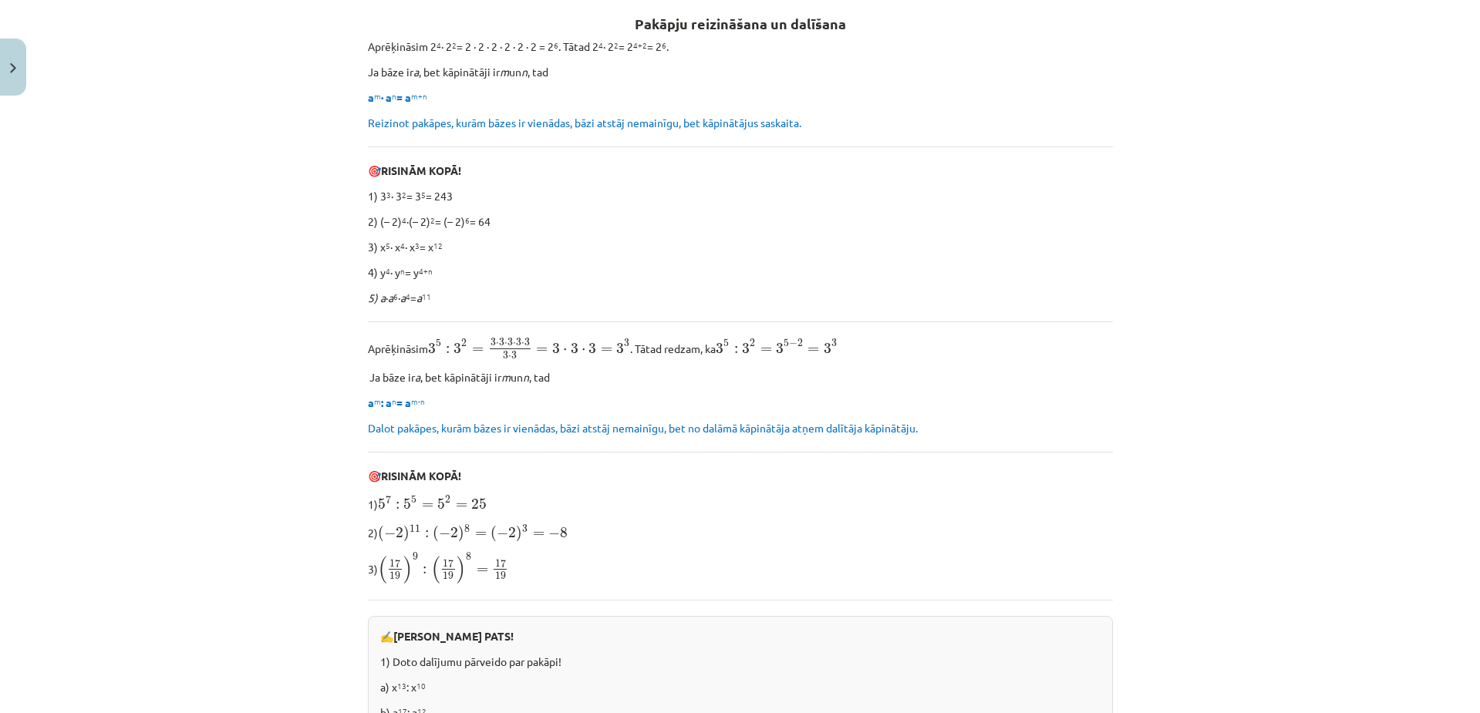
scroll to position [276, 0]
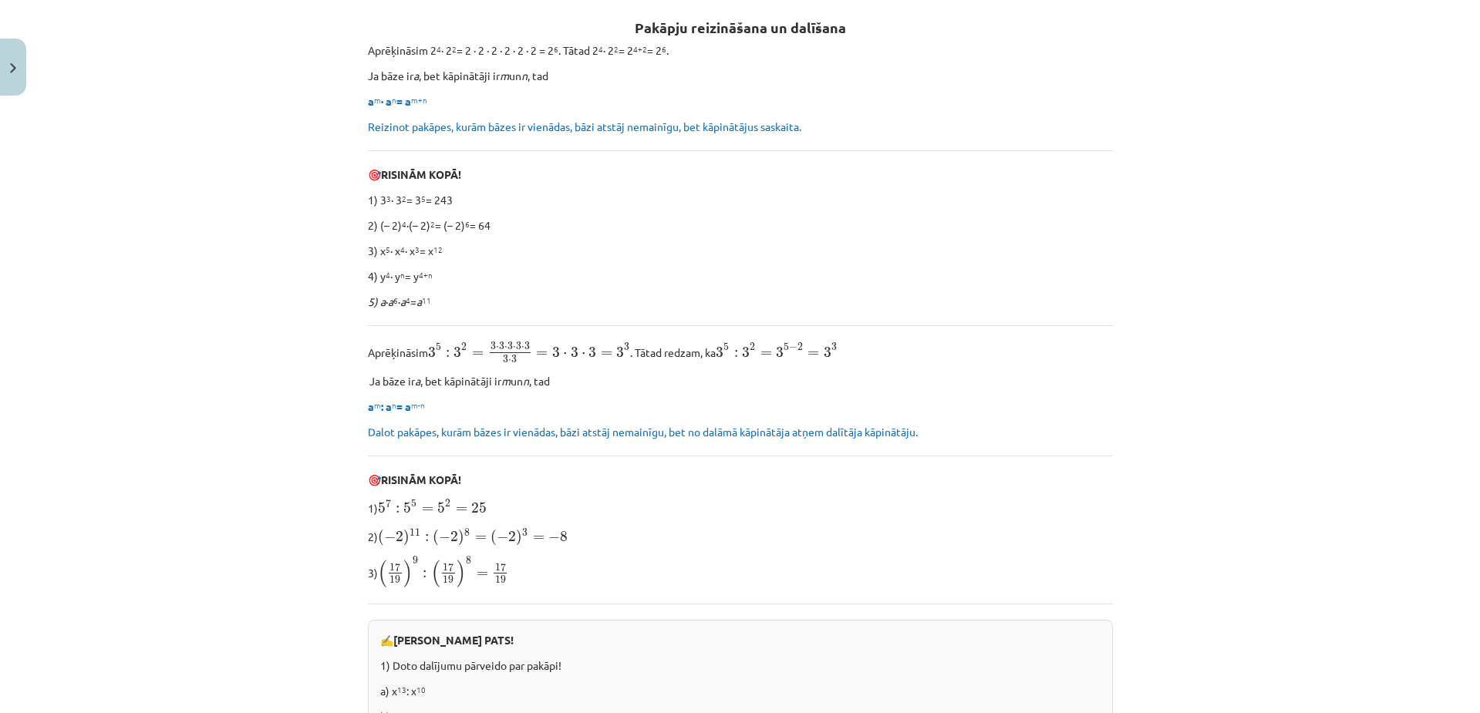
drag, startPoint x: 1068, startPoint y: 443, endPoint x: 1006, endPoint y: 307, distance: 149.4
click at [1006, 306] on p "5) a ∙ a 6 ∙ a 4 = a 11" at bounding box center [740, 302] width 745 height 16
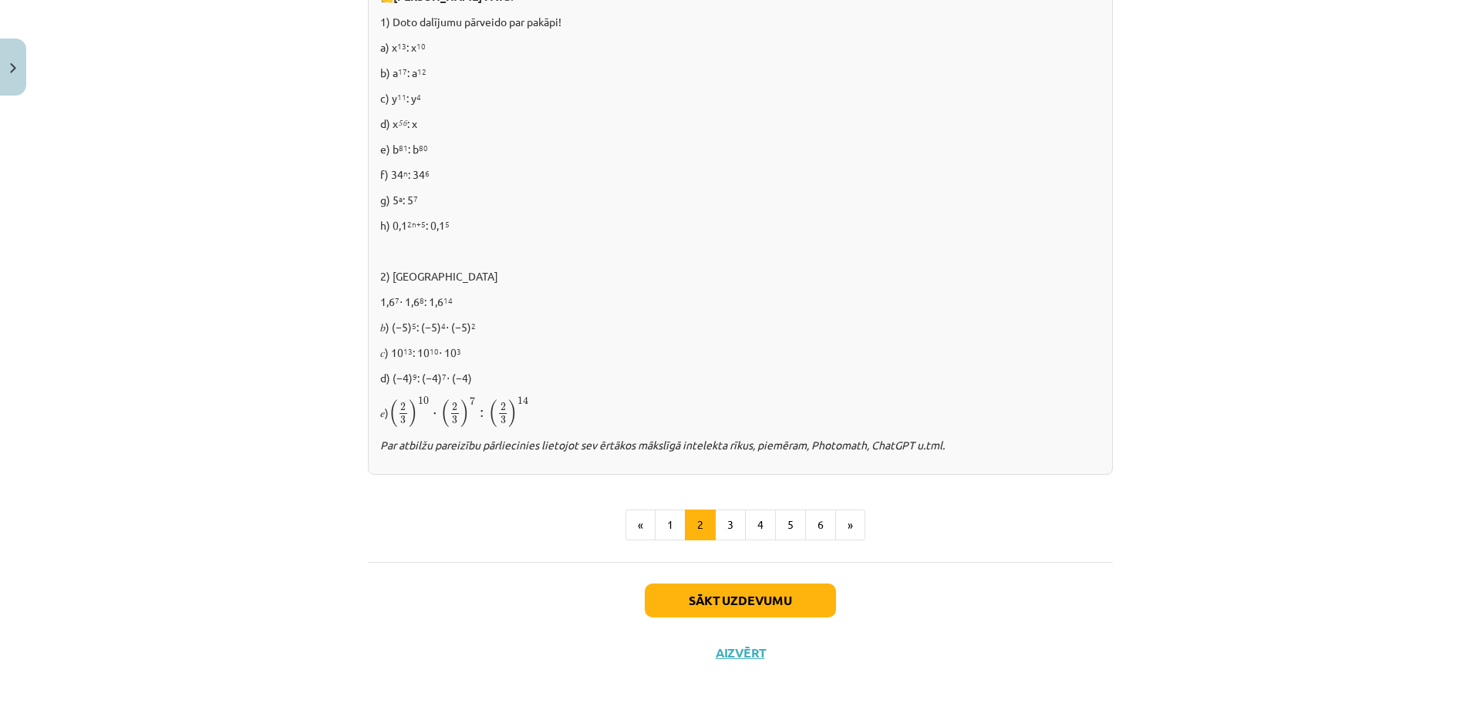
scroll to position [923, 0]
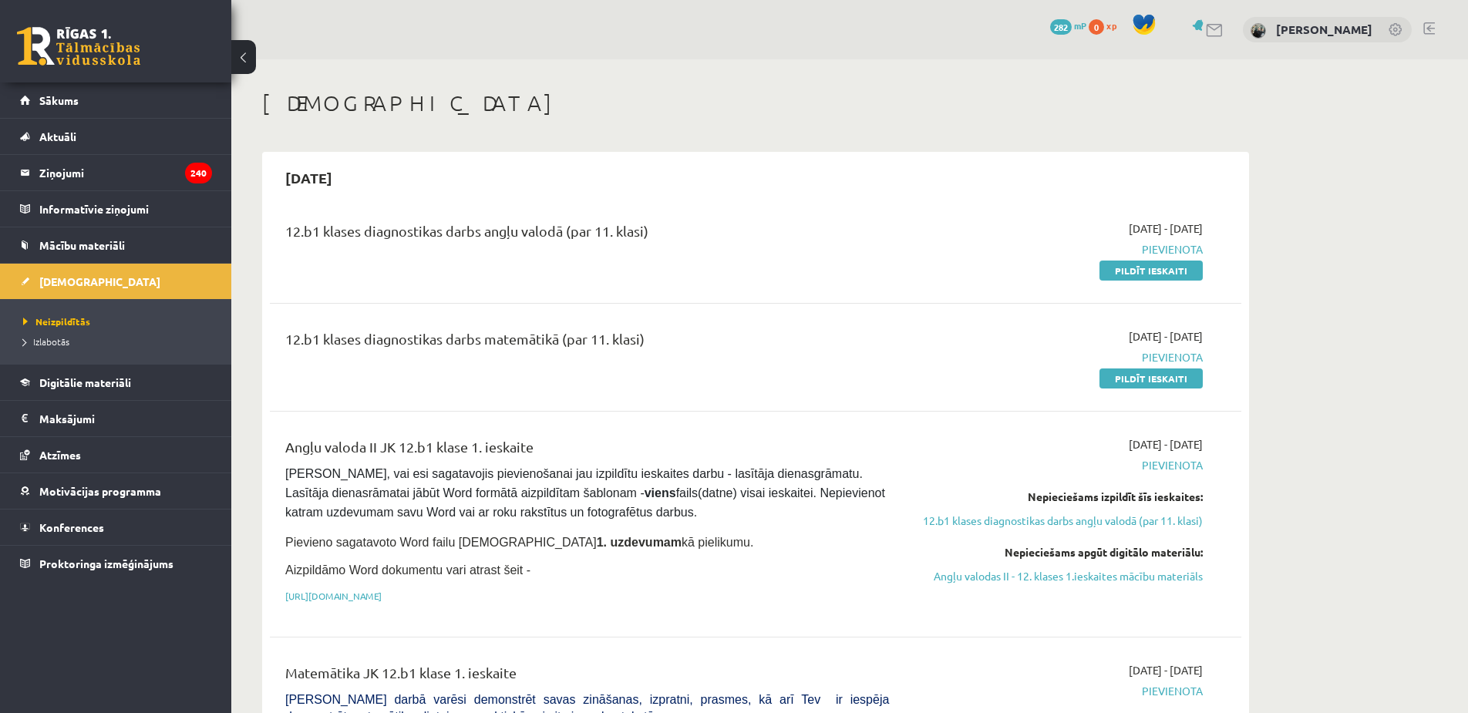
scroll to position [386, 0]
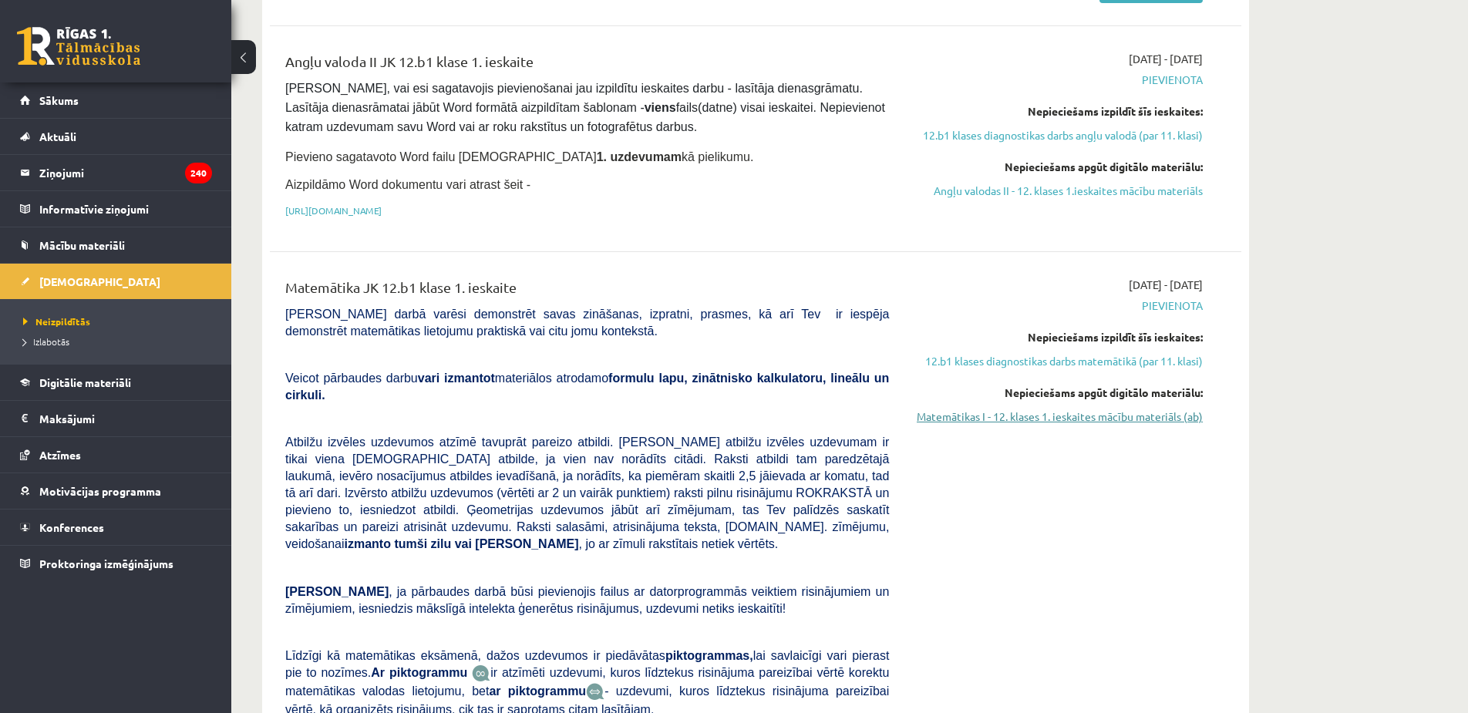
click at [1060, 420] on link "Matemātikas I - 12. klases 1. ieskaites mācību materiāls (ab)" at bounding box center [1057, 417] width 291 height 16
click at [943, 412] on link "Matemātikas I - 12. klases 1. ieskaites mācību materiāls (ab)" at bounding box center [1057, 417] width 291 height 16
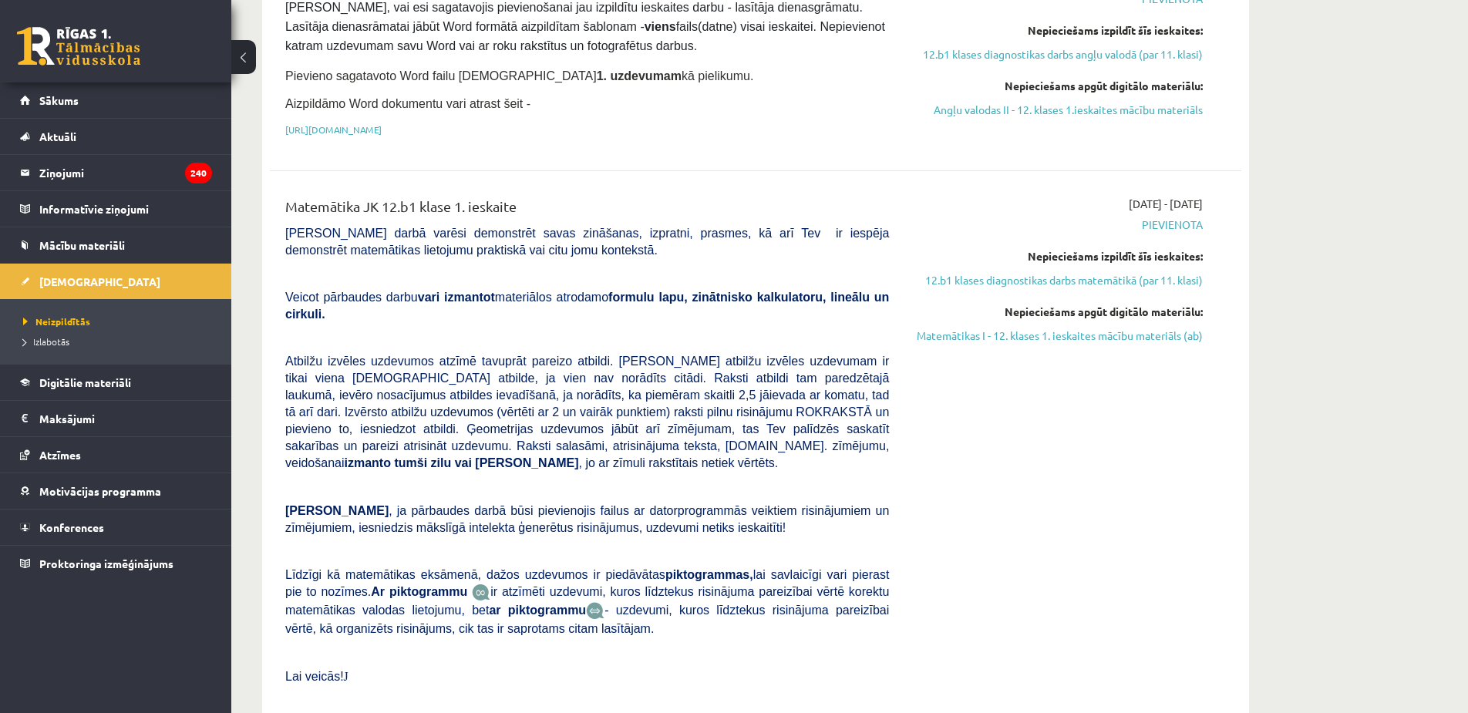
scroll to position [463, 0]
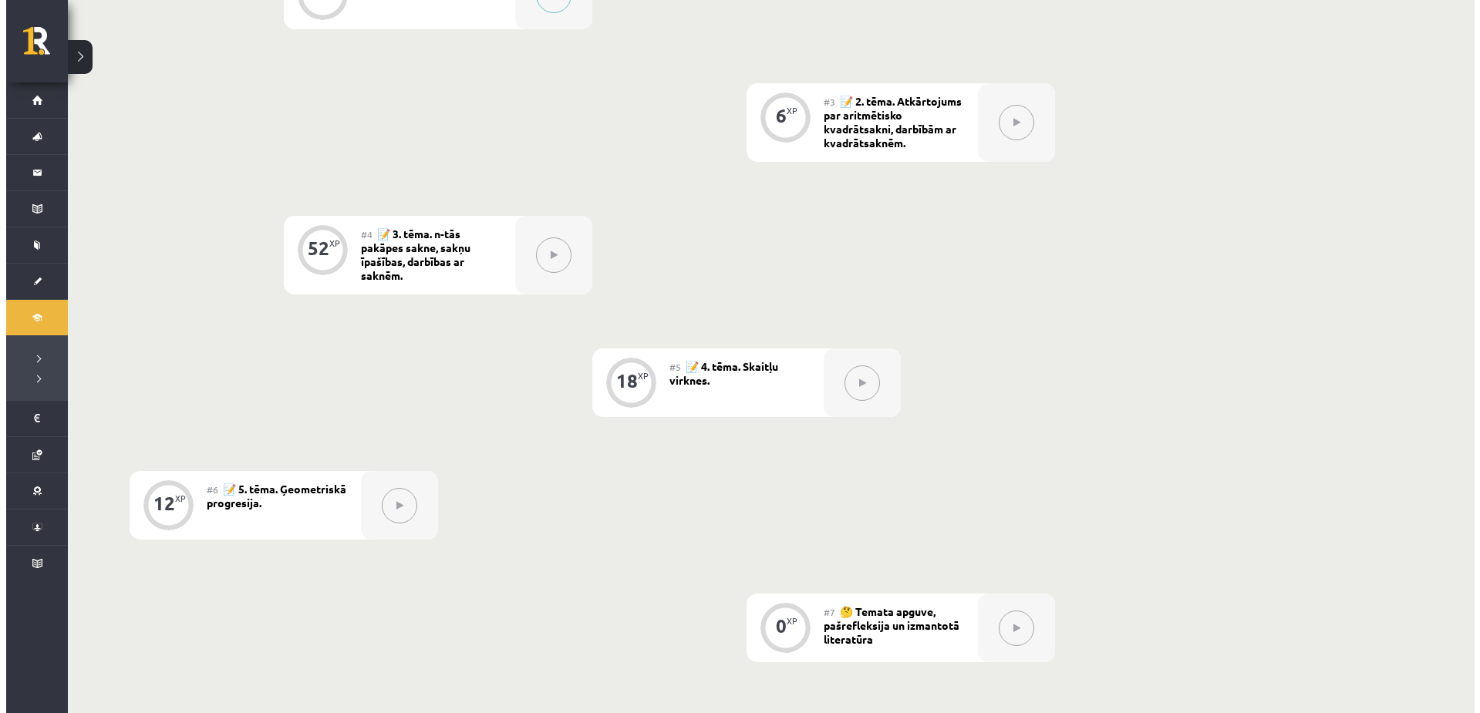
scroll to position [617, 0]
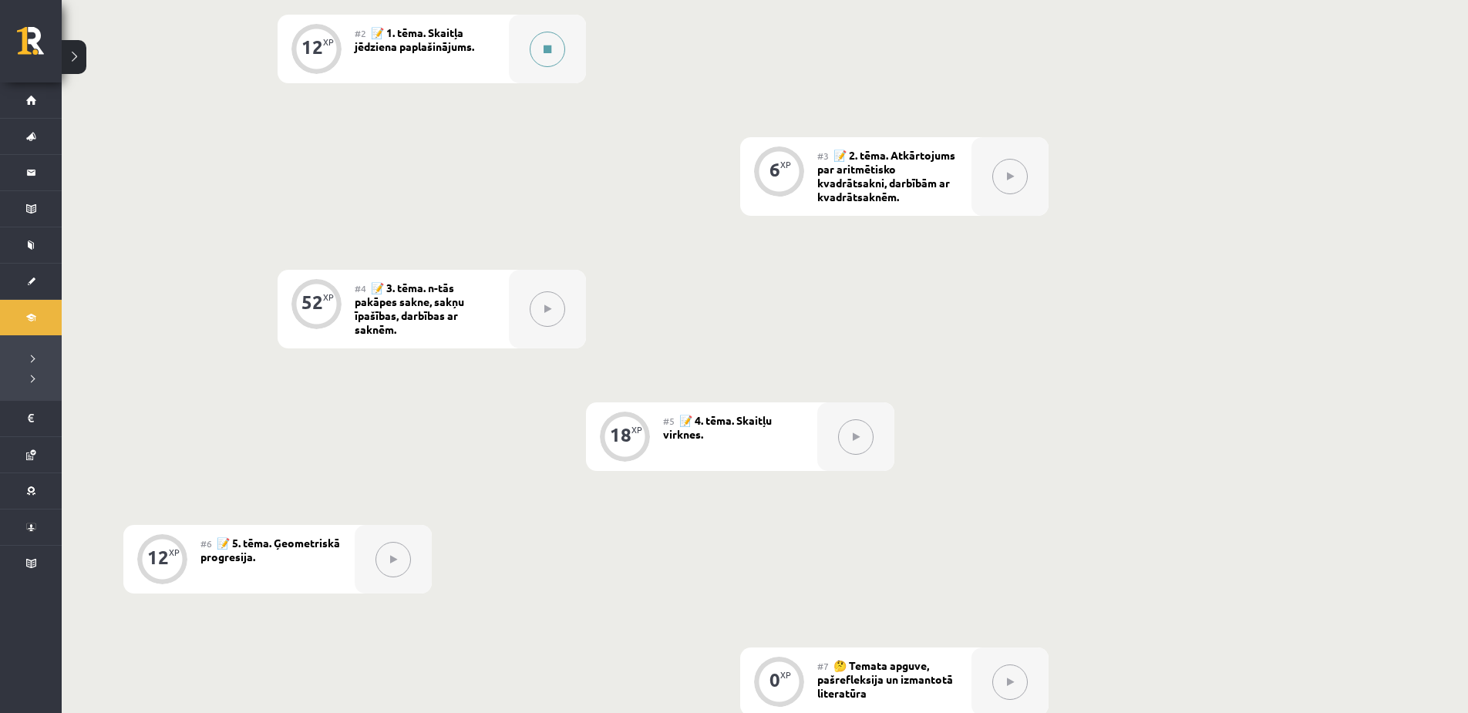
click at [549, 59] on button at bounding box center [547, 49] width 35 height 35
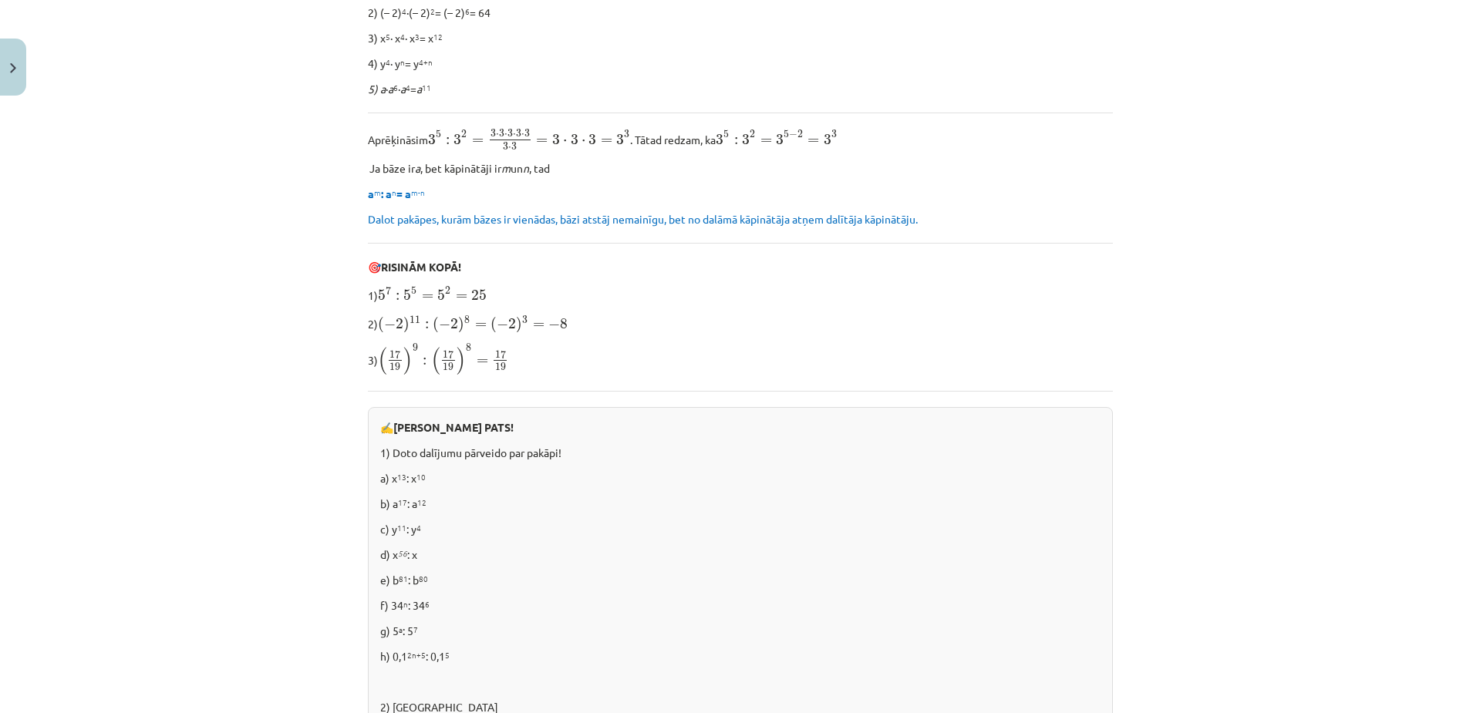
scroll to position [229, 0]
